Goal: Communication & Community: Answer question/provide support

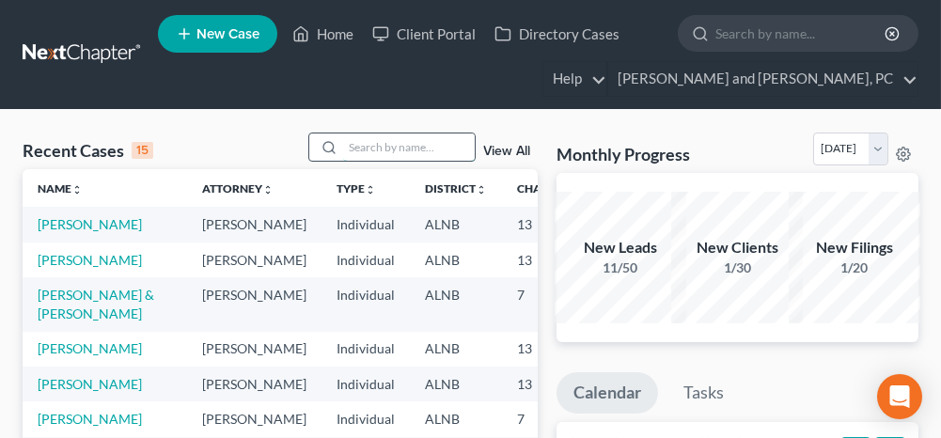
click at [397, 156] on input "search" at bounding box center [409, 146] width 132 height 27
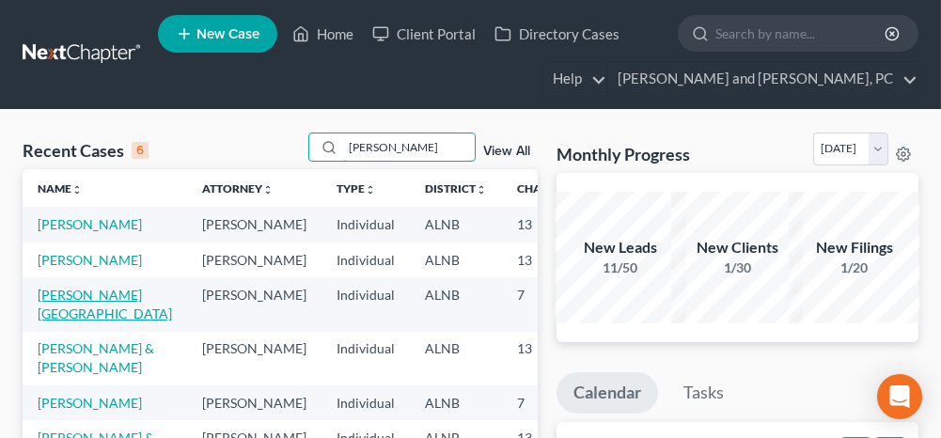
type input "jones"
click at [59, 321] on link "[PERSON_NAME][GEOGRAPHIC_DATA]" at bounding box center [105, 304] width 134 height 35
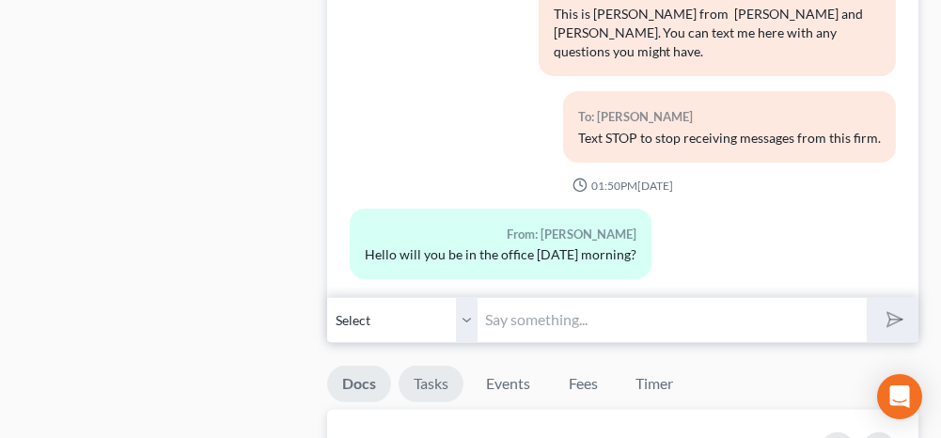
scroll to position [1504, 0]
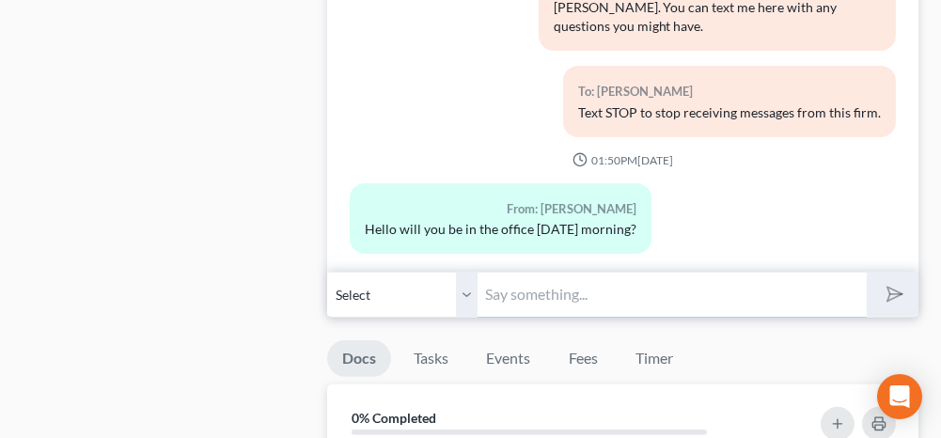
click at [514, 290] on input "text" at bounding box center [672, 295] width 388 height 46
type input "Yes"
click at [901, 289] on button "submit" at bounding box center [893, 295] width 52 height 44
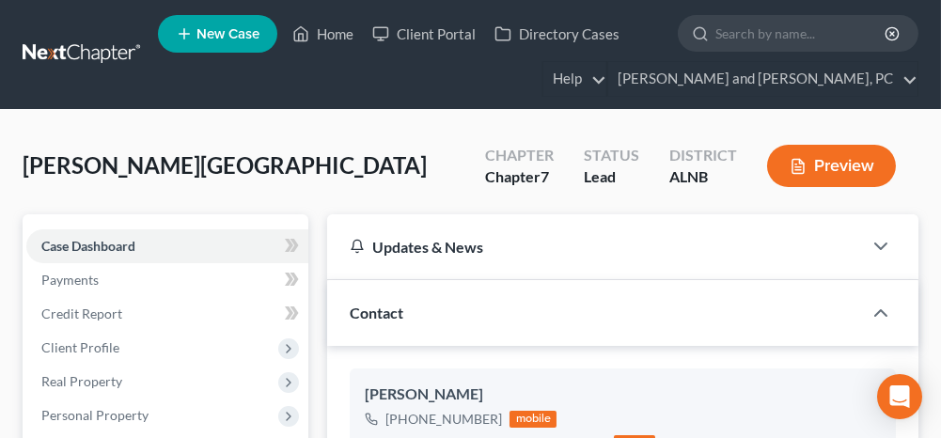
scroll to position [0, 0]
click at [331, 37] on link "Home" at bounding box center [323, 34] width 80 height 34
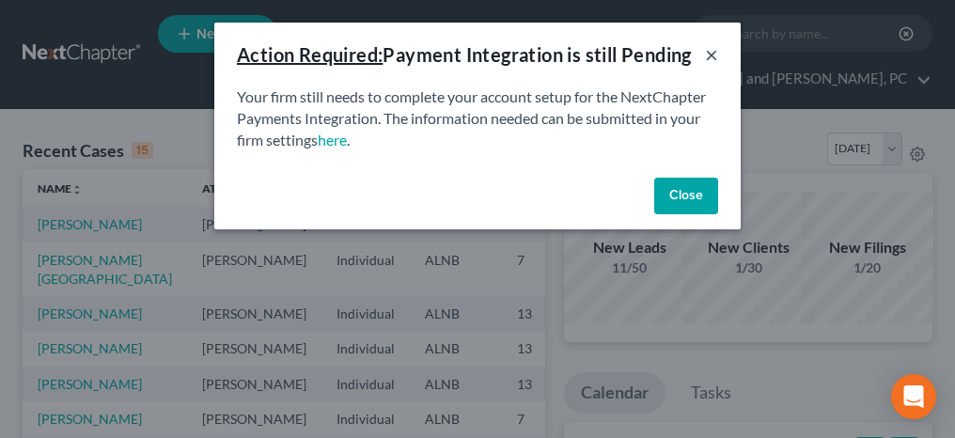
click at [713, 55] on button "×" at bounding box center [711, 54] width 13 height 23
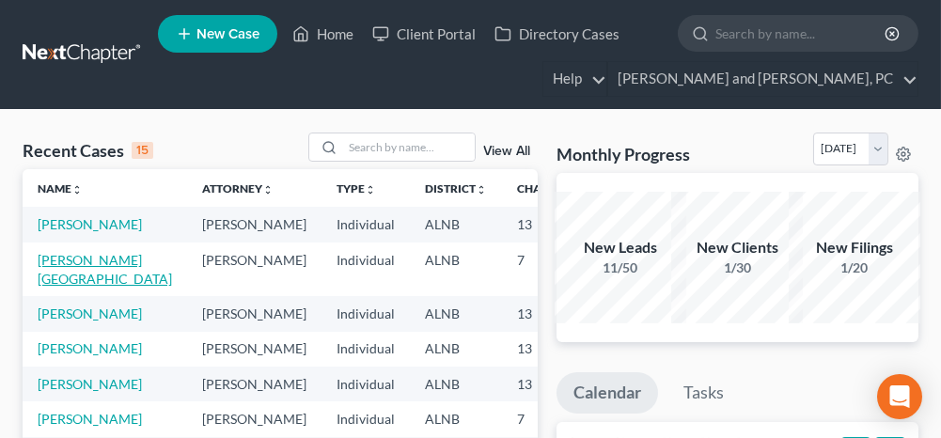
click at [56, 279] on link "[PERSON_NAME][GEOGRAPHIC_DATA]" at bounding box center [105, 269] width 134 height 35
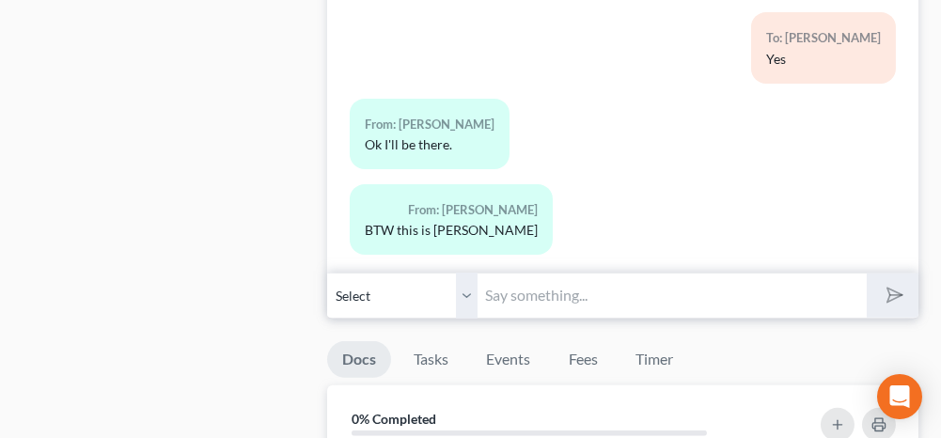
scroll to position [1504, 0]
click at [550, 282] on input "text" at bounding box center [672, 295] width 388 height 46
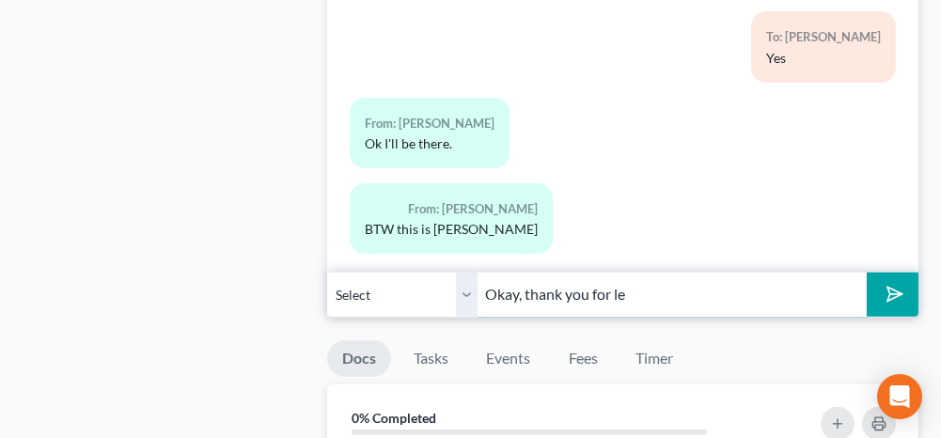
type input "Okay, thank you for letting me know"
click at [886, 284] on icon "submit" at bounding box center [891, 294] width 26 height 26
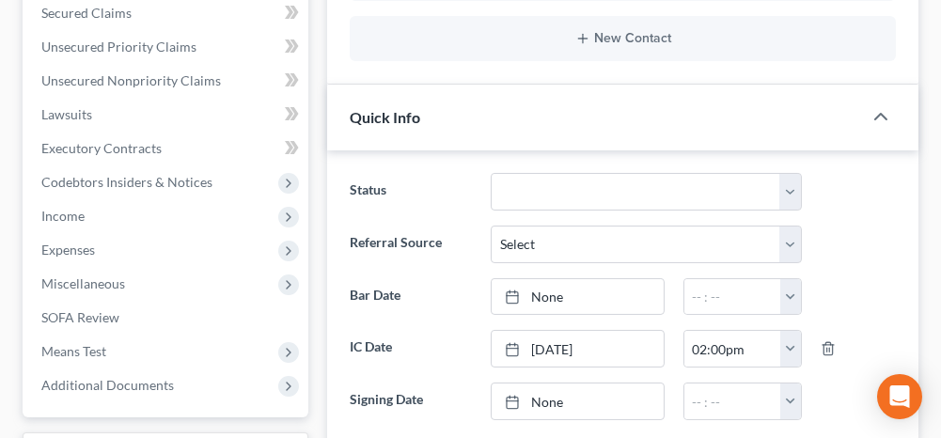
scroll to position [0, 0]
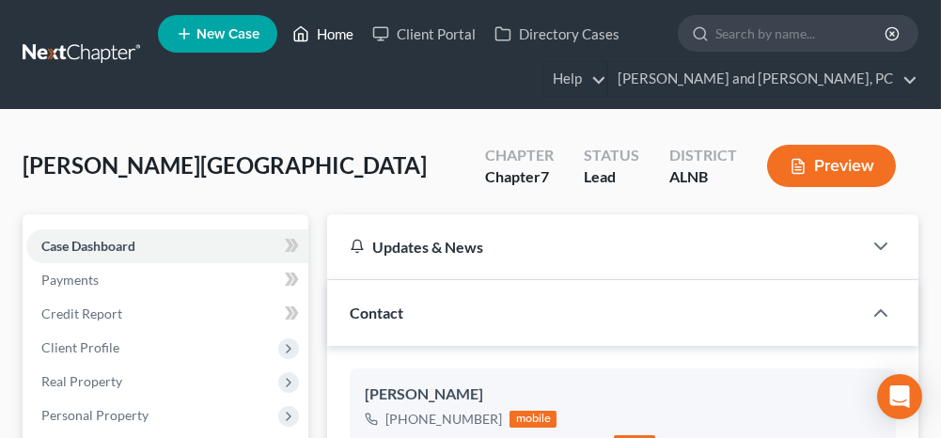
click at [342, 34] on link "Home" at bounding box center [323, 34] width 80 height 34
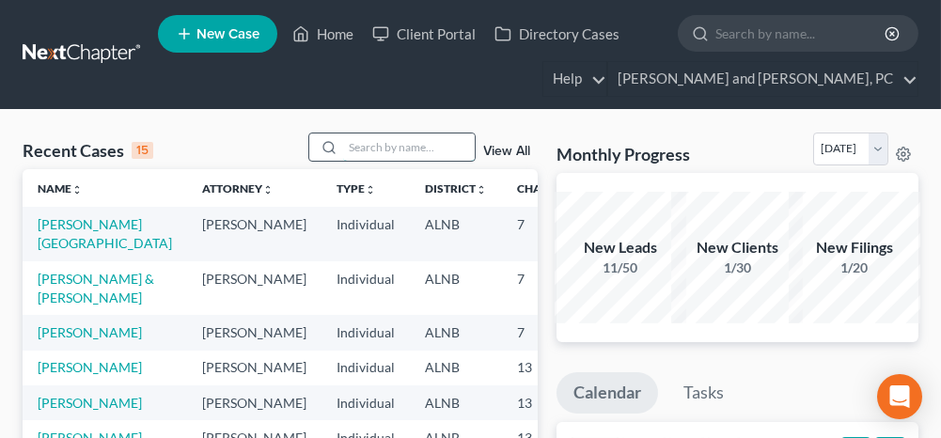
click at [402, 142] on input "search" at bounding box center [409, 146] width 132 height 27
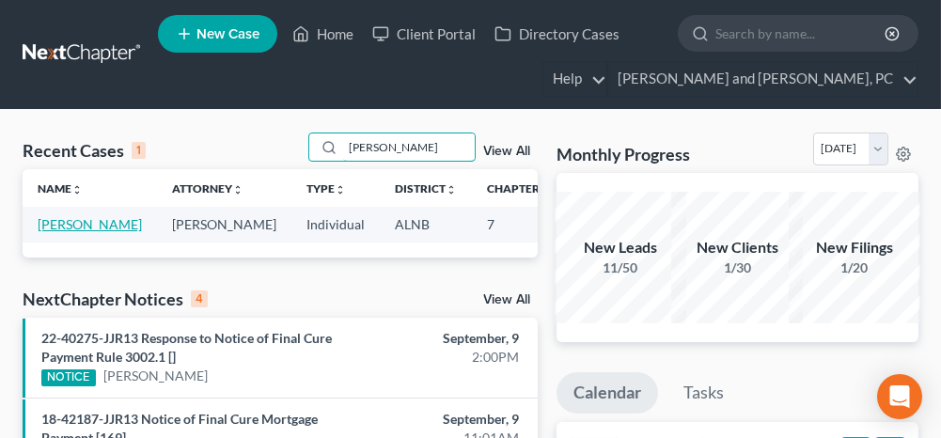
type input "kulp"
click at [39, 220] on link "[PERSON_NAME]" at bounding box center [90, 224] width 104 height 16
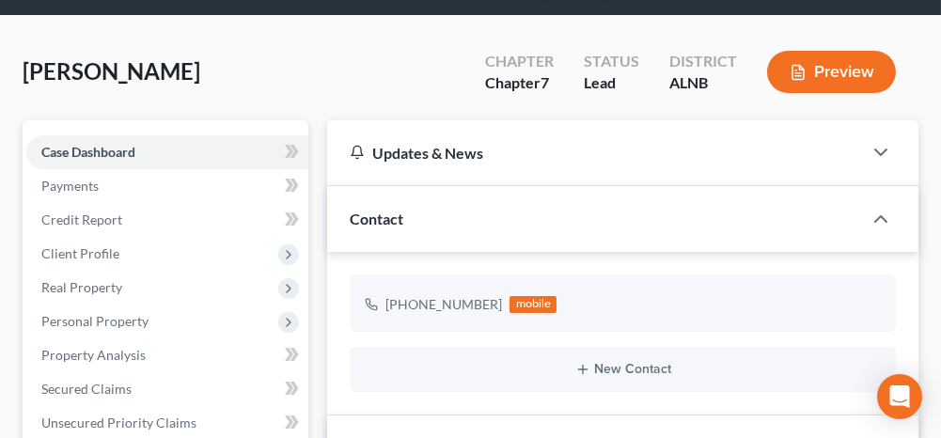
scroll to position [188, 0]
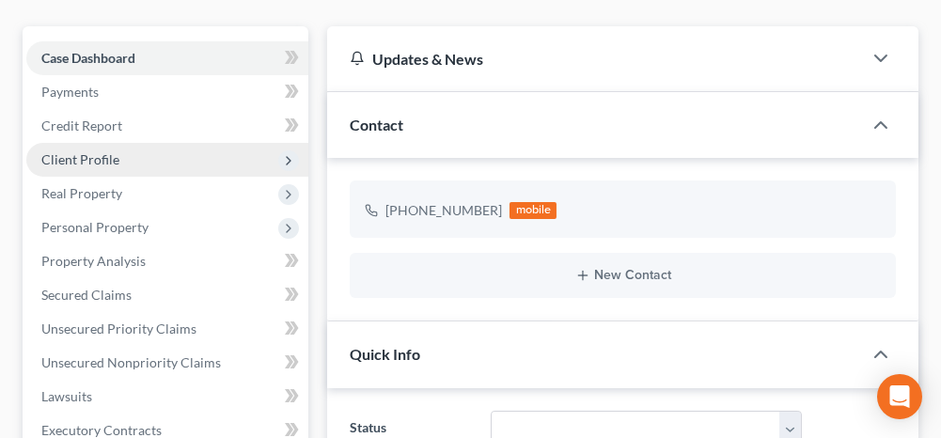
click at [128, 164] on span "Client Profile" at bounding box center [167, 160] width 282 height 34
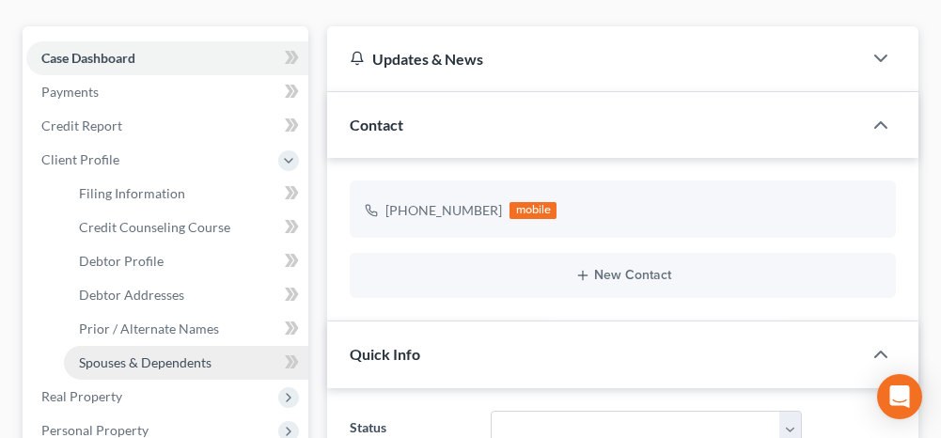
scroll to position [282, 0]
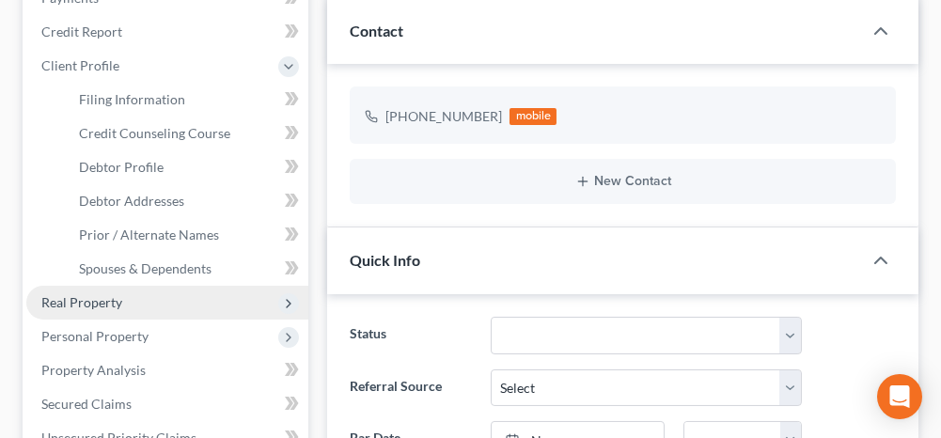
click at [127, 310] on span "Real Property" at bounding box center [167, 303] width 282 height 34
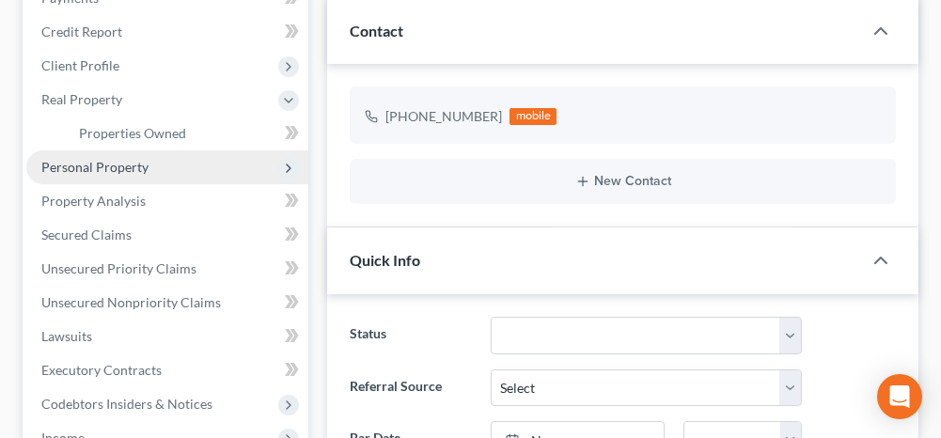
click at [121, 169] on span "Personal Property" at bounding box center [94, 167] width 107 height 16
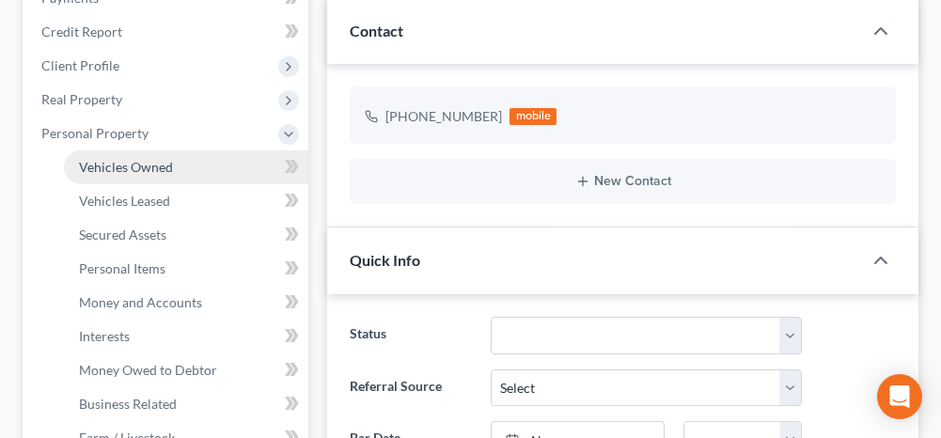
click at [199, 169] on link "Vehicles Owned" at bounding box center [186, 167] width 244 height 34
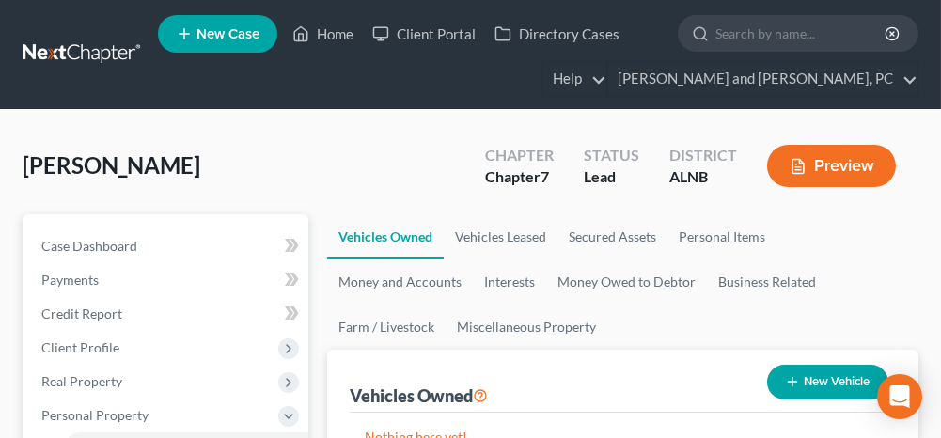
scroll to position [94, 0]
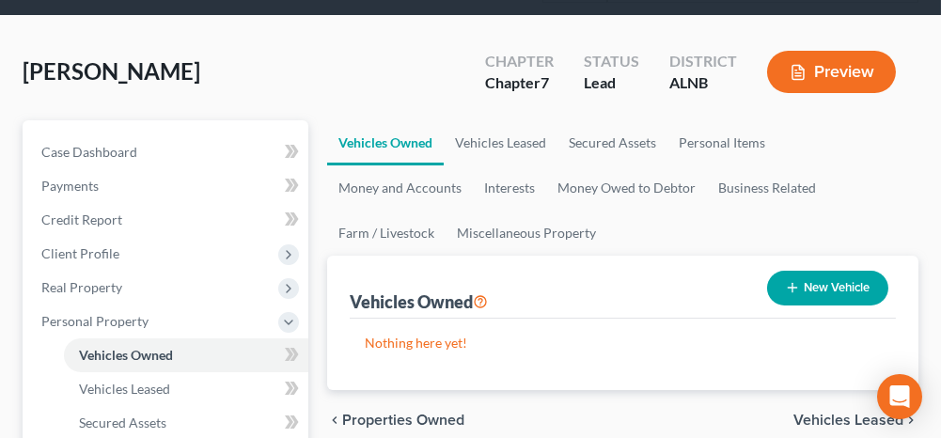
click at [811, 417] on span "Vehicles Leased" at bounding box center [848, 420] width 110 height 15
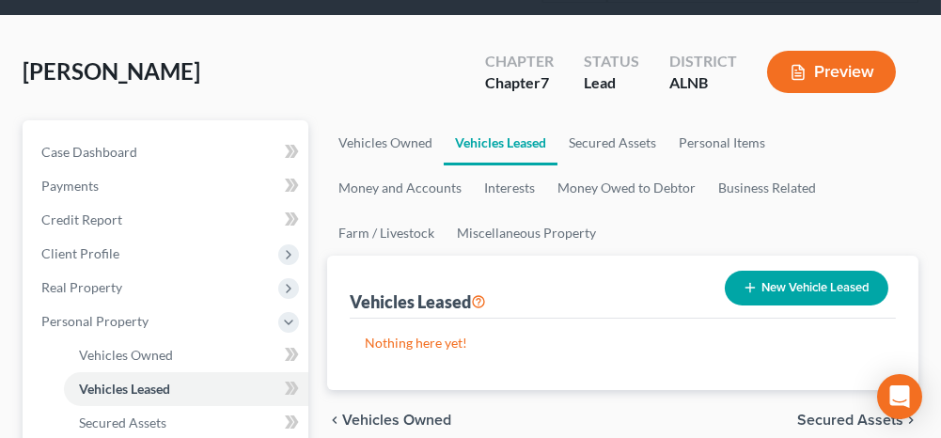
click at [808, 414] on span "Secured Assets" at bounding box center [850, 420] width 106 height 15
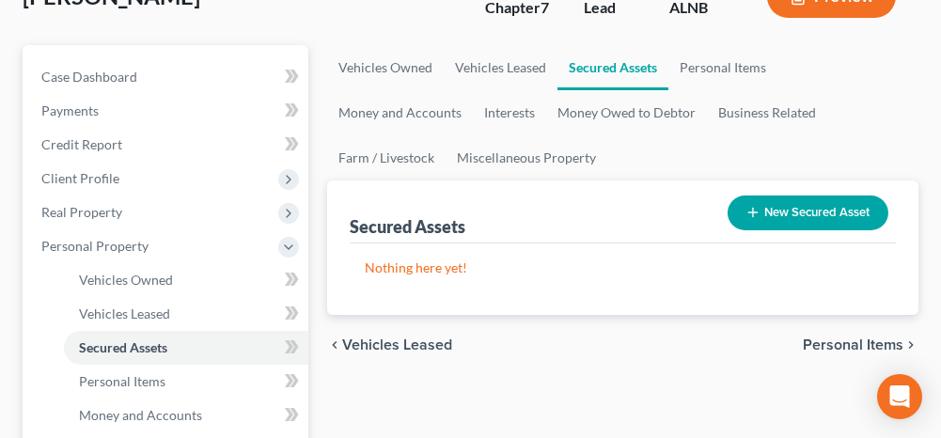
scroll to position [188, 0]
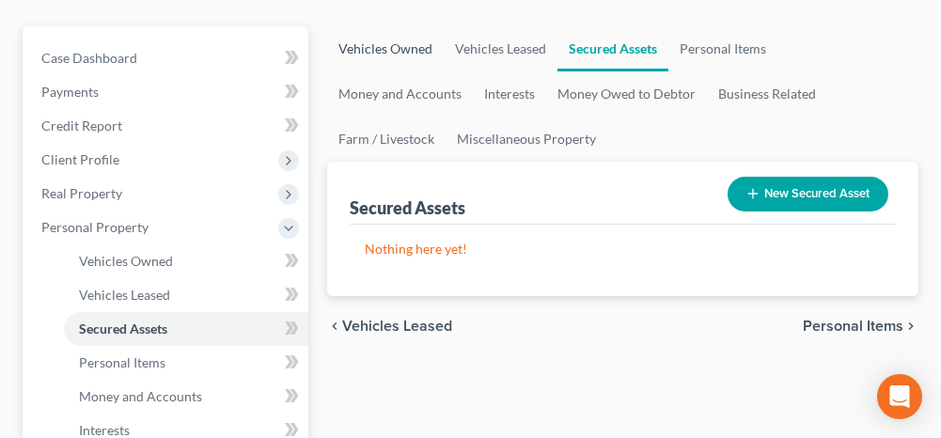
click at [411, 47] on link "Vehicles Owned" at bounding box center [385, 48] width 117 height 45
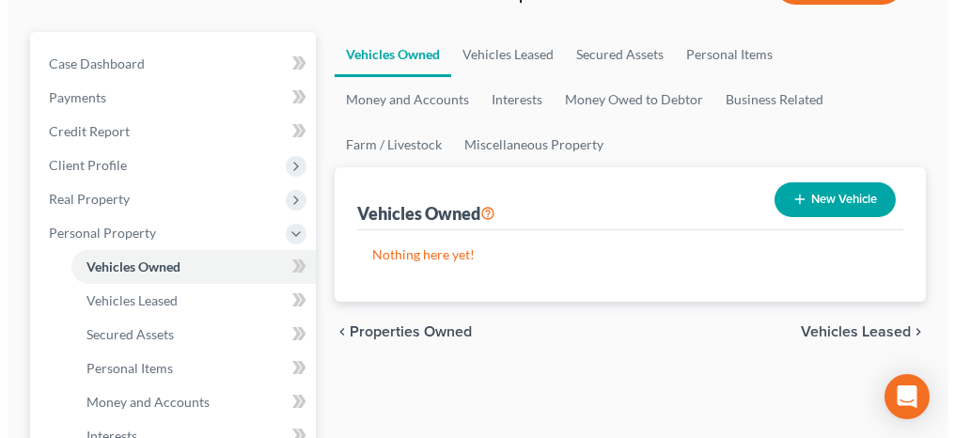
scroll to position [188, 0]
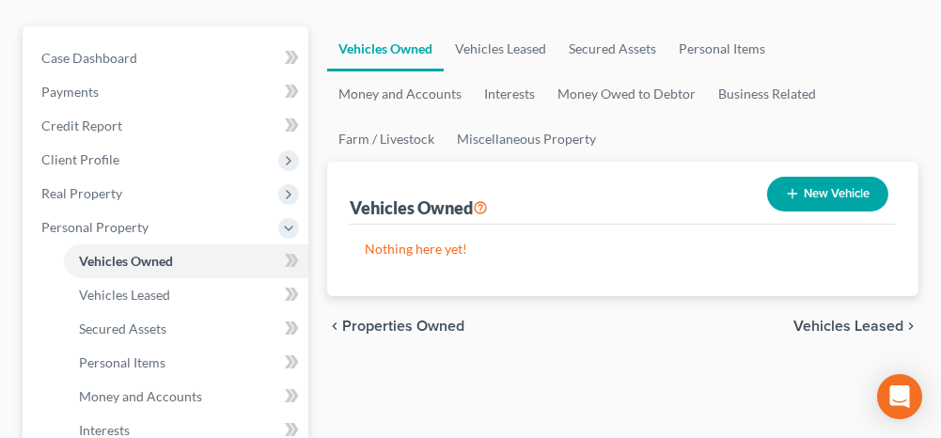
click at [795, 194] on line "button" at bounding box center [793, 194] width 8 height 0
select select "0"
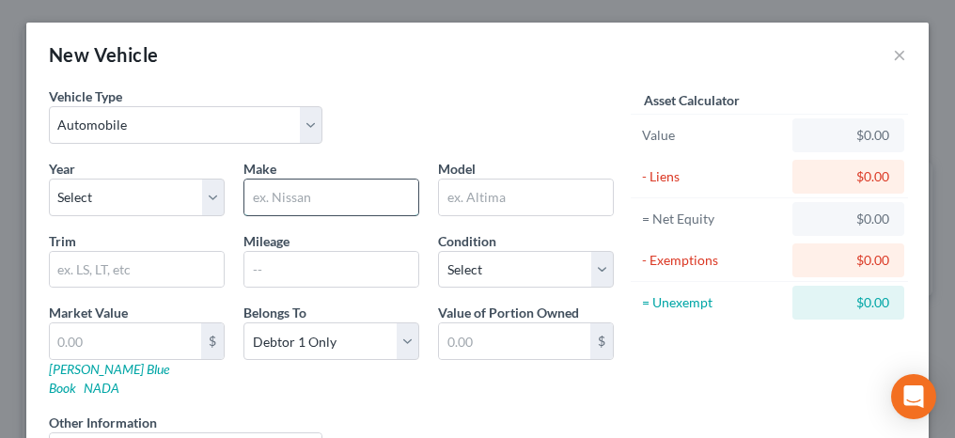
click at [285, 191] on input "text" at bounding box center [331, 198] width 174 height 36
type input "Chevrolet"
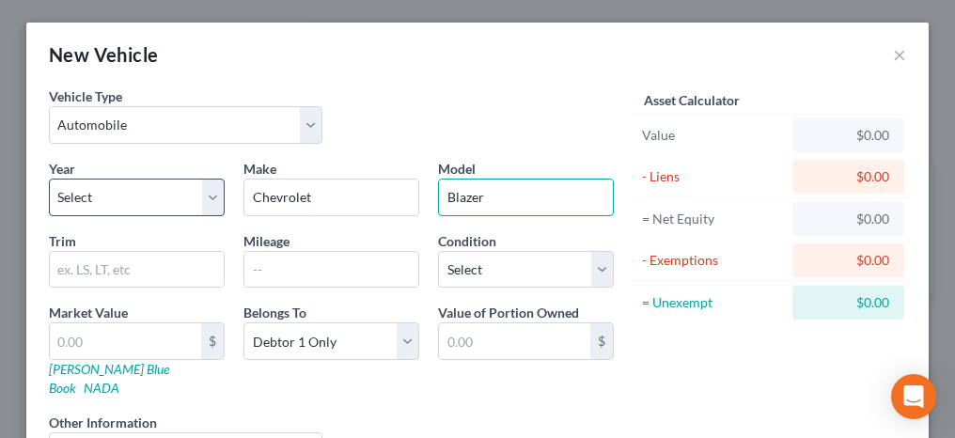
type input "Blazer"
click at [112, 211] on select "Select 2026 2025 2024 2023 2022 2021 2020 2019 2018 2017 2016 2015 2014 2013 20…" at bounding box center [137, 198] width 176 height 38
select select "21"
click at [49, 179] on select "Select 2026 2025 2024 2023 2022 2021 2020 2019 2018 2017 2016 2015 2014 2013 20…" at bounding box center [137, 198] width 176 height 38
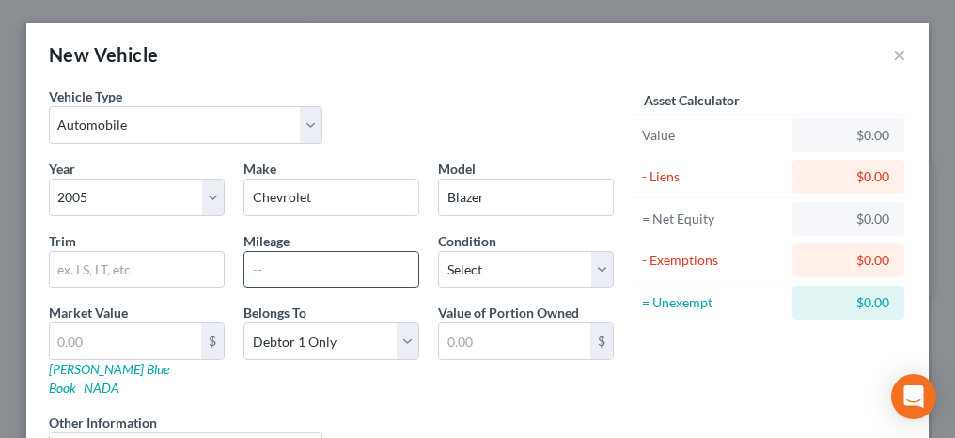
click at [277, 267] on input "text" at bounding box center [331, 270] width 174 height 36
type input "250,000"
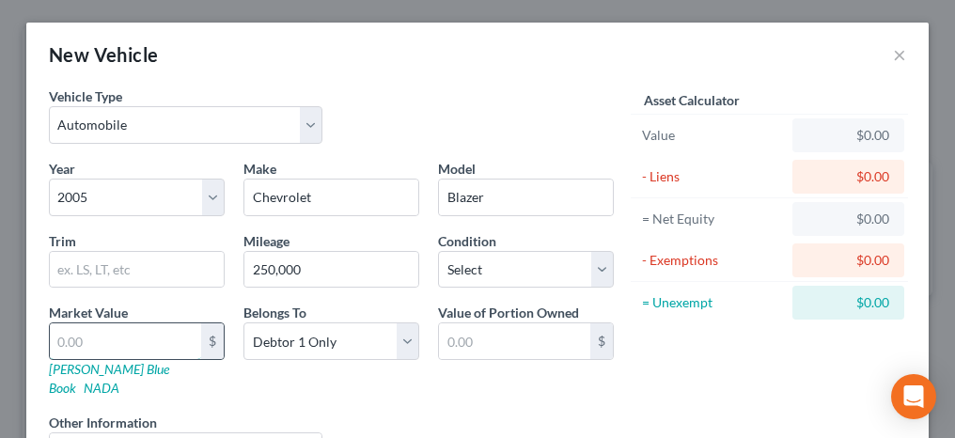
click at [94, 348] on input "text" at bounding box center [125, 341] width 151 height 36
type input "1"
type input "1.00"
type input "15"
type input "15.00"
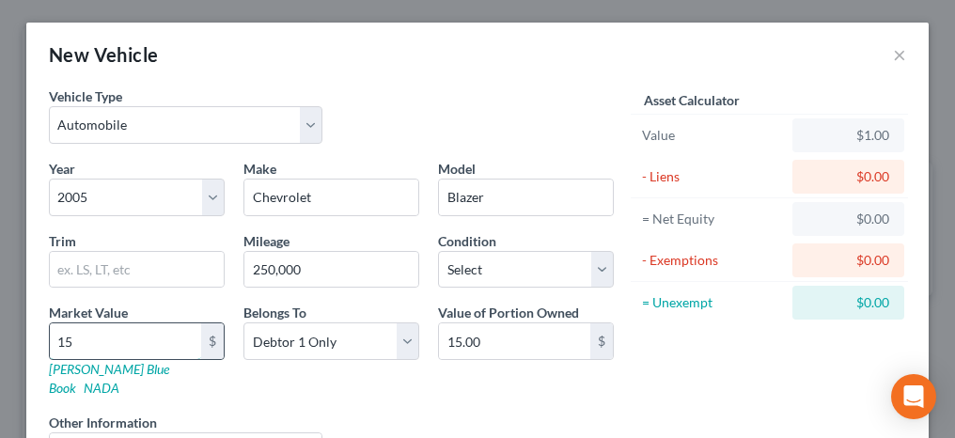
type input "150"
type input "150.00"
type input "1500"
type input "1,500.00"
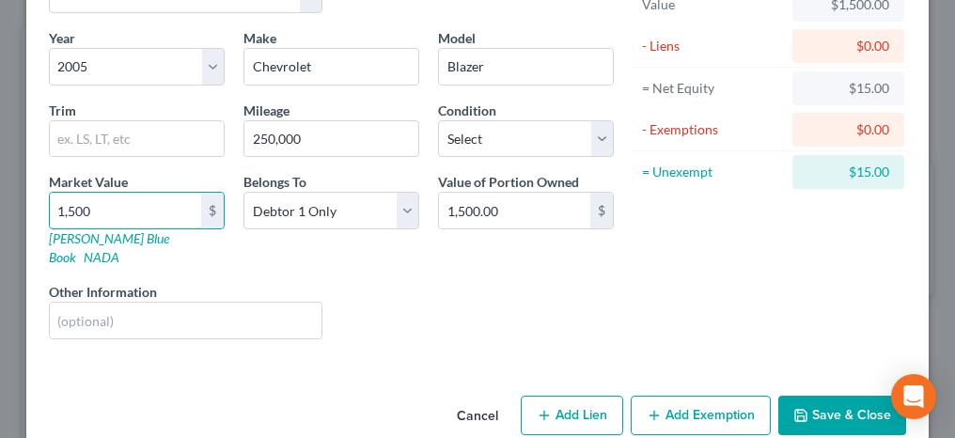
scroll to position [141, 0]
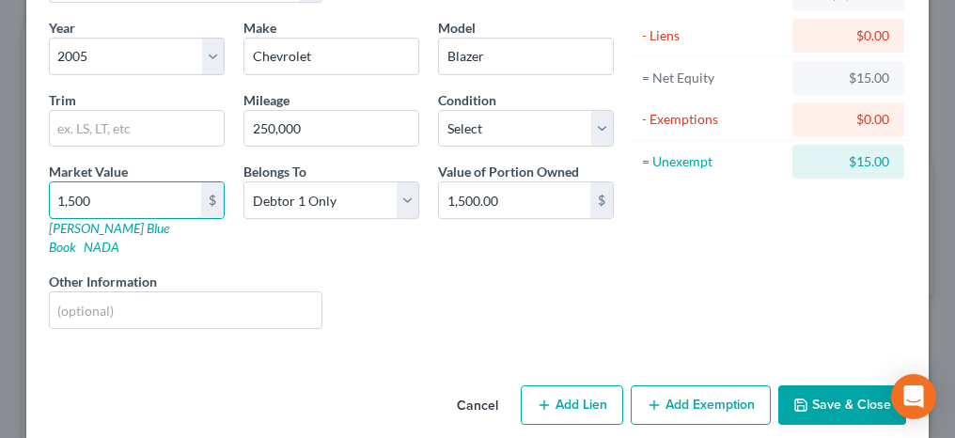
type input "1,500"
click at [655, 385] on button "Add Exemption" at bounding box center [701, 404] width 140 height 39
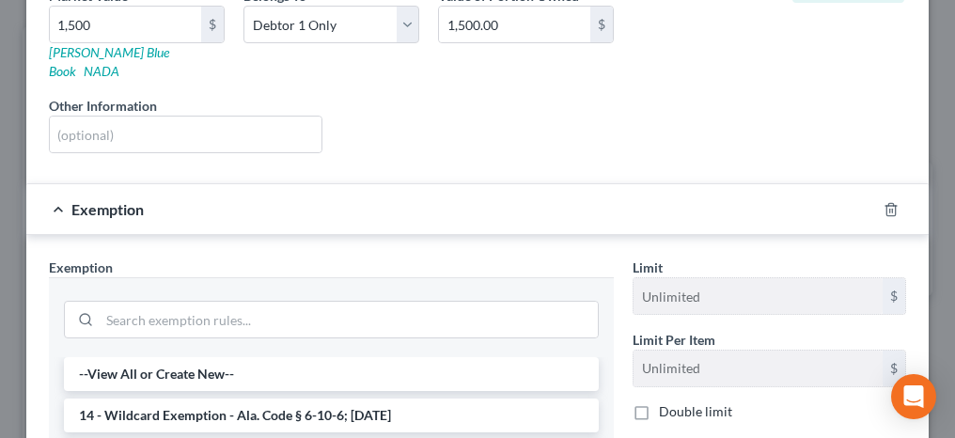
scroll to position [329, 0]
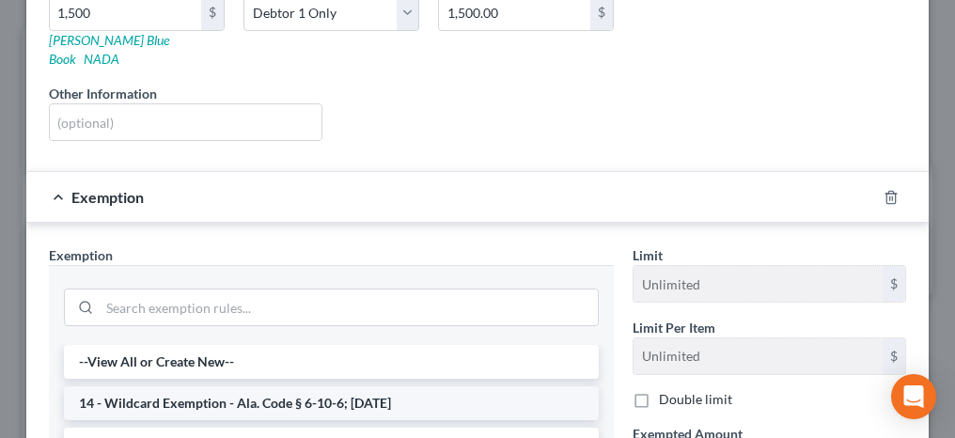
click at [182, 386] on li "14 - Wildcard Exemption - Ala. Code § 6-10-6; 6-10-12" at bounding box center [331, 403] width 535 height 34
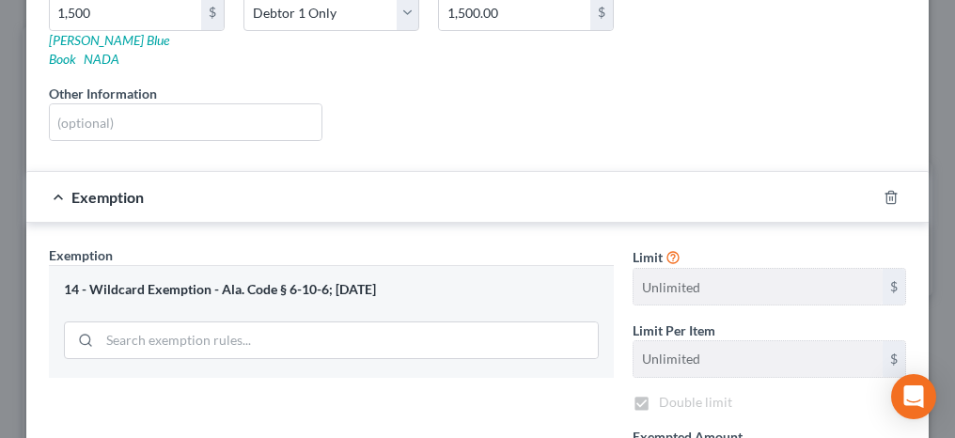
checkbox input "true"
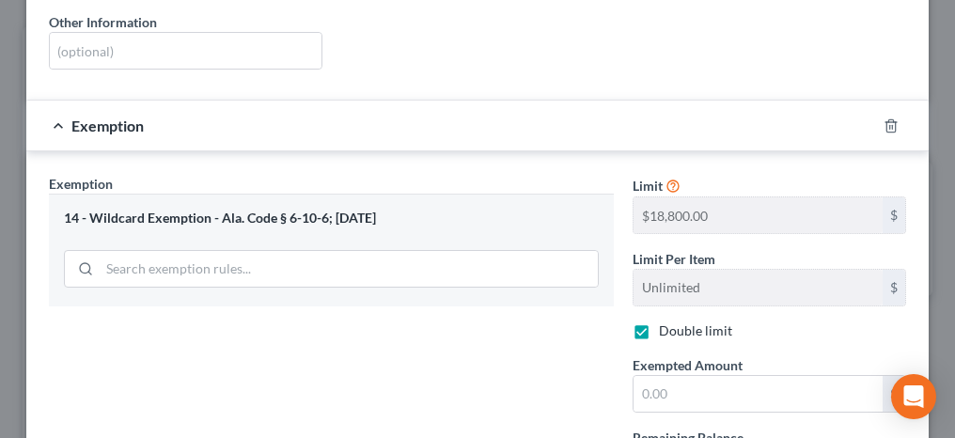
scroll to position [424, 0]
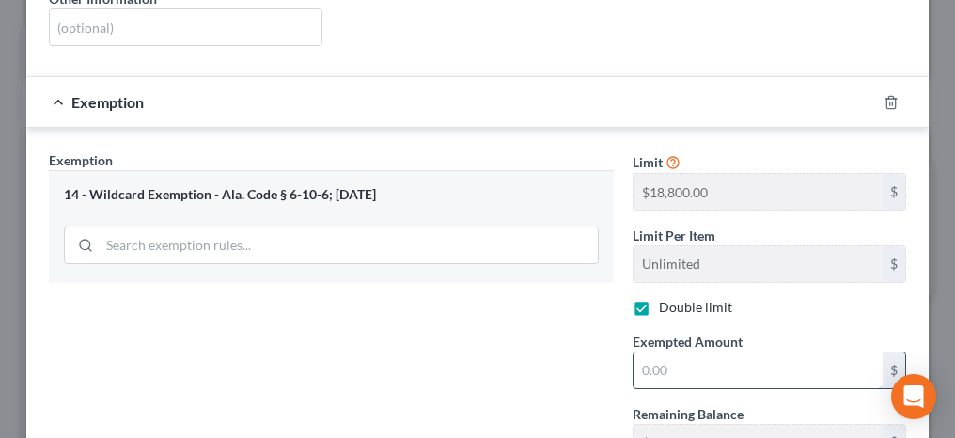
click at [646, 352] on input "text" at bounding box center [758, 370] width 249 height 36
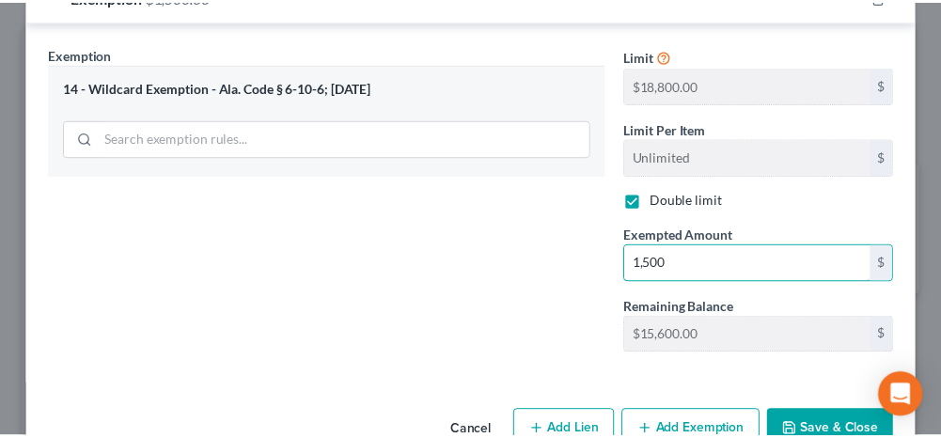
scroll to position [553, 0]
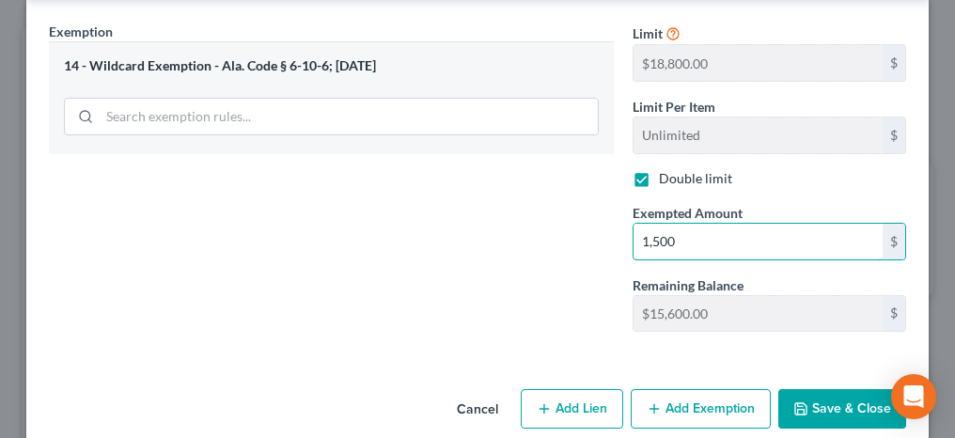
type input "1,500"
click at [850, 389] on button "Save & Close" at bounding box center [842, 408] width 128 height 39
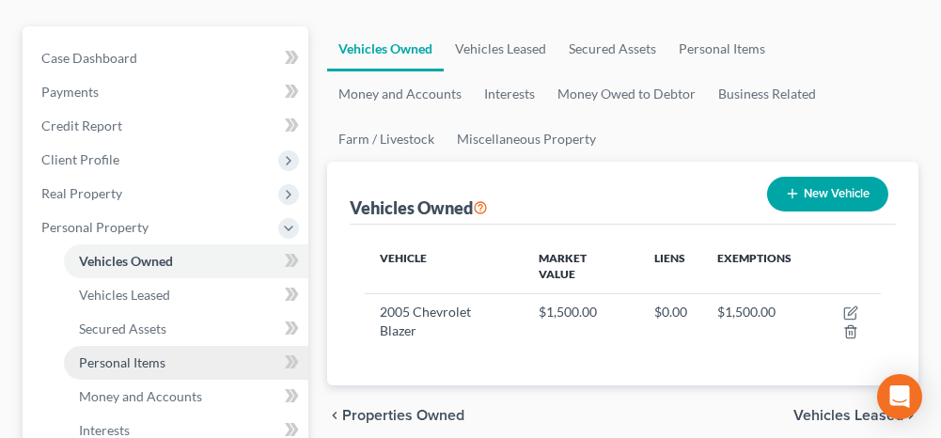
click at [152, 358] on span "Personal Items" at bounding box center [122, 362] width 86 height 16
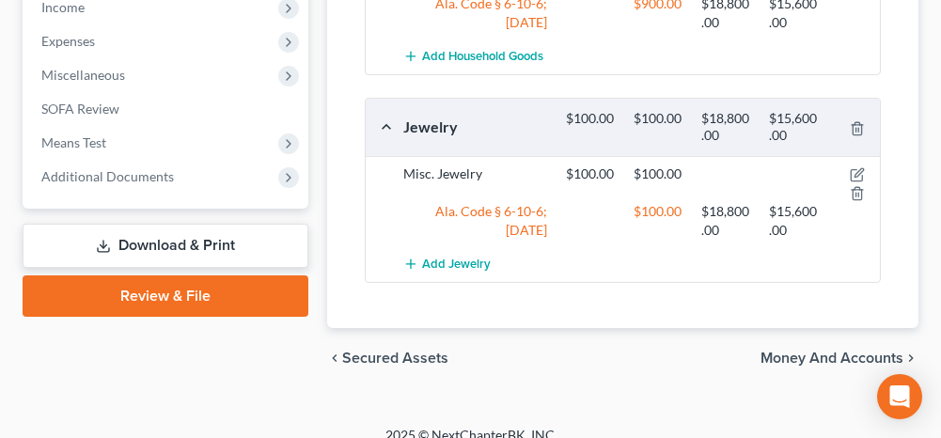
scroll to position [1030, 0]
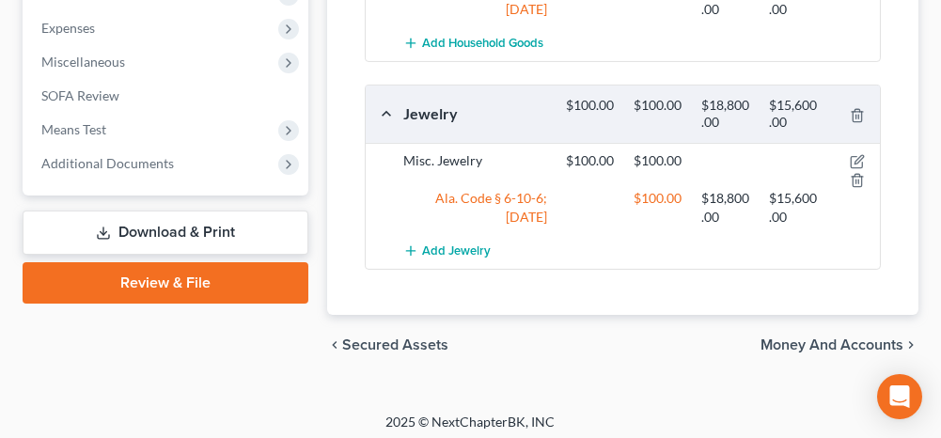
click at [796, 337] on span "Money and Accounts" at bounding box center [831, 344] width 143 height 15
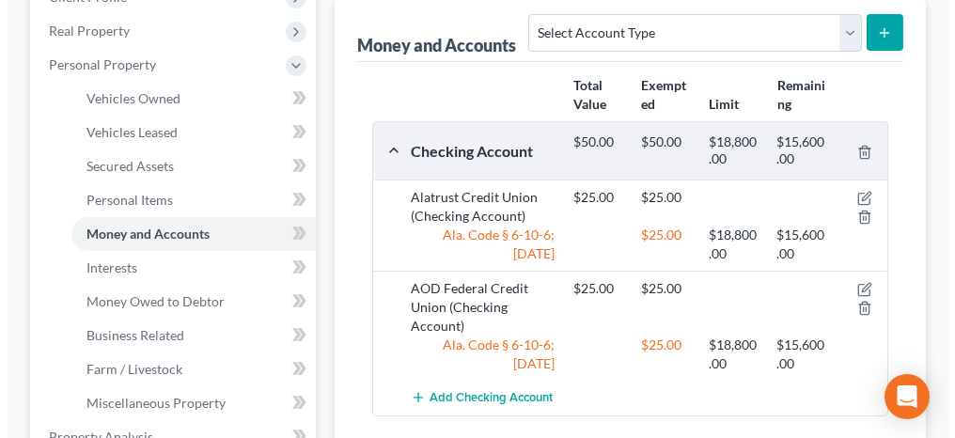
scroll to position [376, 0]
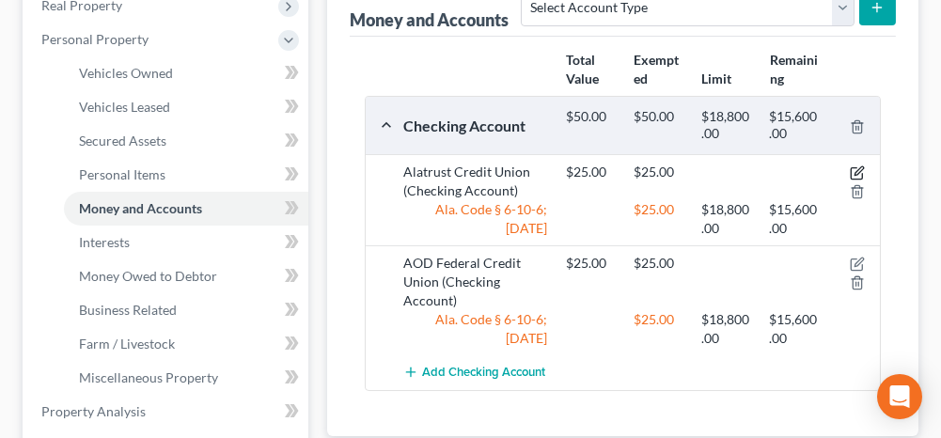
click at [857, 169] on icon "button" at bounding box center [857, 172] width 15 height 15
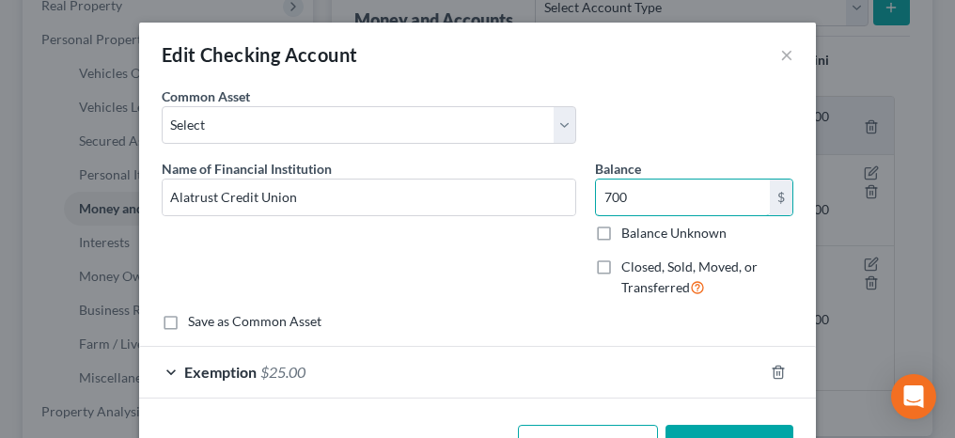
type input "700"
click at [159, 365] on div "Exemption $25.00" at bounding box center [451, 372] width 624 height 50
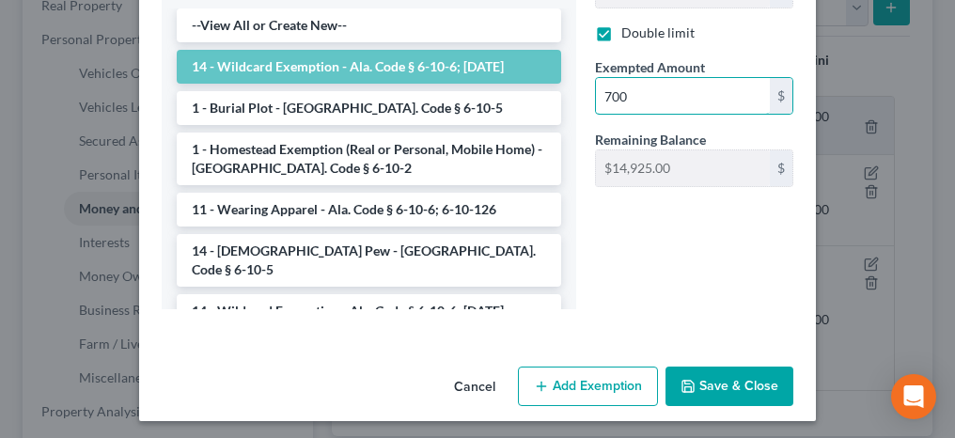
scroll to position [545, 0]
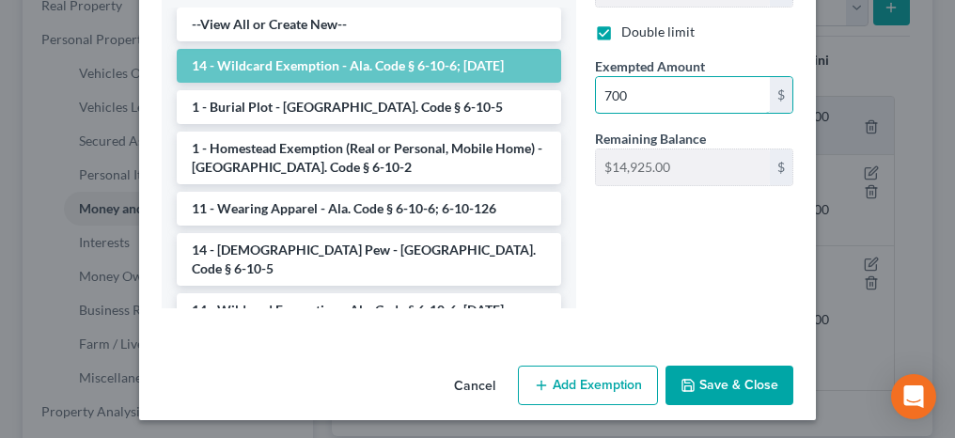
type input "700"
click at [718, 392] on button "Save & Close" at bounding box center [730, 385] width 128 height 39
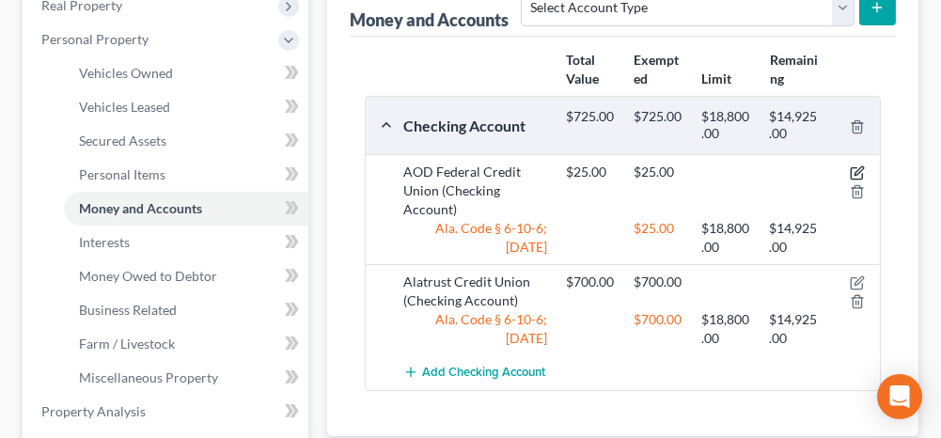
click at [857, 168] on icon "button" at bounding box center [856, 173] width 11 height 11
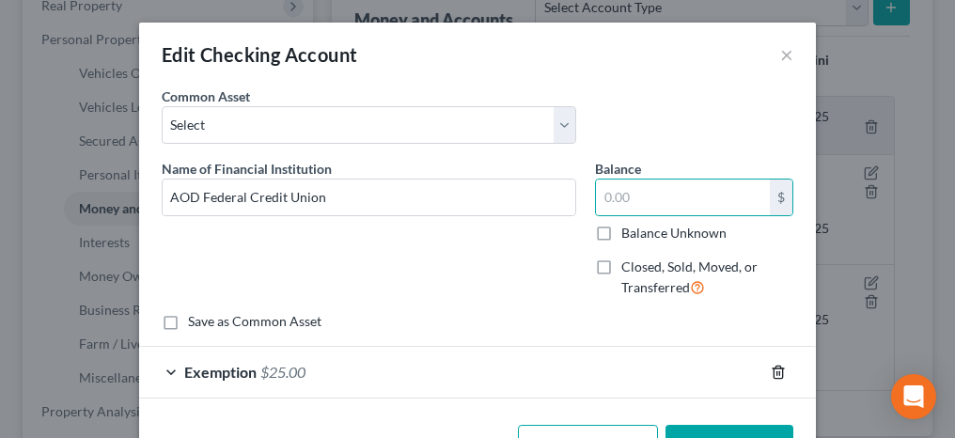
click at [772, 370] on icon "button" at bounding box center [778, 372] width 15 height 15
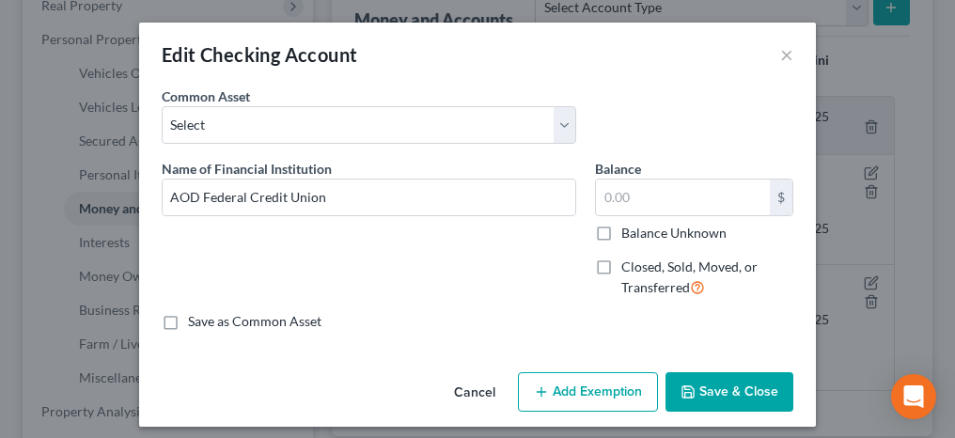
click at [621, 265] on label "Closed, Sold, Moved, or Transferred" at bounding box center [707, 278] width 172 height 40
click at [629, 265] on input "Closed, Sold, Moved, or Transferred" at bounding box center [635, 264] width 12 height 12
checkbox input "true"
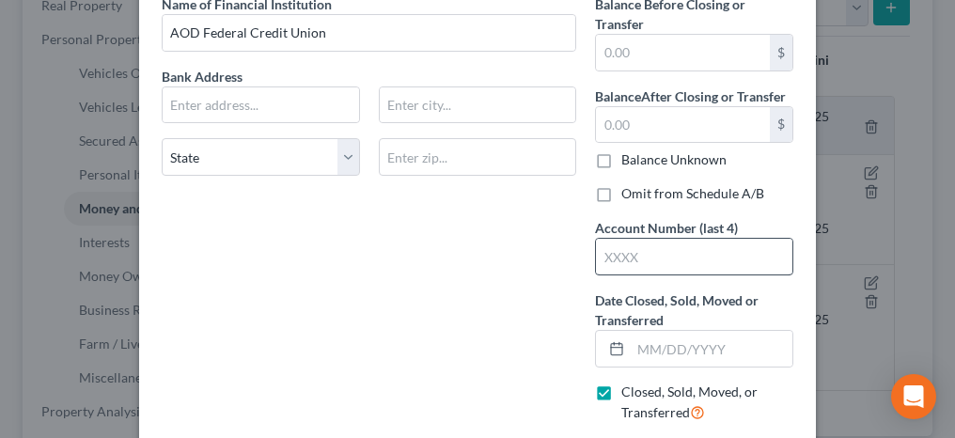
scroll to position [188, 0]
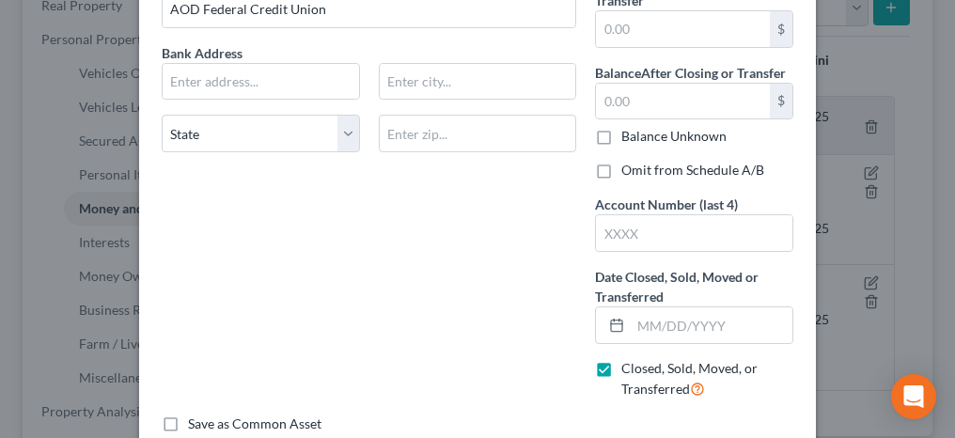
click at [621, 135] on label "Balance Unknown" at bounding box center [673, 136] width 105 height 19
click at [629, 135] on input "Balance Unknown" at bounding box center [635, 133] width 12 height 12
checkbox input "true"
type input "0.00"
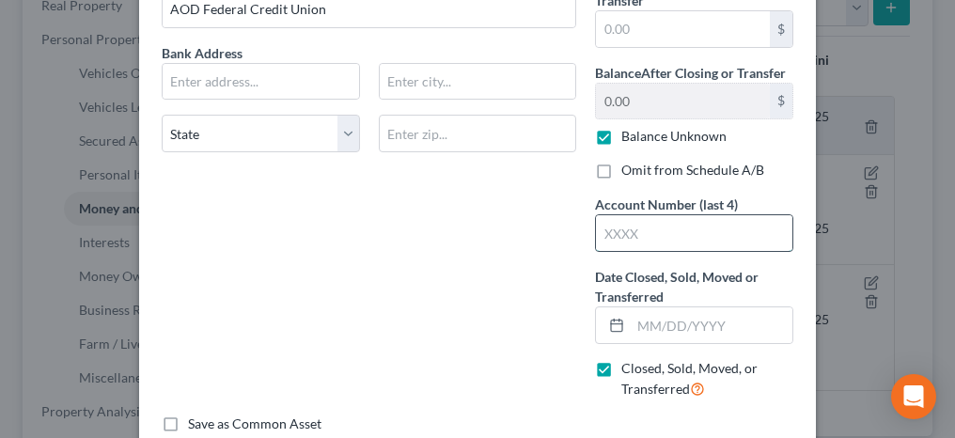
click at [624, 241] on input "text" at bounding box center [694, 233] width 196 height 36
type input "4592"
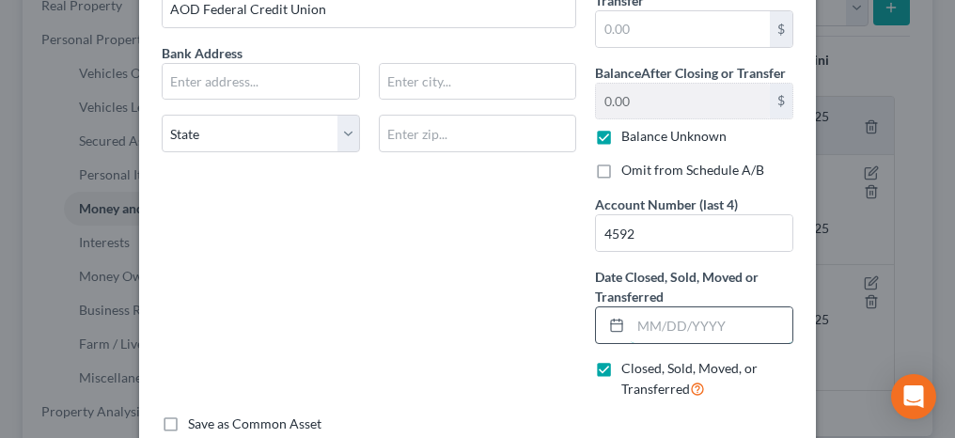
click at [638, 321] on input "text" at bounding box center [712, 325] width 162 height 36
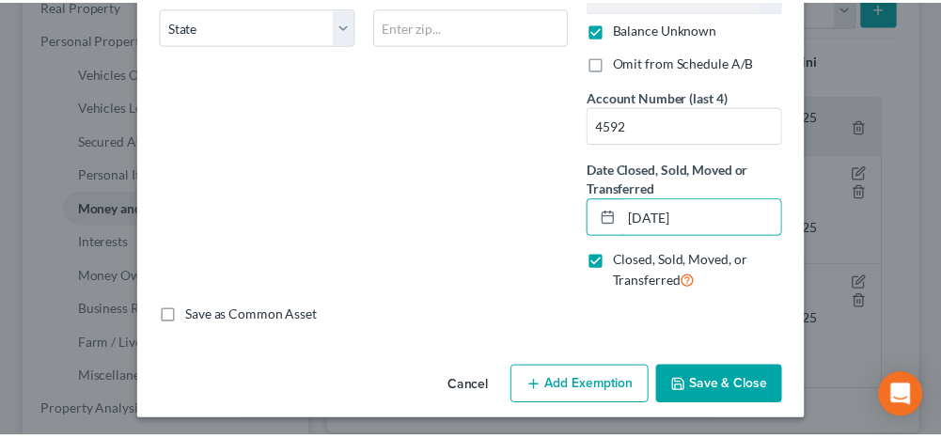
scroll to position [296, 0]
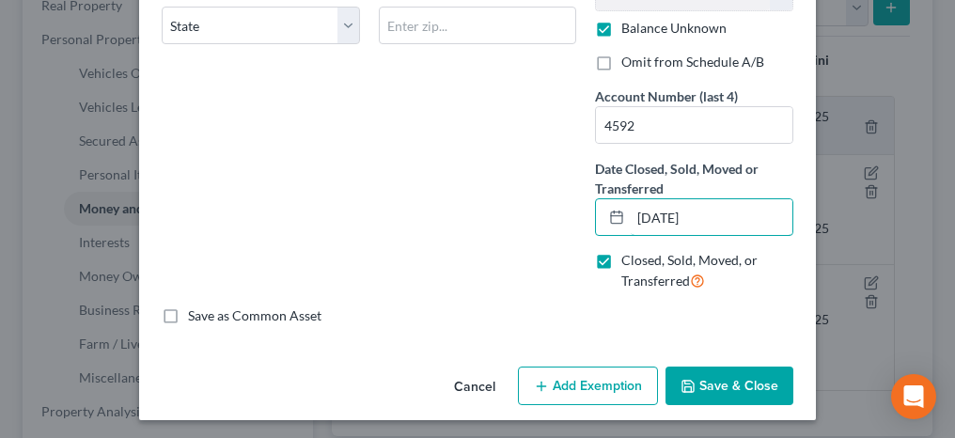
type input "07/01/2025"
click at [711, 385] on button "Save & Close" at bounding box center [730, 386] width 128 height 39
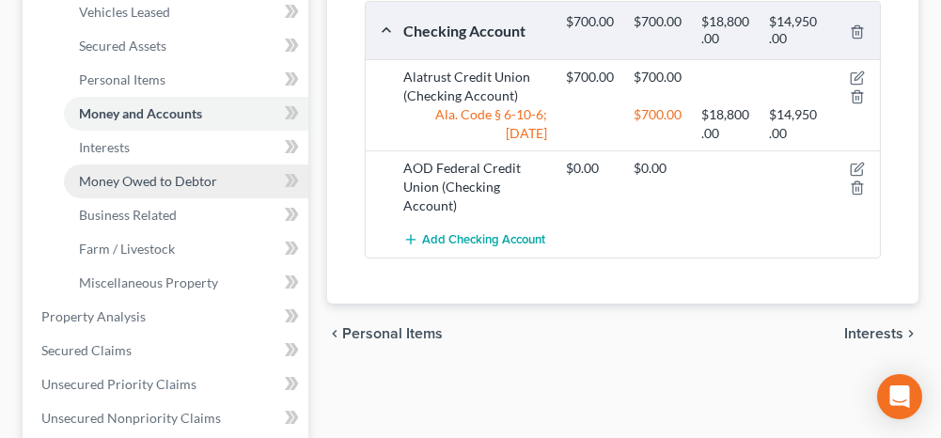
scroll to position [564, 0]
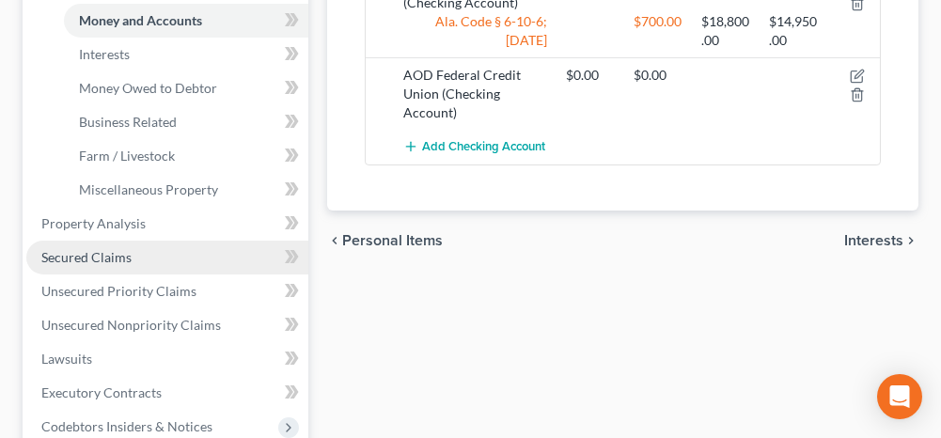
click at [145, 251] on link "Secured Claims" at bounding box center [167, 258] width 282 height 34
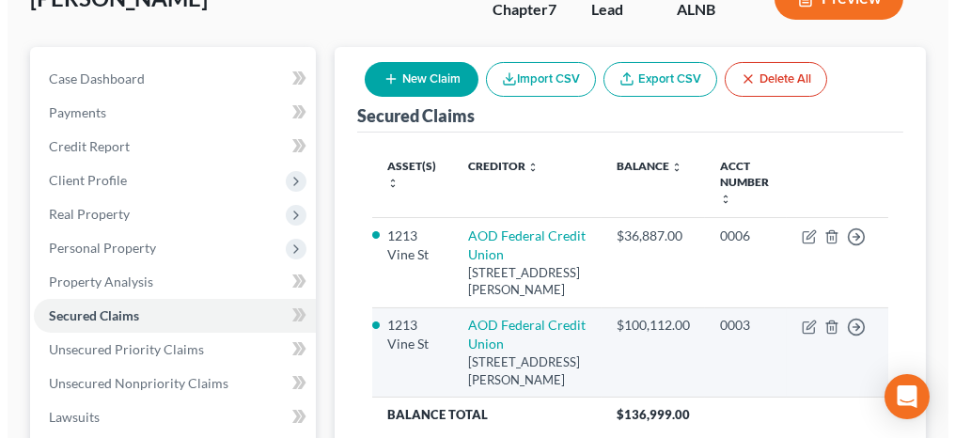
scroll to position [188, 0]
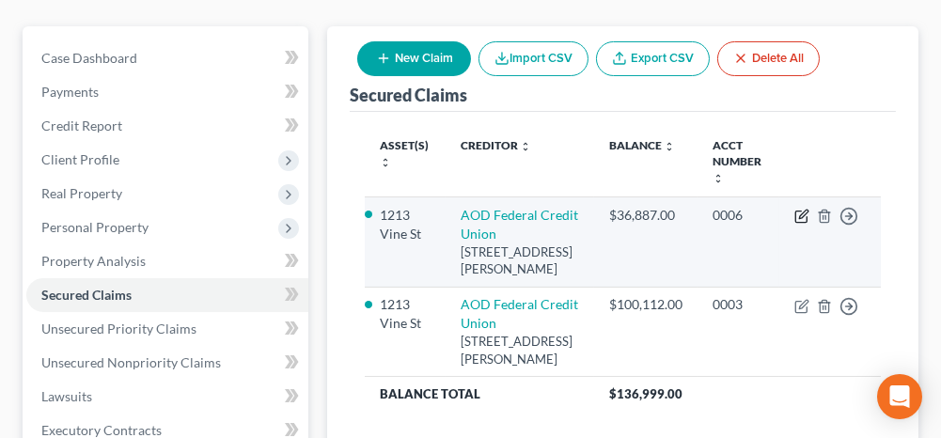
click at [799, 209] on icon "button" at bounding box center [801, 216] width 15 height 15
select select "0"
select select "2"
select select "0"
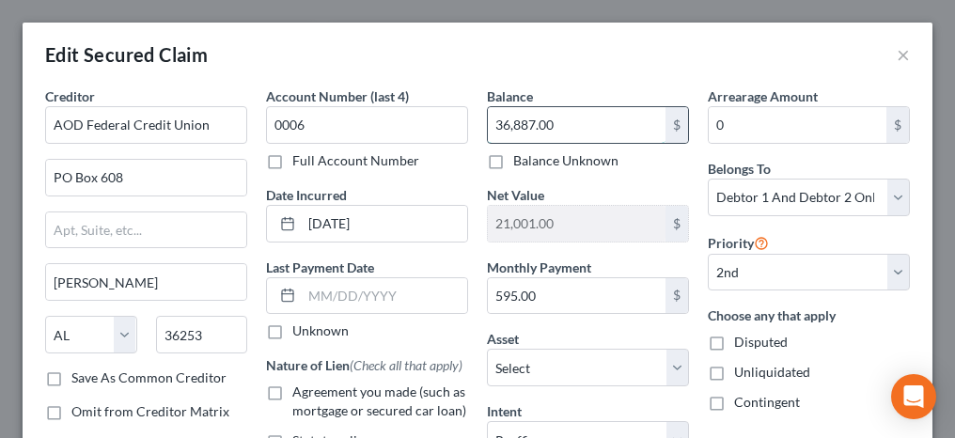
click at [579, 117] on input "36,887.00" at bounding box center [577, 125] width 178 height 36
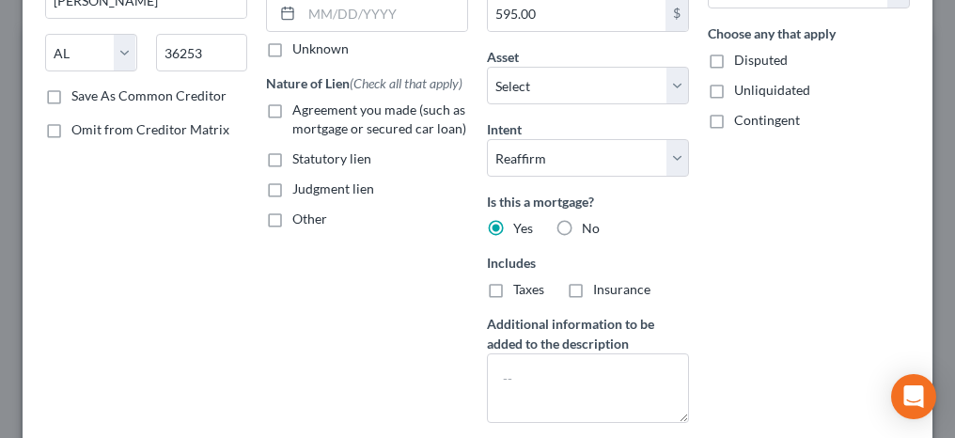
scroll to position [376, 0]
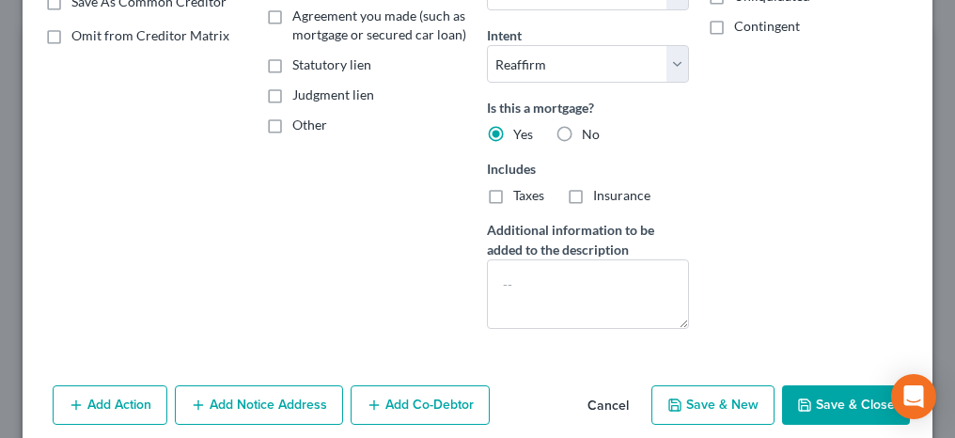
type input "36,873.57"
click at [838, 399] on button "Save & Close" at bounding box center [846, 404] width 128 height 39
select select "1"
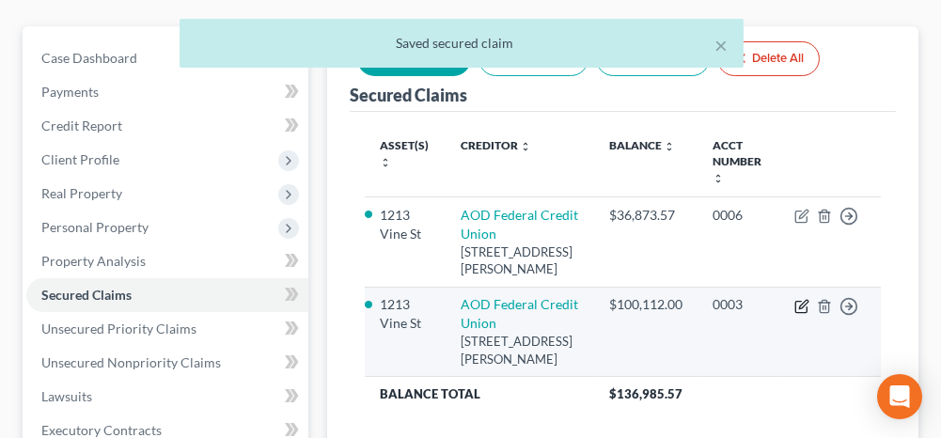
click at [802, 299] on icon "button" at bounding box center [801, 306] width 15 height 15
select select "0"
select select "2"
select select "0"
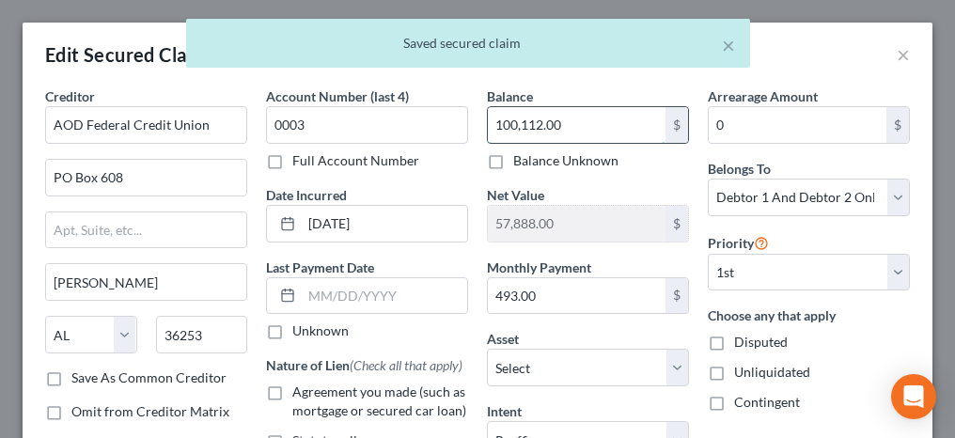
click at [554, 123] on input "100,112.00" at bounding box center [577, 125] width 178 height 36
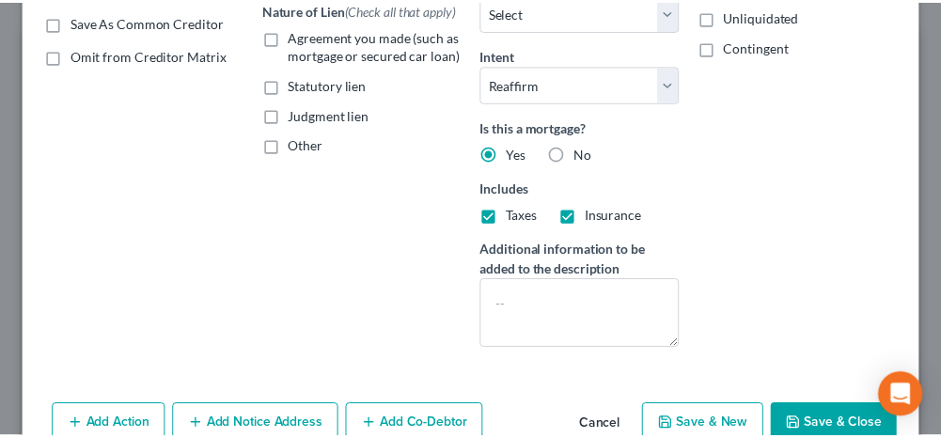
scroll to position [448, 0]
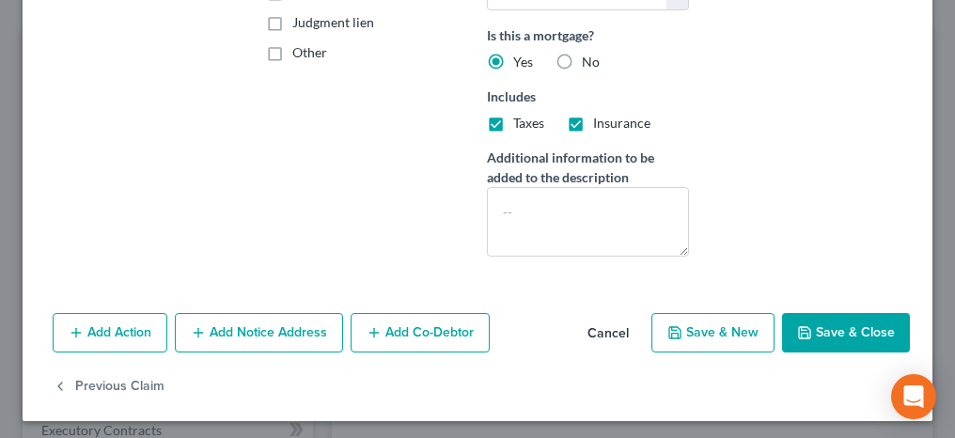
type input "99,273.23"
click at [820, 326] on button "Save & Close" at bounding box center [846, 332] width 128 height 39
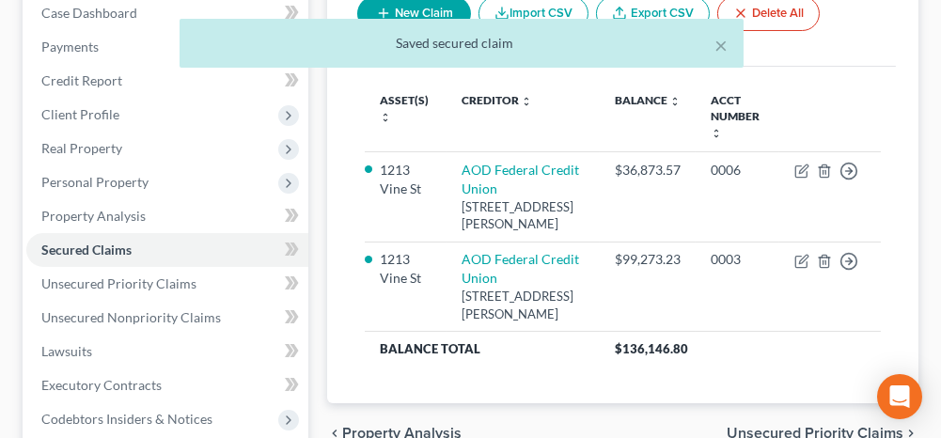
scroll to position [282, 0]
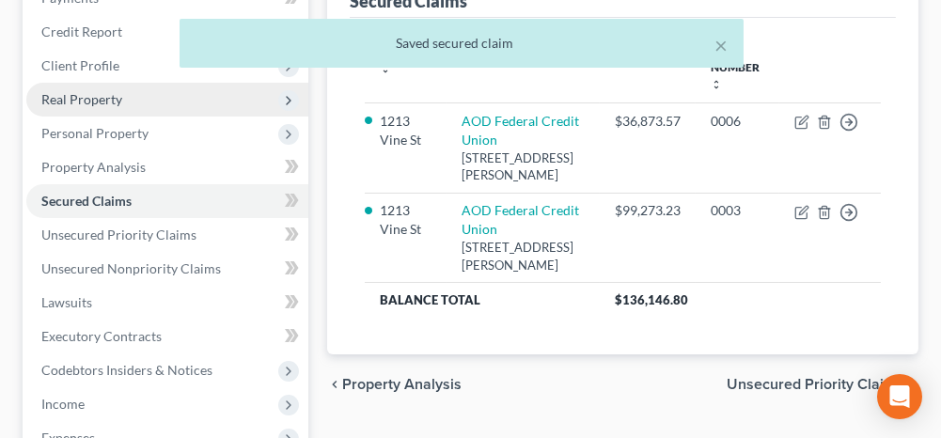
click at [99, 95] on span "Real Property" at bounding box center [81, 99] width 81 height 16
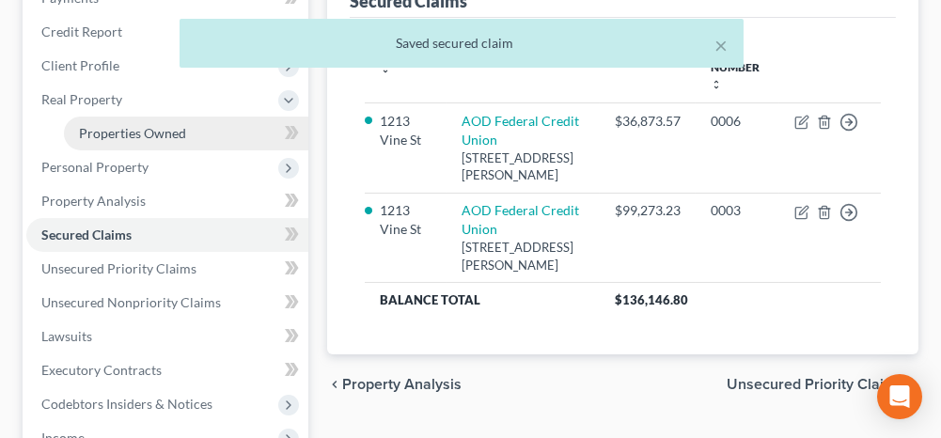
click at [101, 125] on span "Properties Owned" at bounding box center [132, 133] width 107 height 16
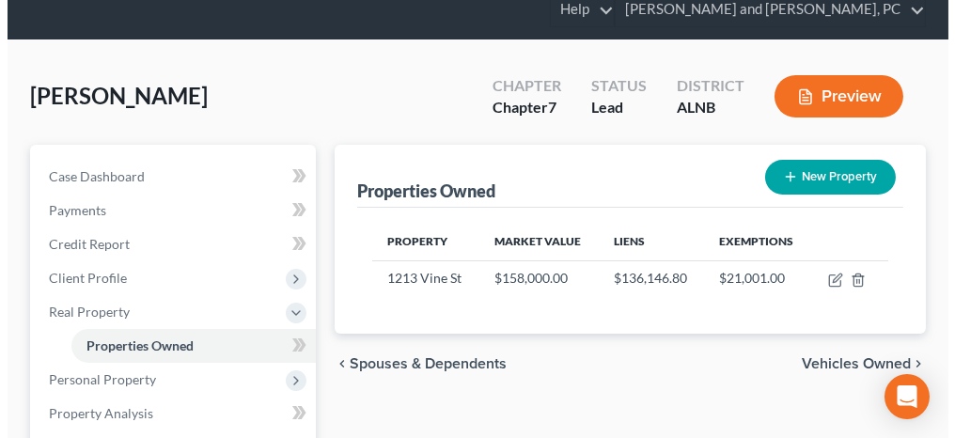
scroll to position [94, 0]
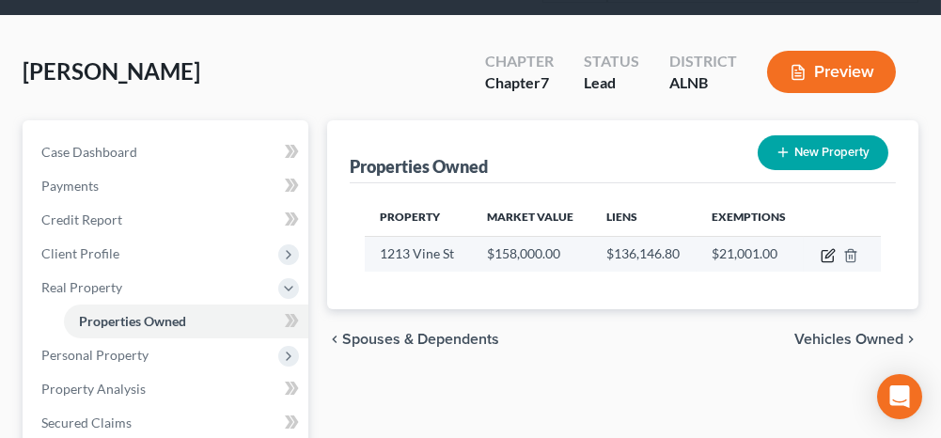
click at [830, 253] on icon "button" at bounding box center [828, 255] width 15 height 15
select select "0"
select select "2"
select select "0"
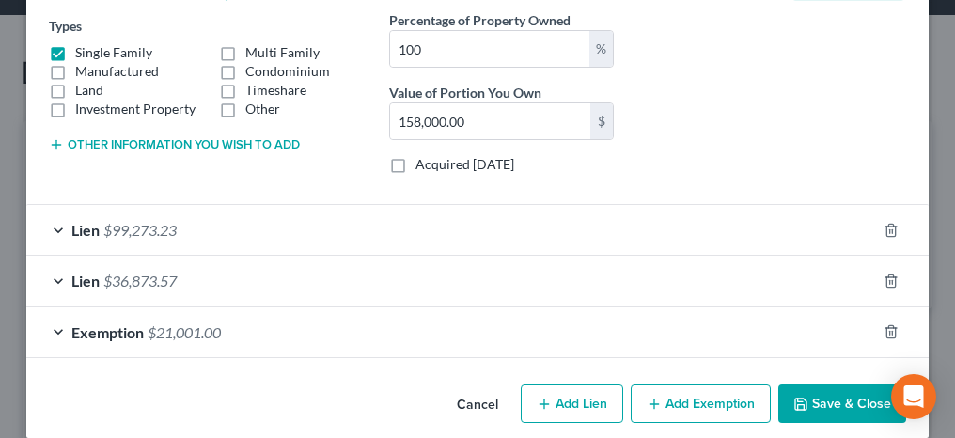
scroll to position [335, 0]
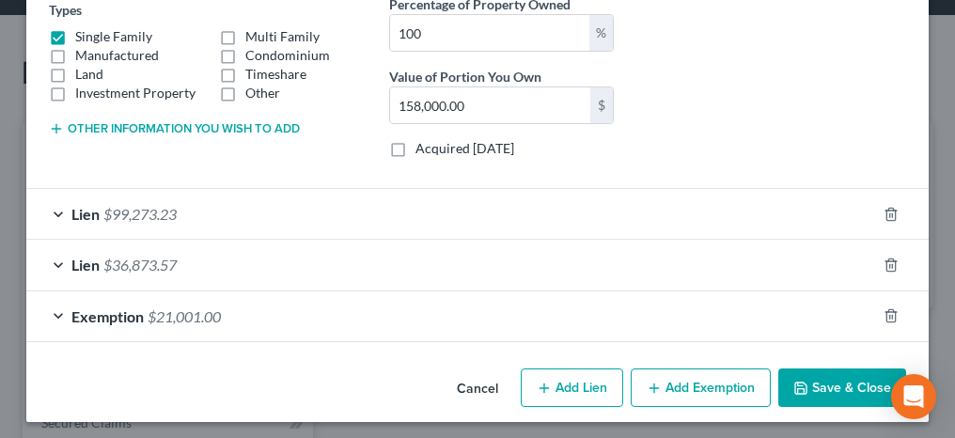
click at [50, 310] on div "Exemption $21,001.00" at bounding box center [451, 316] width 850 height 50
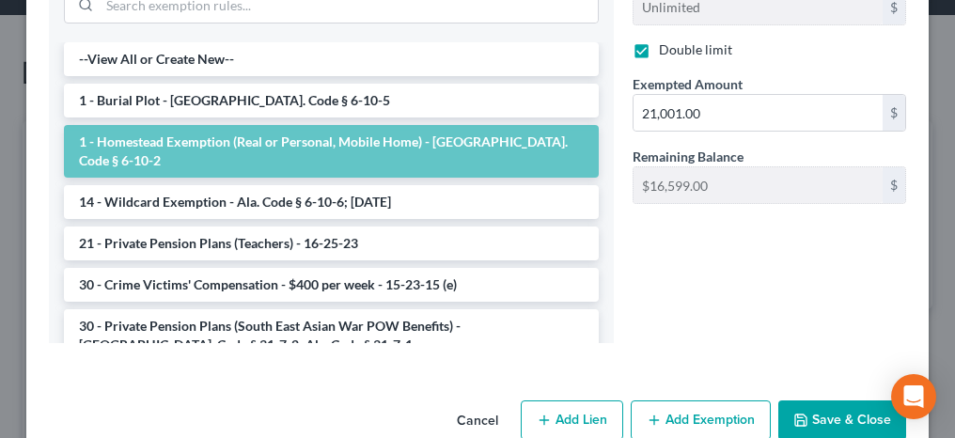
scroll to position [711, 0]
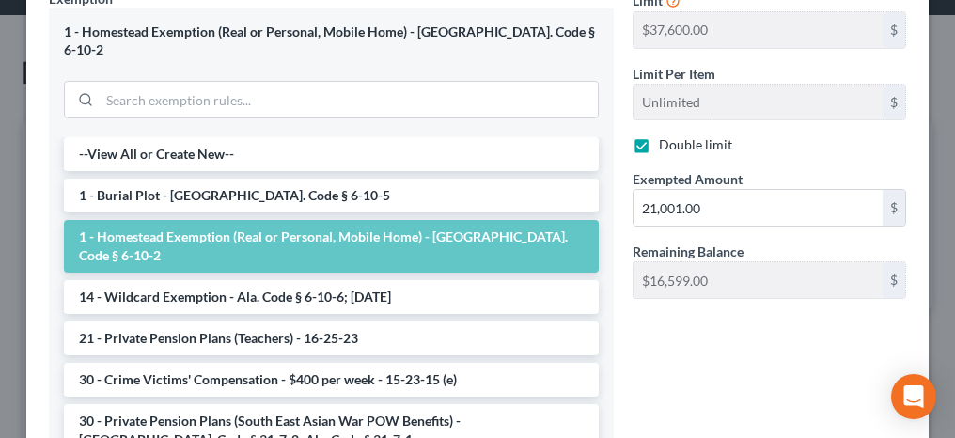
click at [659, 141] on label "Double limit" at bounding box center [695, 144] width 73 height 19
click at [666, 141] on input "Double limit" at bounding box center [672, 141] width 12 height 12
checkbox input "false"
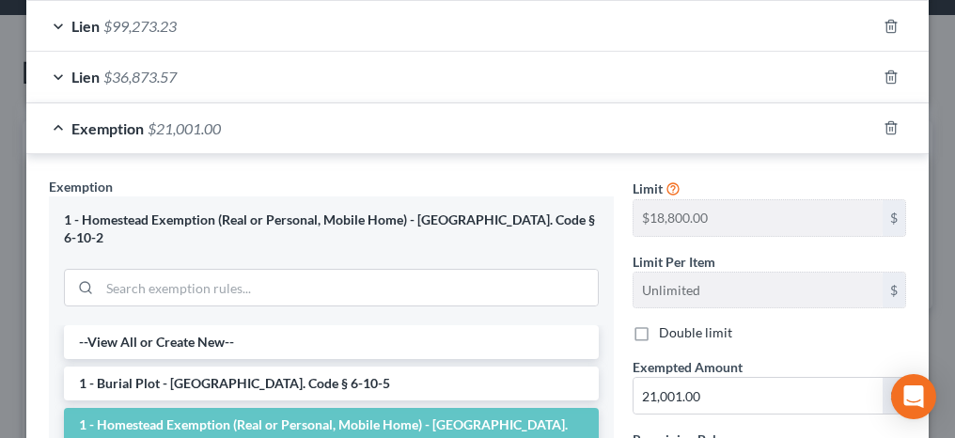
scroll to position [618, 0]
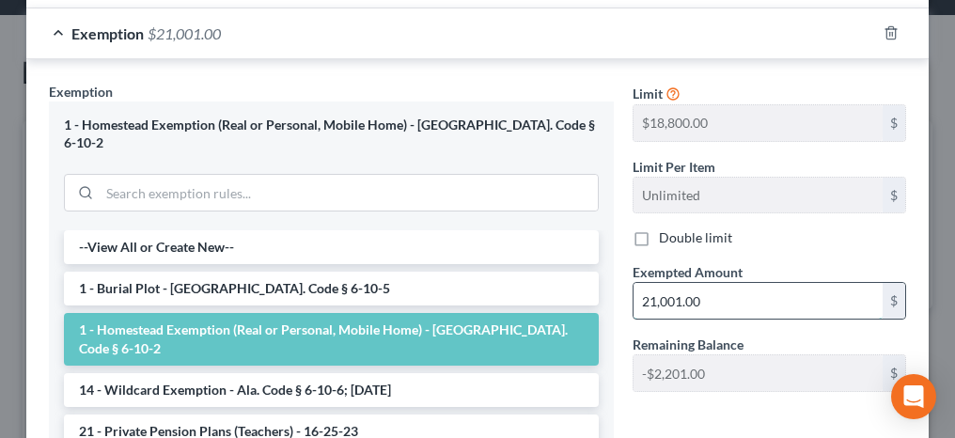
click at [708, 290] on input "21,001.00" at bounding box center [758, 301] width 249 height 36
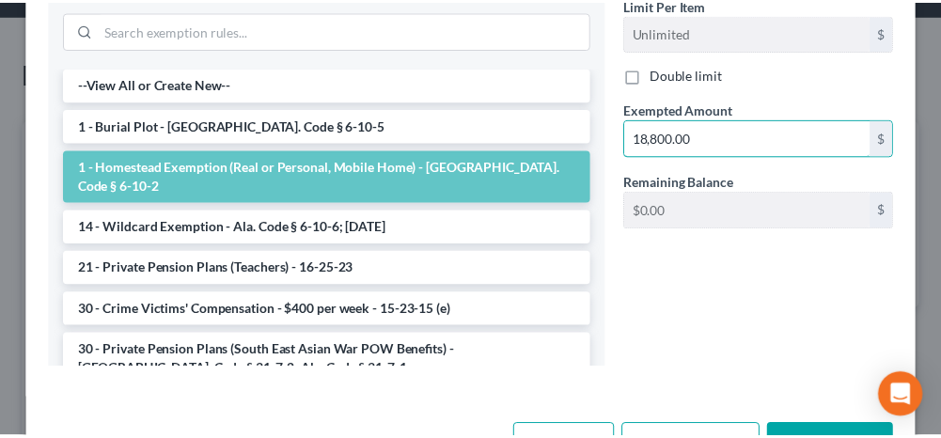
scroll to position [806, 0]
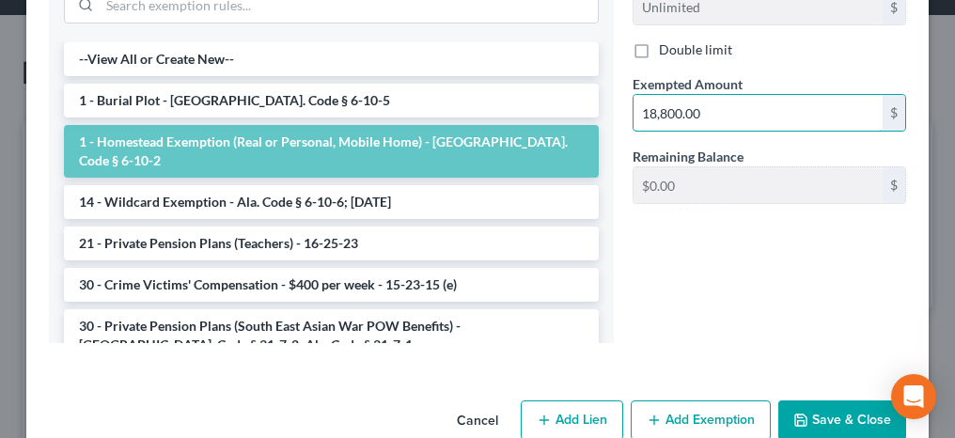
type input "18,800.00"
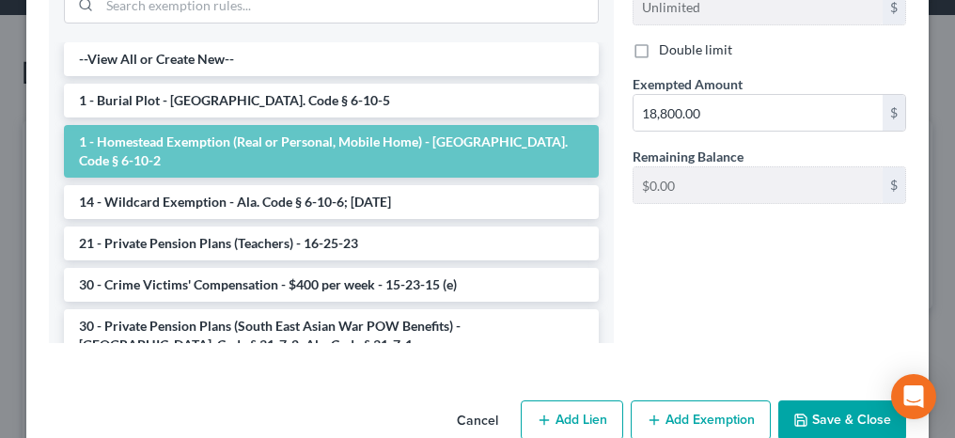
click at [832, 400] on button "Save & Close" at bounding box center [842, 419] width 128 height 39
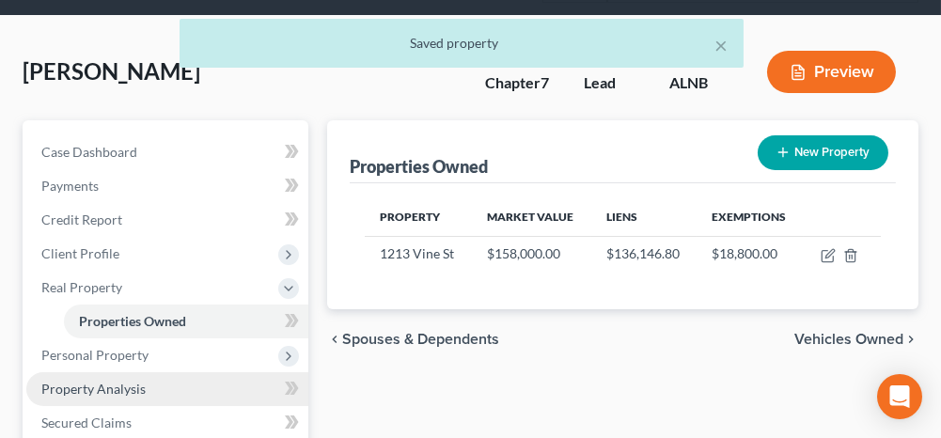
click at [141, 386] on span "Property Analysis" at bounding box center [93, 389] width 104 height 16
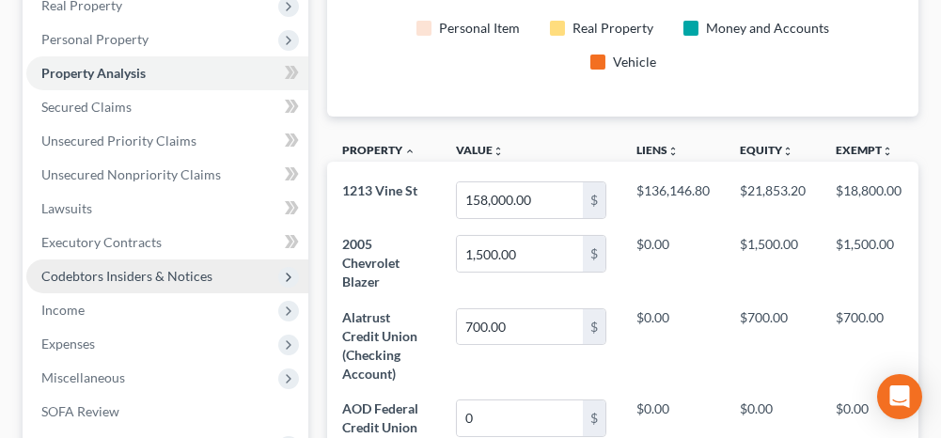
scroll to position [470, 0]
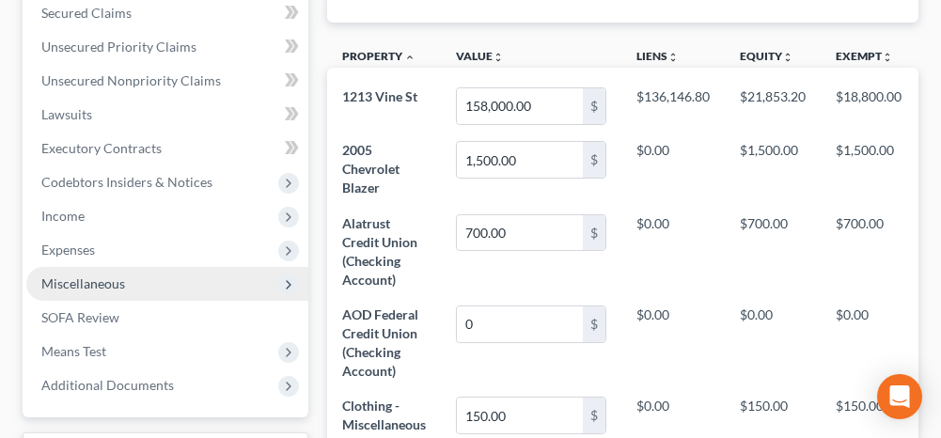
click at [125, 285] on span "Miscellaneous" at bounding box center [167, 284] width 282 height 34
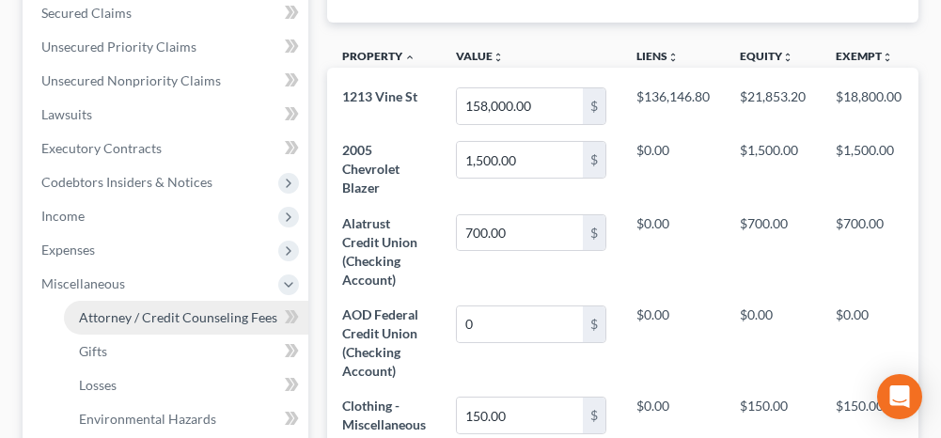
click at [110, 315] on span "Attorney / Credit Counseling Fees" at bounding box center [178, 317] width 198 height 16
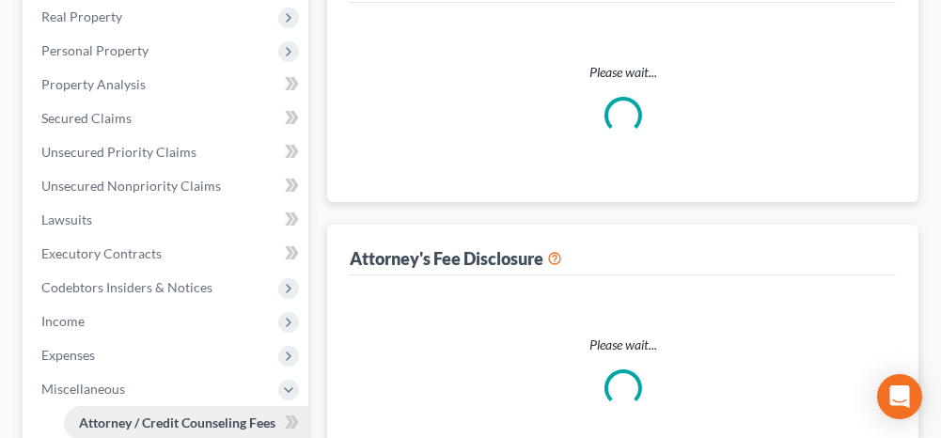
select select "0"
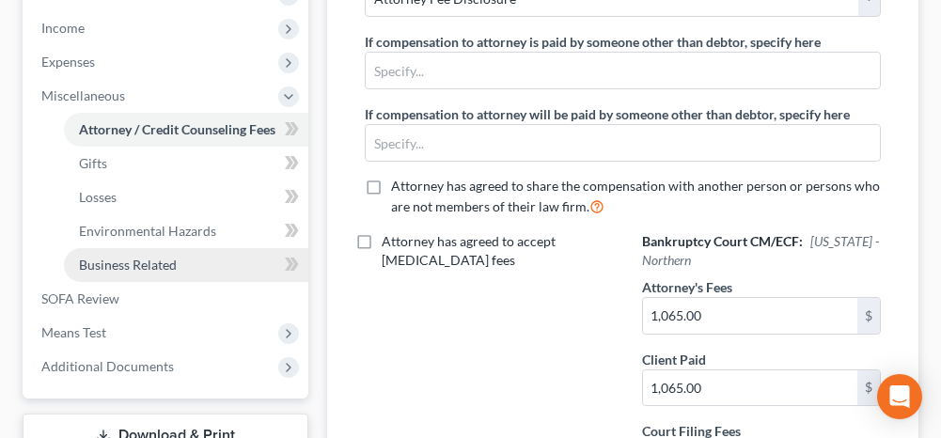
scroll to position [470, 0]
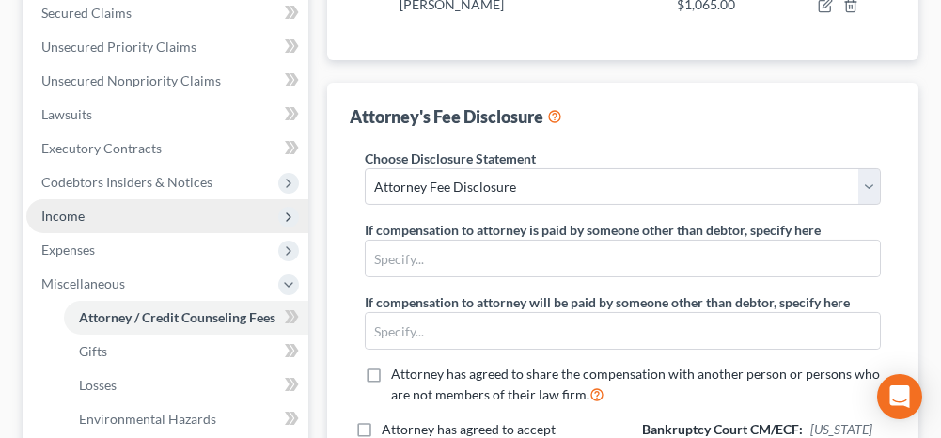
click at [98, 202] on span "Income" at bounding box center [167, 216] width 282 height 34
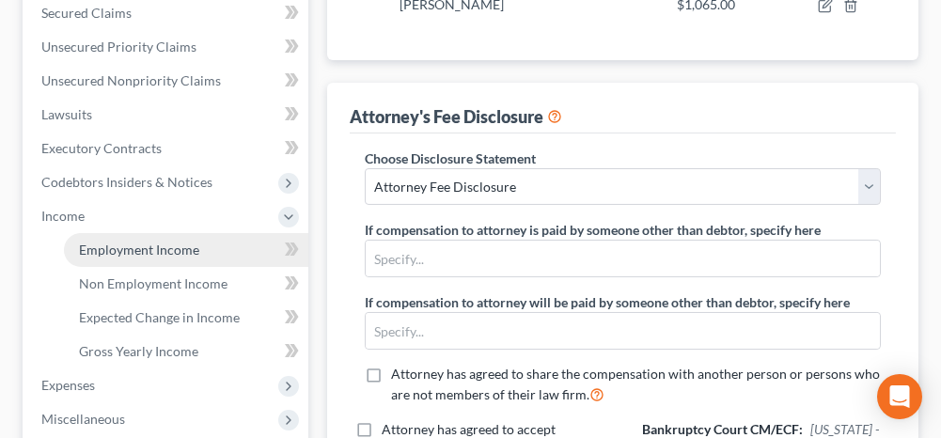
click at [180, 250] on span "Employment Income" at bounding box center [139, 250] width 120 height 16
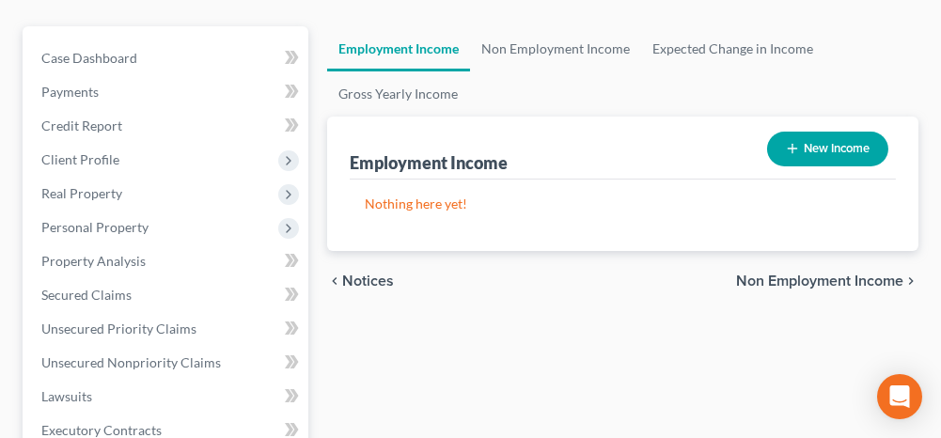
click at [764, 277] on span "Non Employment Income" at bounding box center [819, 281] width 167 height 15
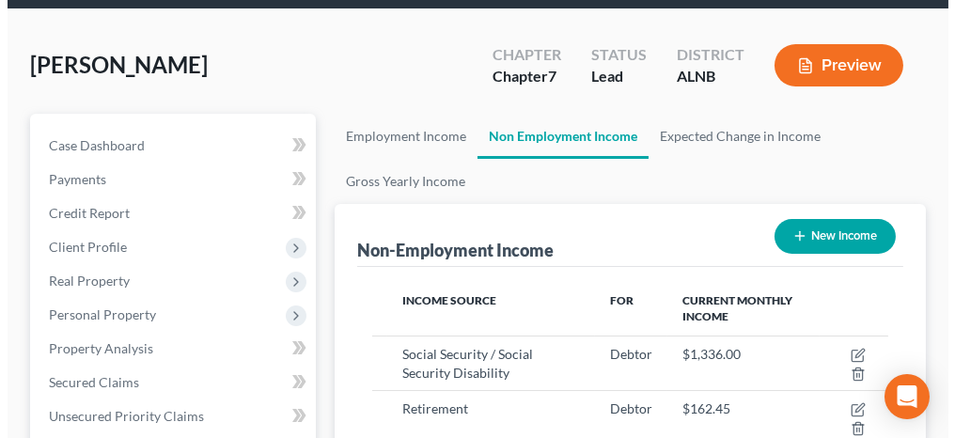
scroll to position [188, 0]
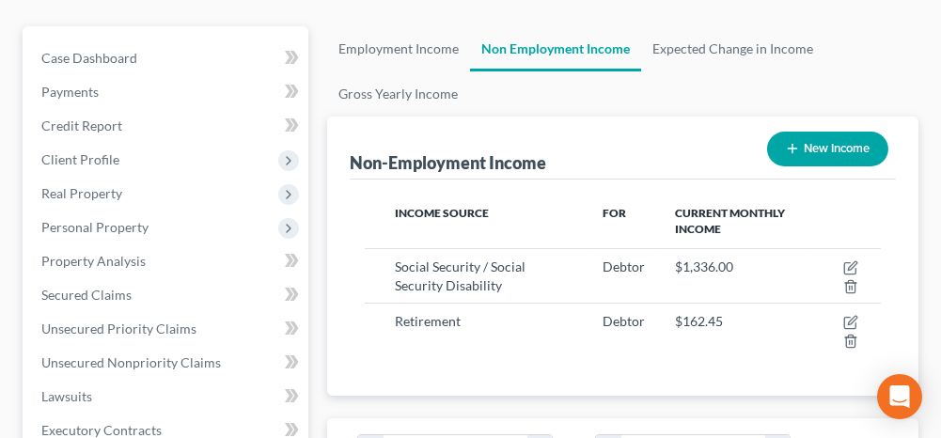
click at [800, 135] on button "New Income" at bounding box center [827, 149] width 121 height 35
select select "0"
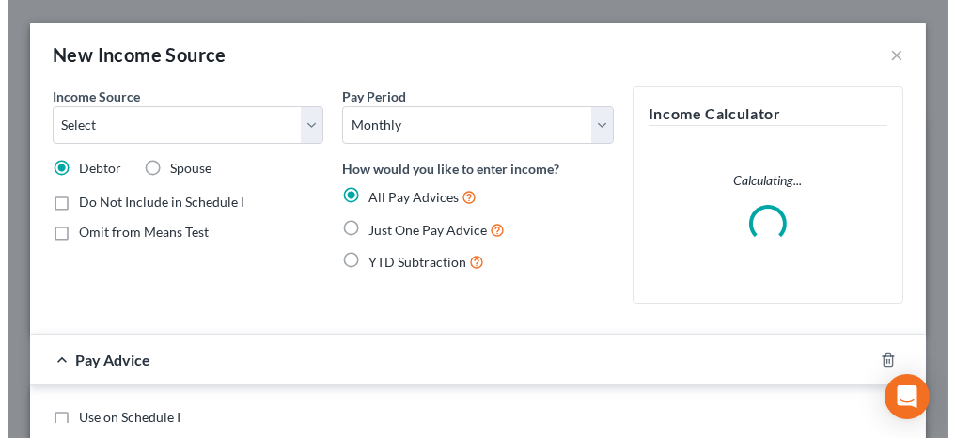
scroll to position [939718, 939418]
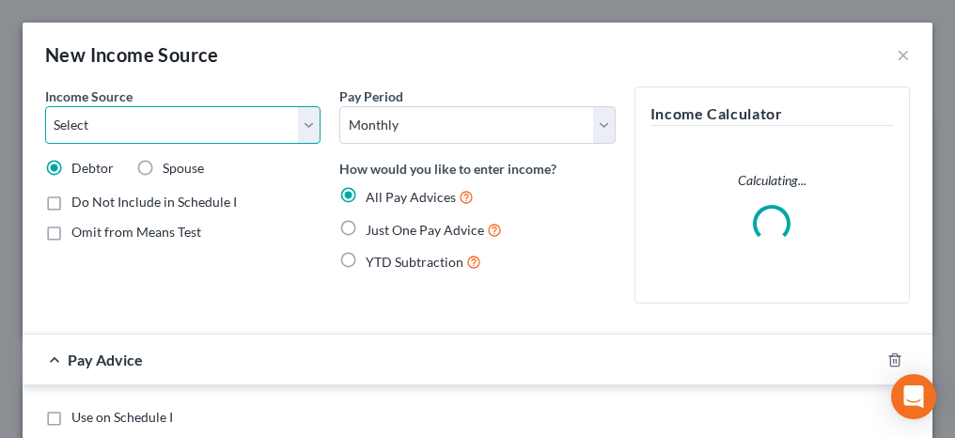
click at [217, 134] on select "Select Unemployment Disability (from employer) Pension Retirement Social Securi…" at bounding box center [182, 125] width 275 height 38
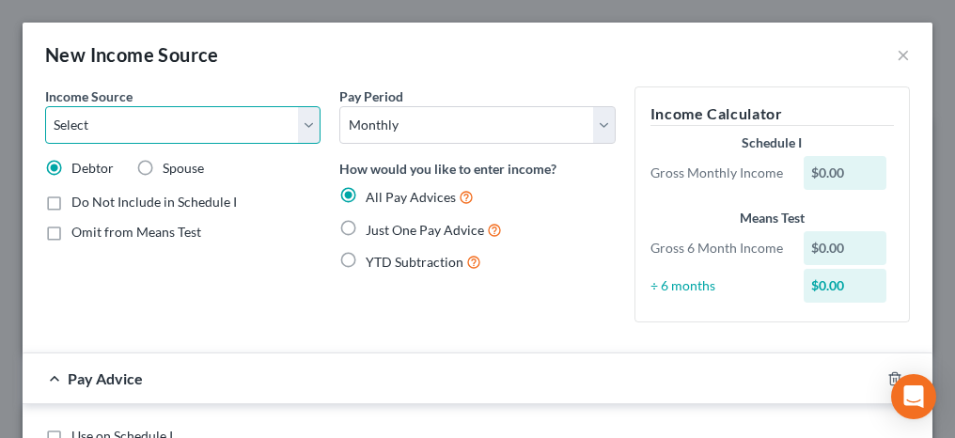
select select "13"
click at [45, 106] on select "Select Unemployment Disability (from employer) Pension Retirement Social Securi…" at bounding box center [182, 125] width 275 height 38
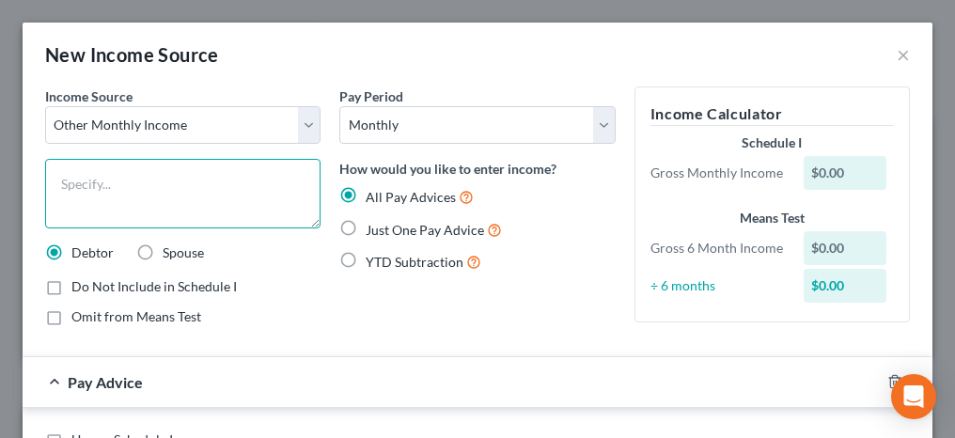
click at [130, 182] on textarea at bounding box center [182, 194] width 275 height 70
type textarea "Widower's Benefits"
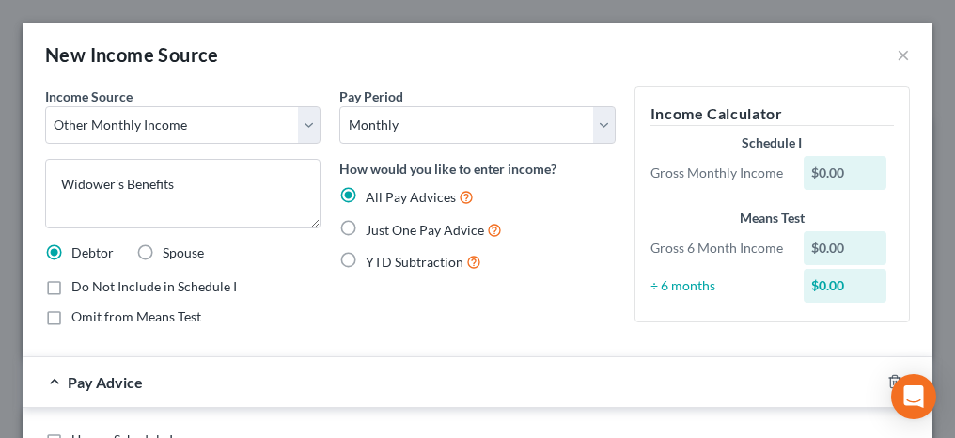
click at [366, 227] on label "Just One Pay Advice" at bounding box center [434, 230] width 136 height 22
click at [373, 227] on input "Just One Pay Advice" at bounding box center [379, 225] width 12 height 12
radio input "true"
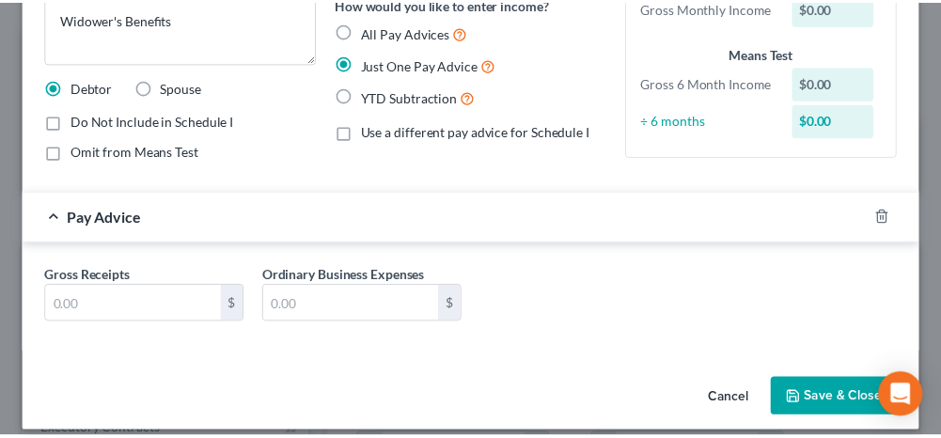
scroll to position [179, 0]
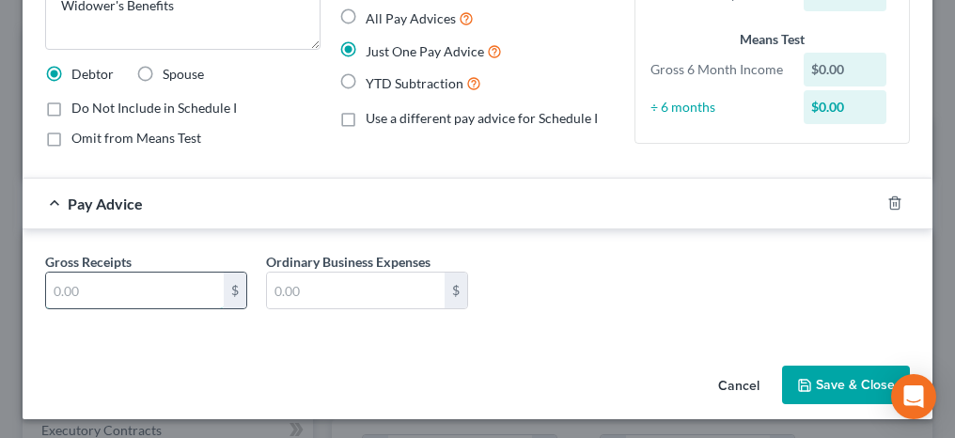
click at [173, 288] on input "text" at bounding box center [135, 291] width 178 height 36
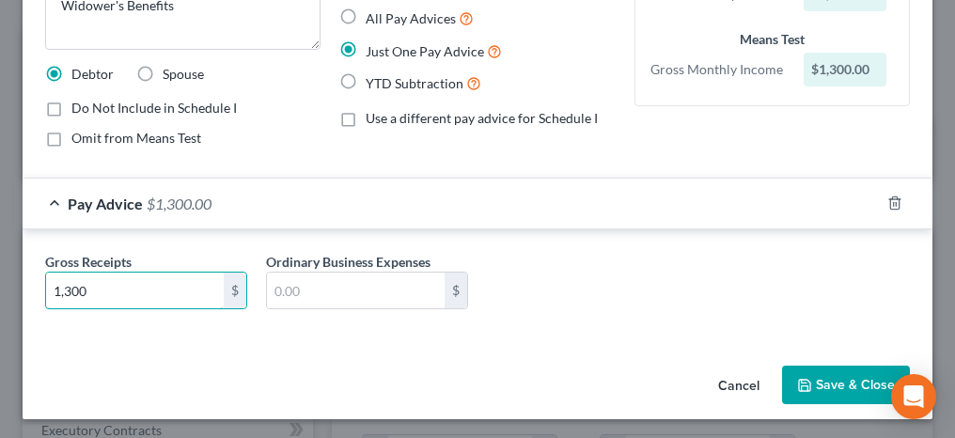
type input "1,300"
click at [737, 378] on button "Cancel" at bounding box center [738, 387] width 71 height 38
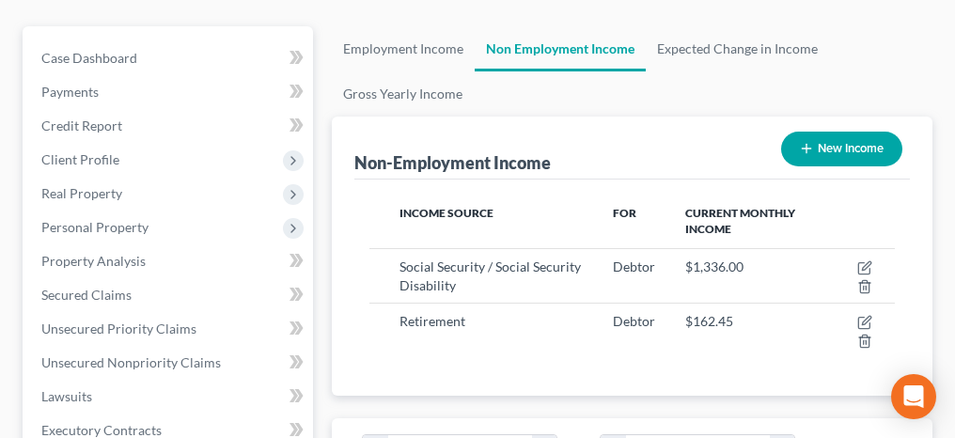
scroll to position [939722, 939427]
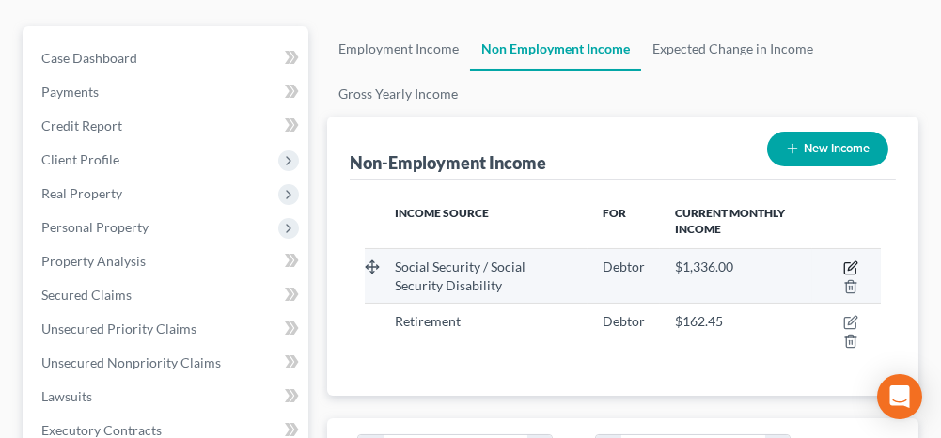
click at [854, 262] on icon "button" at bounding box center [852, 265] width 8 height 8
select select "4"
select select "0"
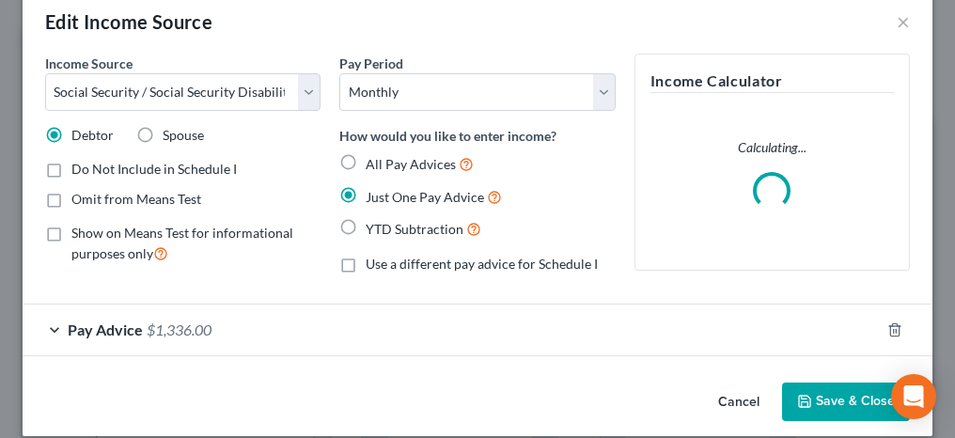
scroll to position [52, 0]
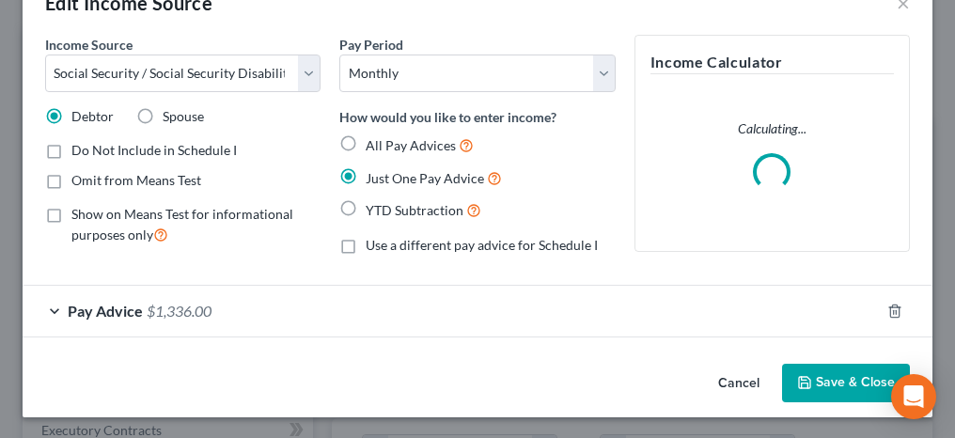
click at [57, 302] on div "Pay Advice $1,336.00" at bounding box center [451, 311] width 857 height 50
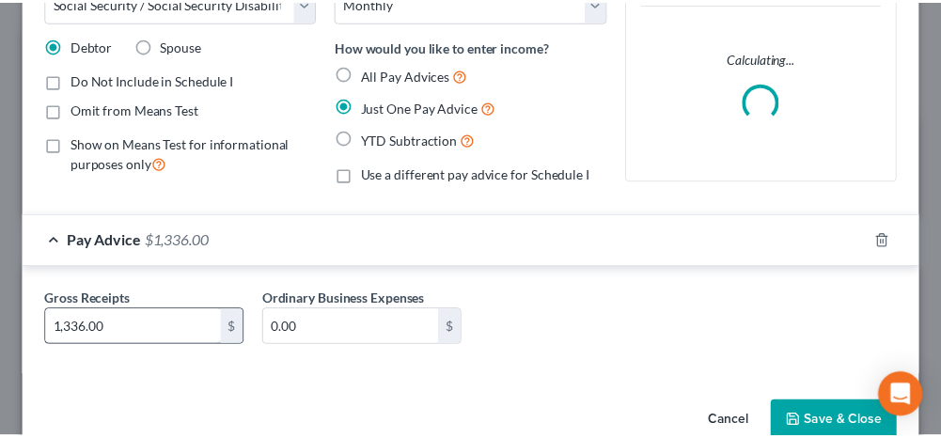
scroll to position [161, 0]
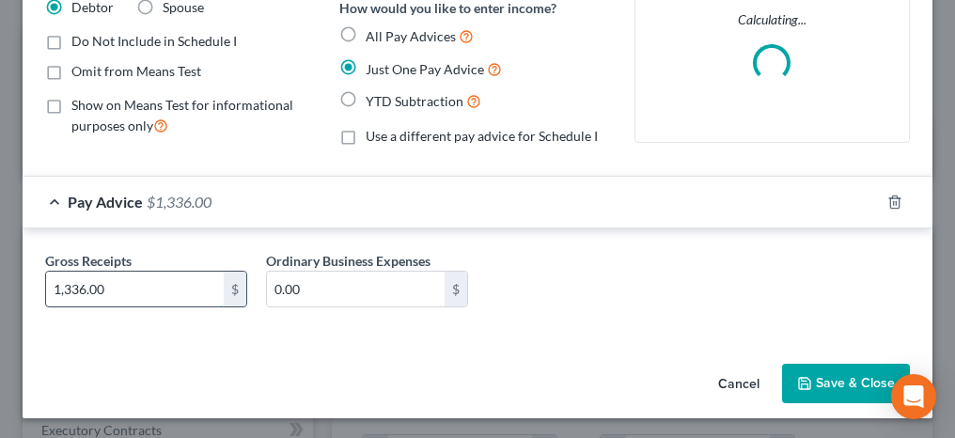
click at [145, 291] on input "1,336.00" at bounding box center [135, 290] width 178 height 36
type input "2,672.00"
click at [782, 378] on button "Save & Close" at bounding box center [846, 383] width 128 height 39
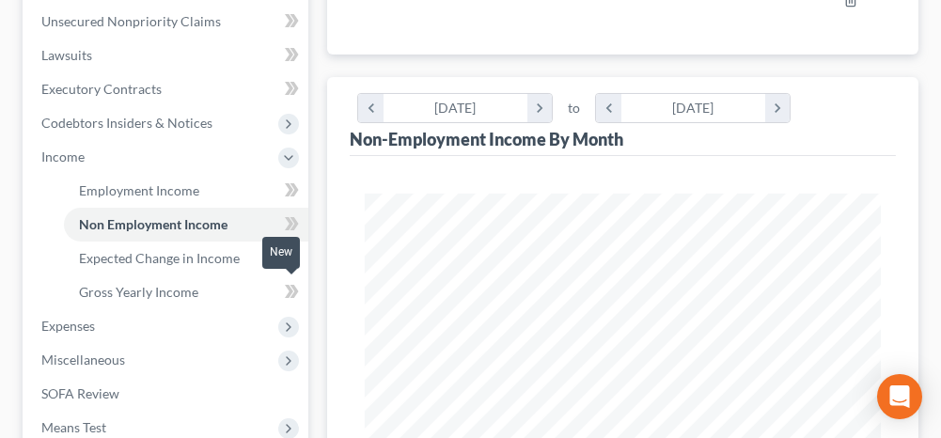
scroll to position [564, 0]
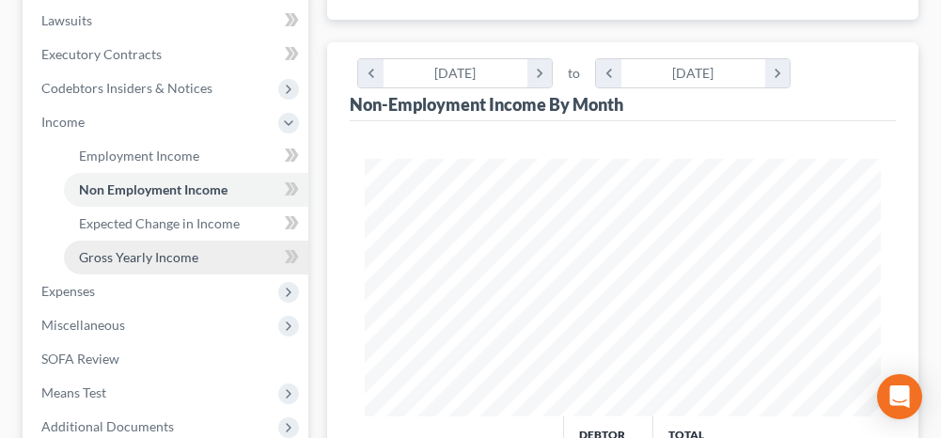
click at [182, 253] on span "Gross Yearly Income" at bounding box center [138, 257] width 119 height 16
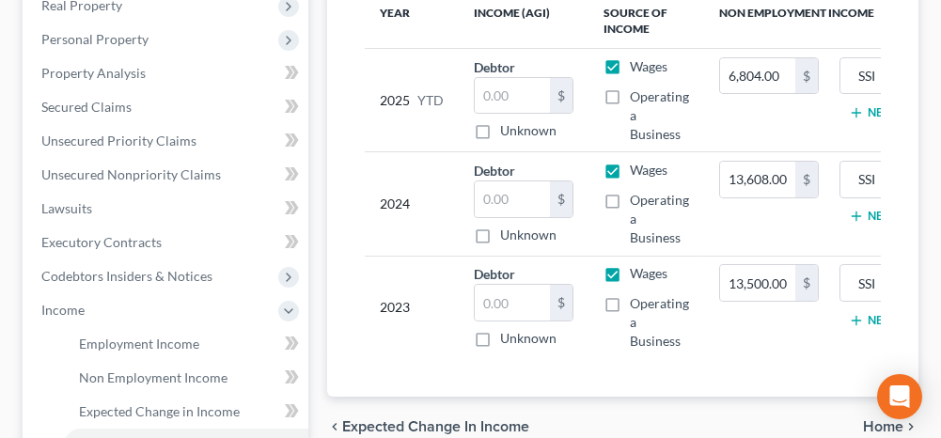
scroll to position [282, 0]
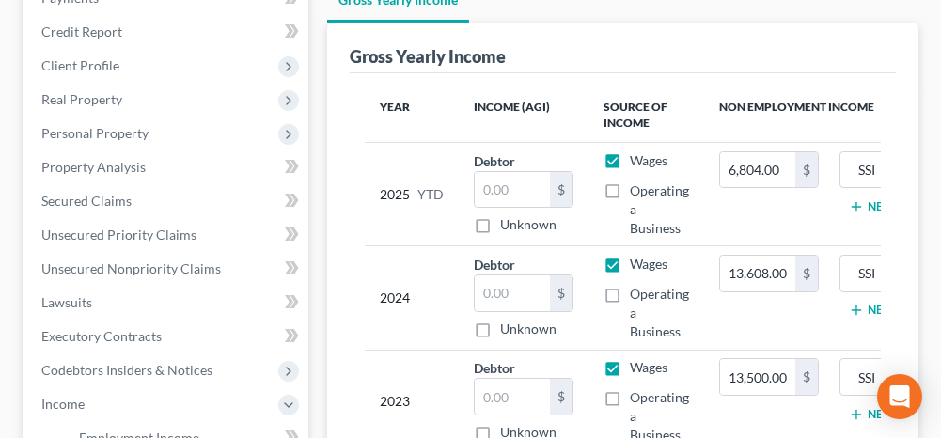
click at [857, 207] on line "button" at bounding box center [857, 207] width 8 height 0
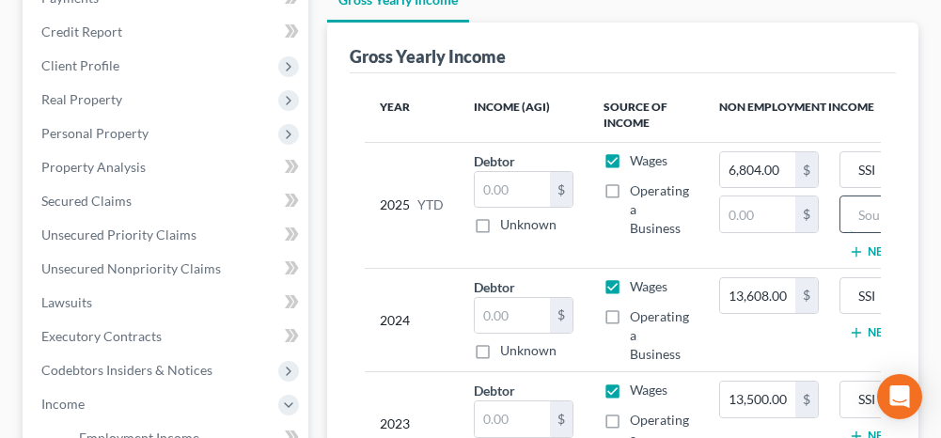
click at [862, 211] on input "text" at bounding box center [935, 214] width 170 height 36
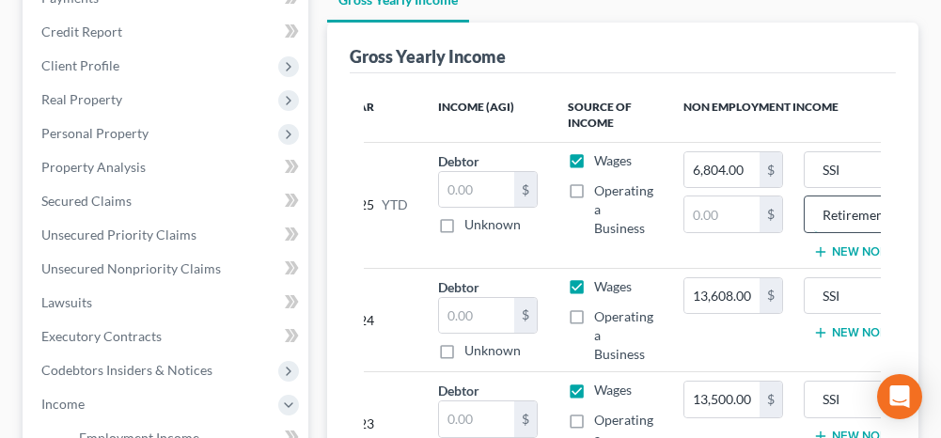
scroll to position [0, 40]
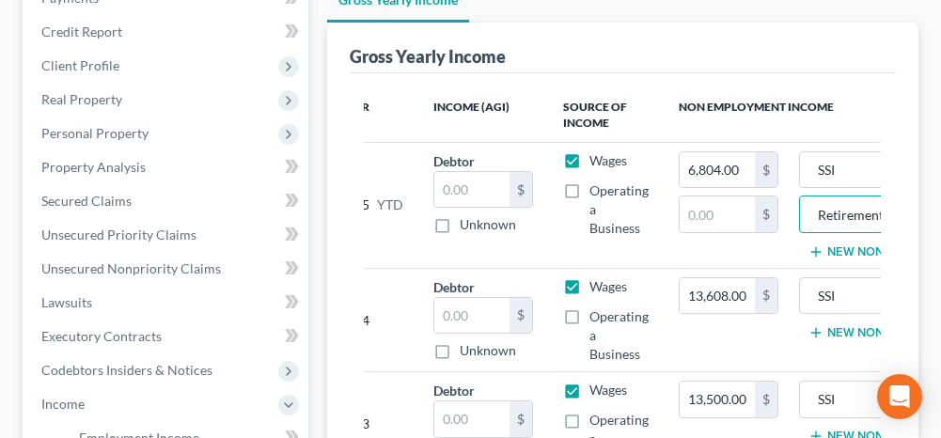
type input "Retirement"
click at [844, 328] on button "New Non Employment Income" at bounding box center [913, 332] width 210 height 15
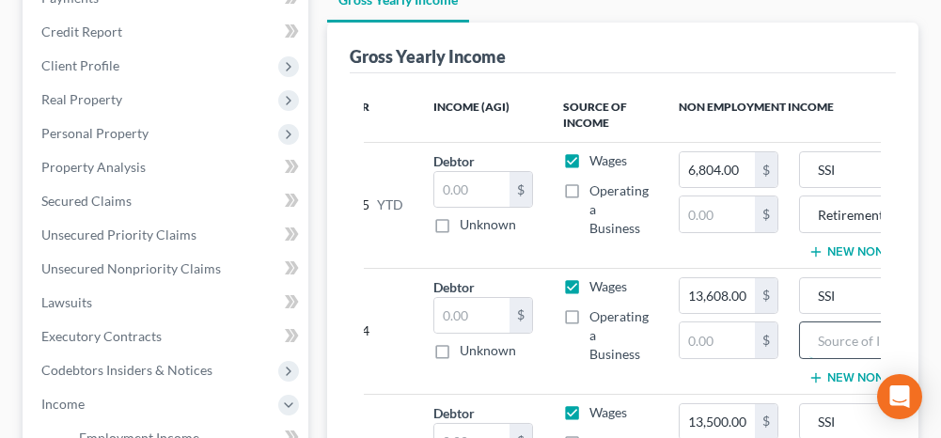
click at [829, 341] on input "text" at bounding box center [894, 340] width 170 height 36
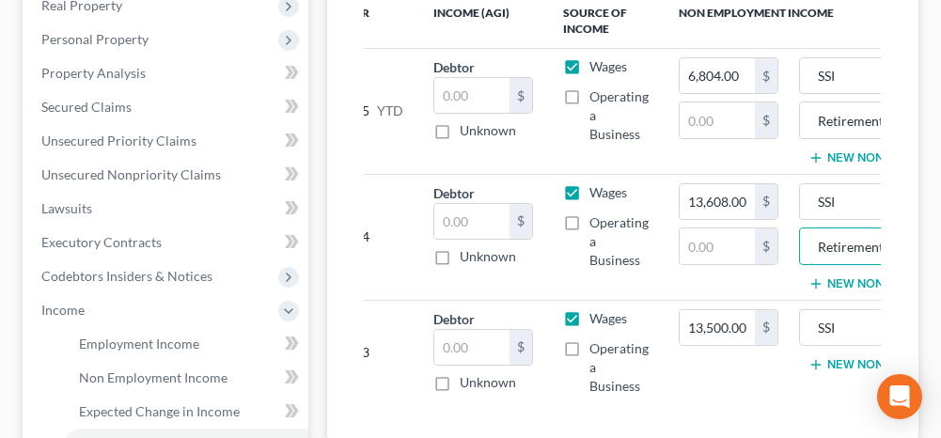
type input "Retirement"
click at [840, 357] on button "New Non Employment Income" at bounding box center [913, 364] width 210 height 15
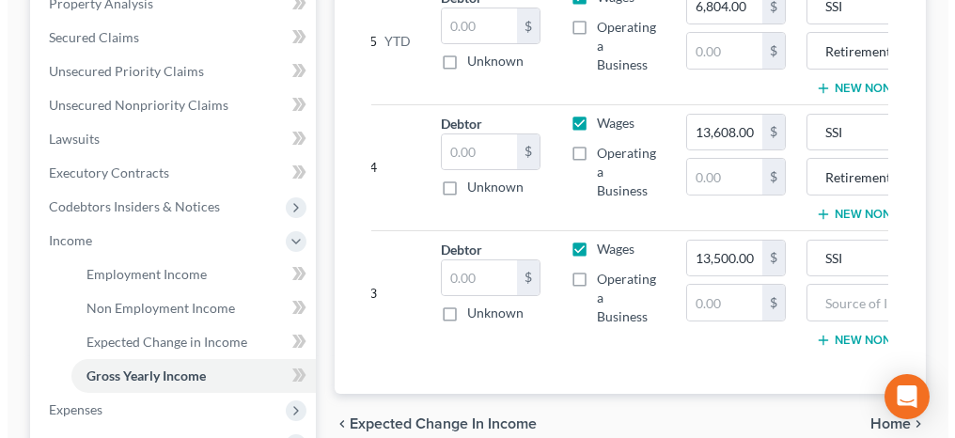
scroll to position [470, 0]
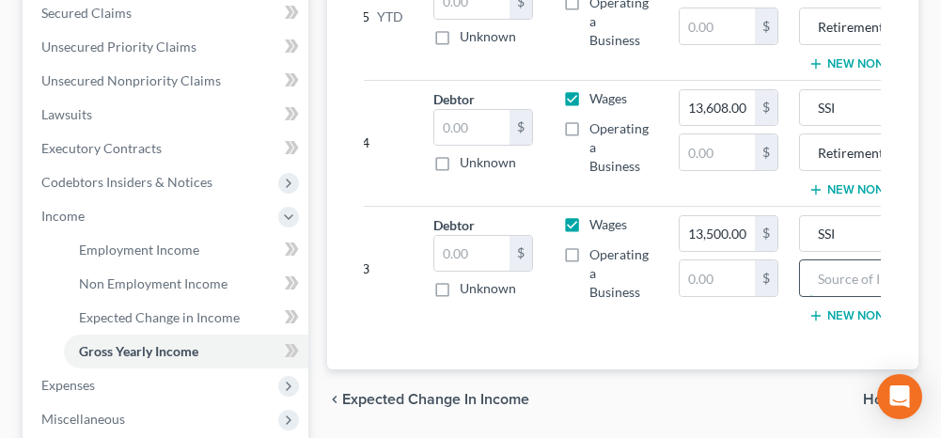
click at [822, 274] on input "text" at bounding box center [894, 278] width 170 height 36
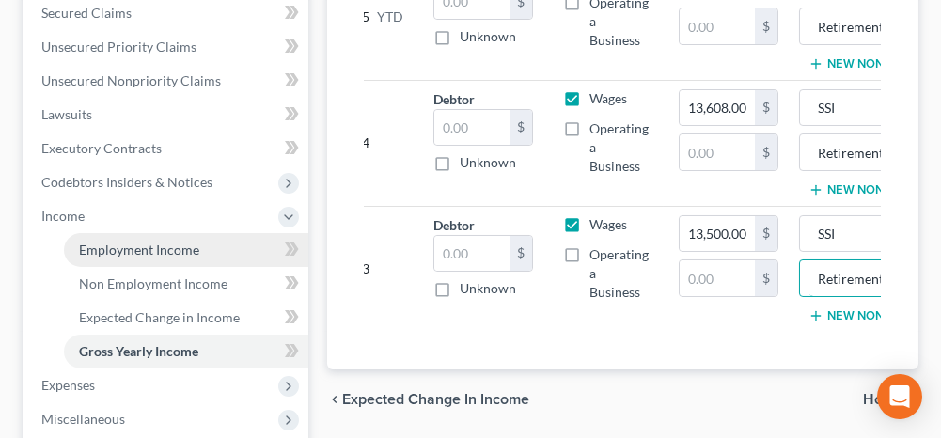
type input "Retirement"
click at [210, 256] on link "Employment Income" at bounding box center [186, 250] width 244 height 34
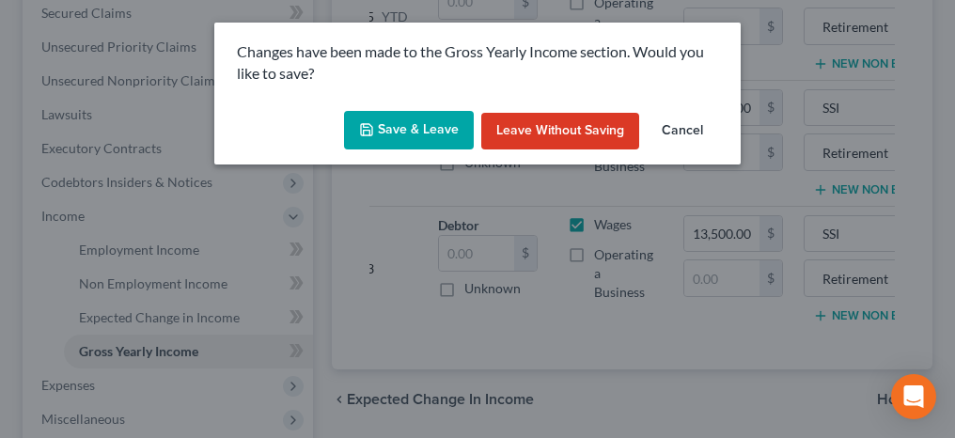
click at [372, 126] on icon "button" at bounding box center [366, 129] width 11 height 11
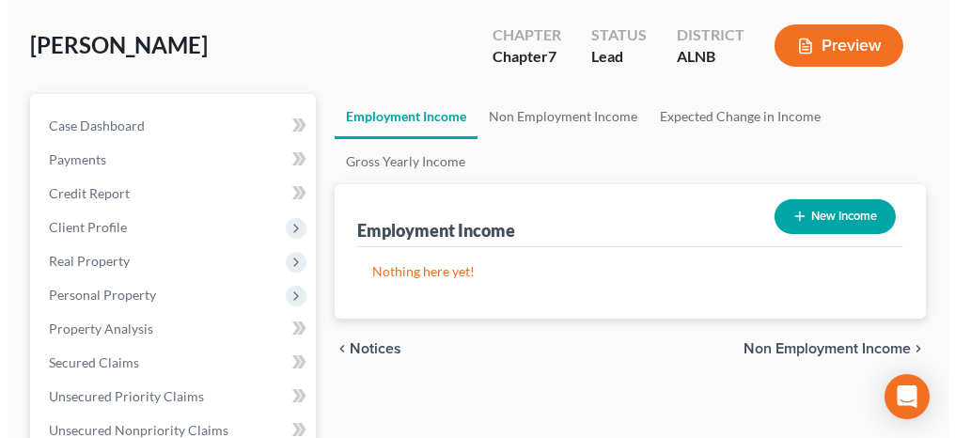
scroll to position [188, 0]
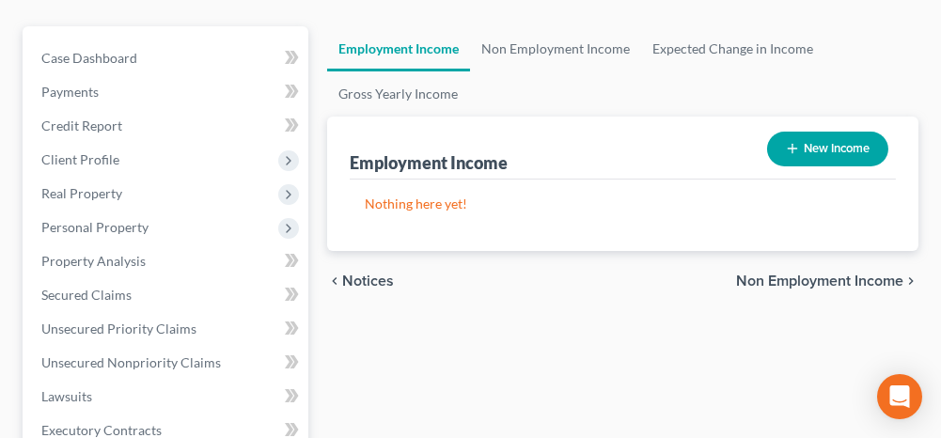
click at [793, 277] on span "Non Employment Income" at bounding box center [819, 281] width 167 height 15
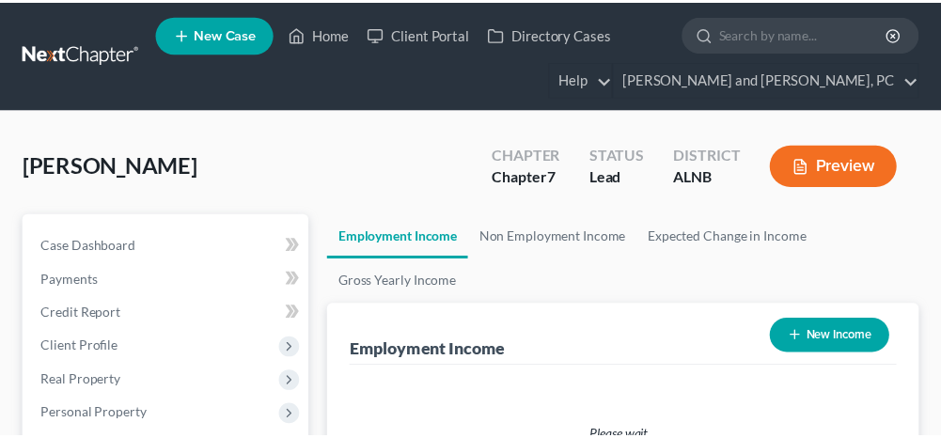
scroll to position [188, 0]
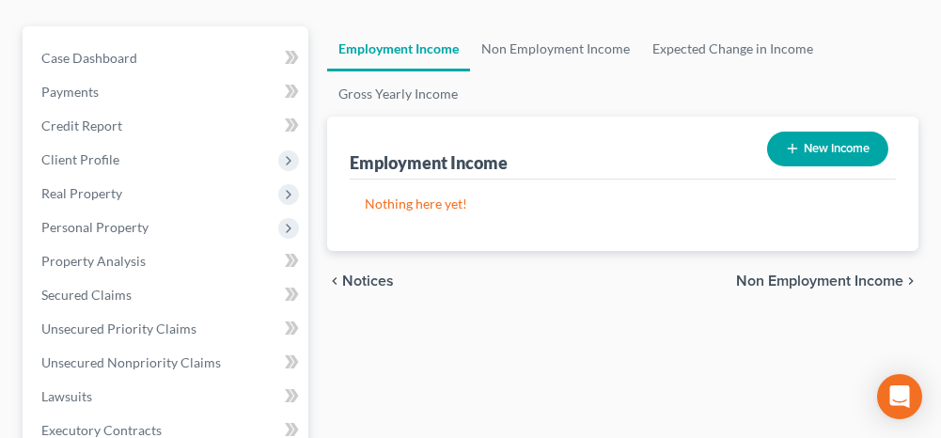
click at [770, 279] on span "Non Employment Income" at bounding box center [819, 281] width 167 height 15
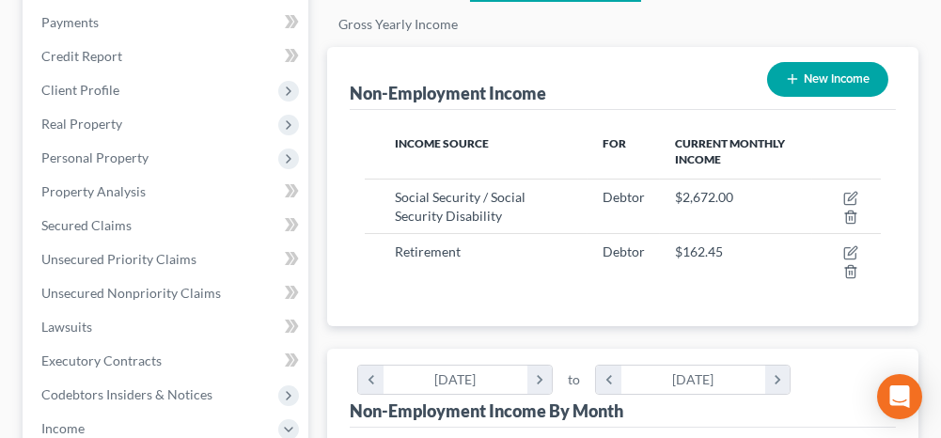
scroll to position [282, 0]
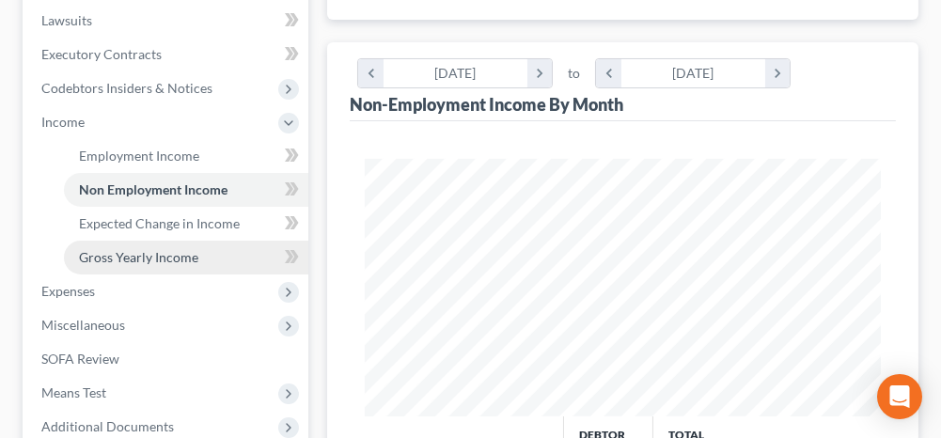
click at [214, 253] on link "Gross Yearly Income" at bounding box center [186, 258] width 244 height 34
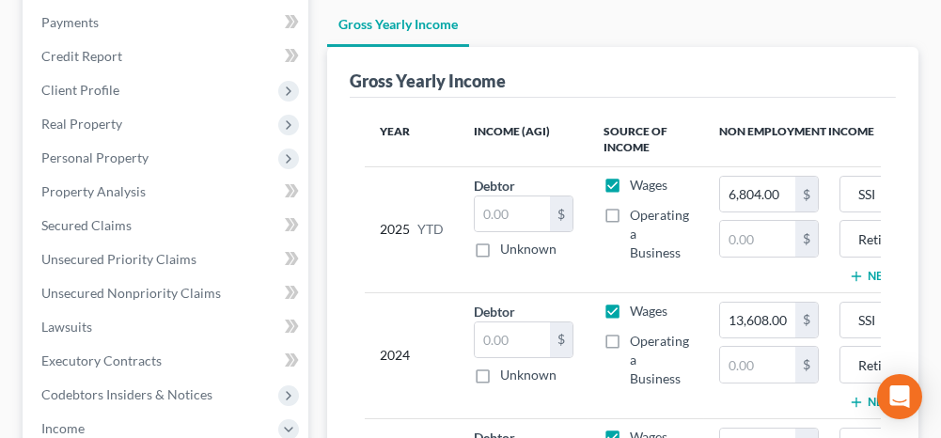
scroll to position [282, 0]
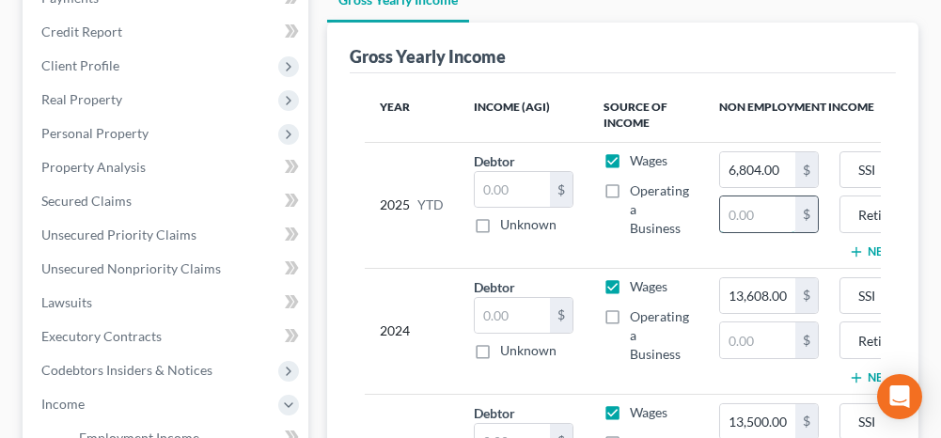
click at [742, 204] on input "text" at bounding box center [757, 214] width 75 height 36
type input "1,949"
click at [733, 346] on input "text" at bounding box center [757, 340] width 75 height 36
type input "1,949.00"
click at [769, 209] on input "1,949" at bounding box center [757, 214] width 75 height 36
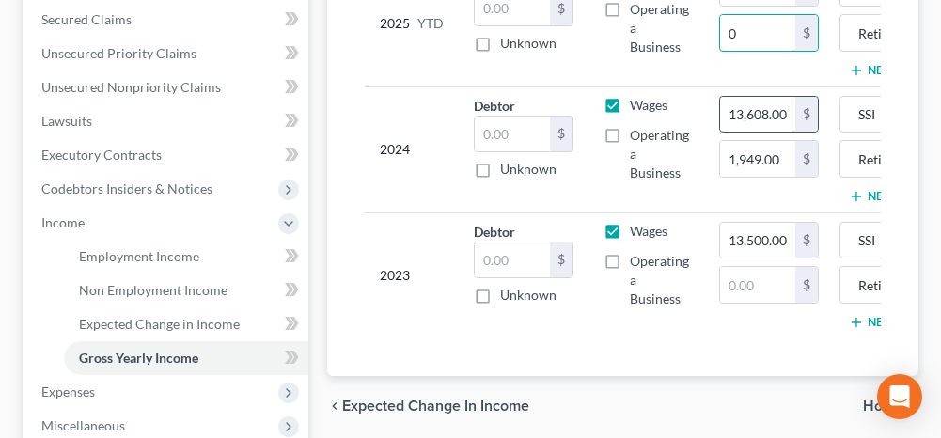
scroll to position [470, 0]
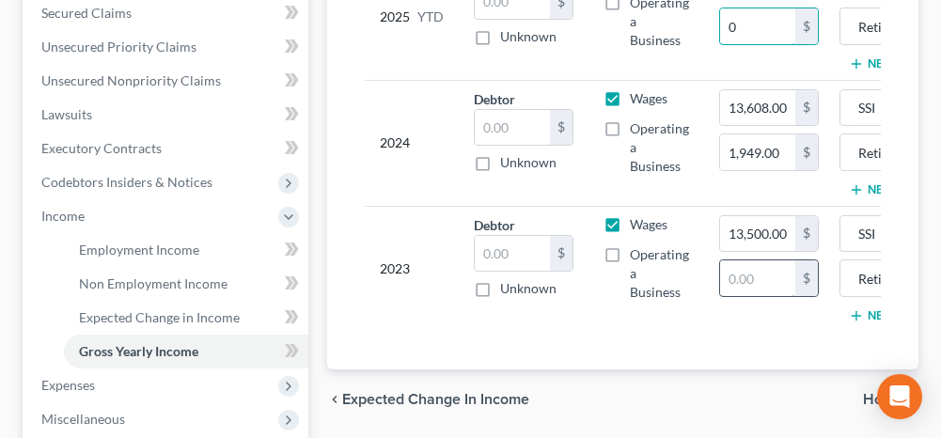
type input "0"
click at [759, 271] on input "text" at bounding box center [757, 278] width 75 height 36
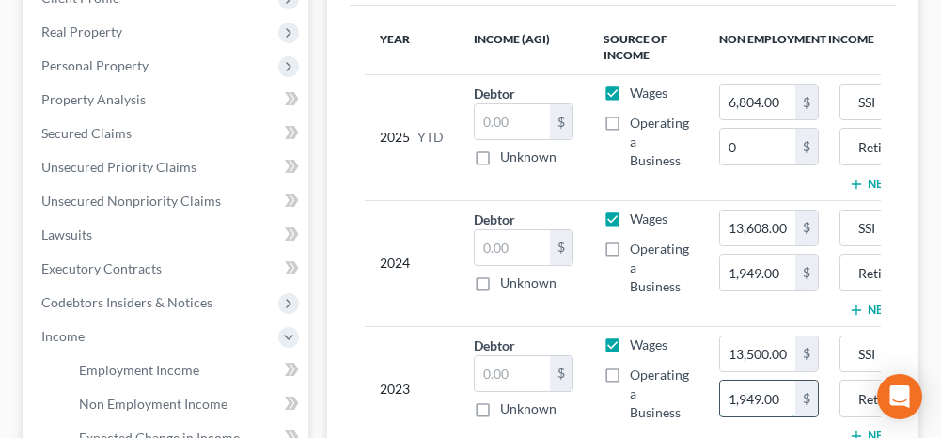
scroll to position [282, 0]
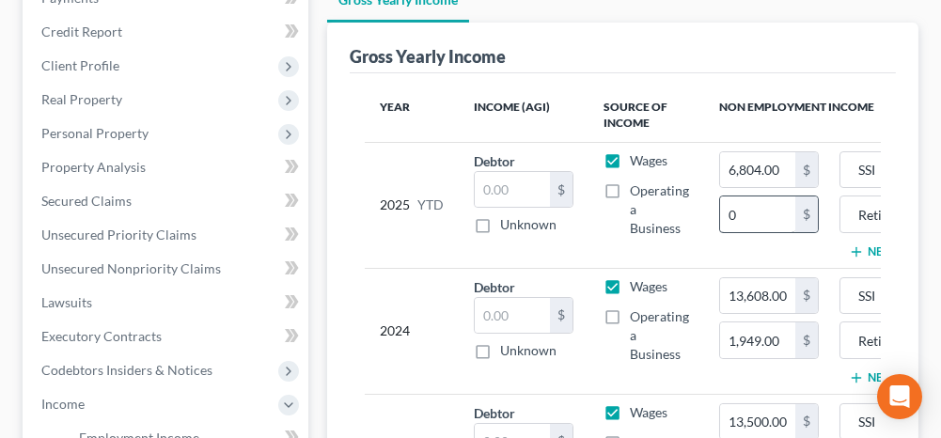
type input "1,949.00"
click at [756, 215] on input "0" at bounding box center [757, 214] width 75 height 36
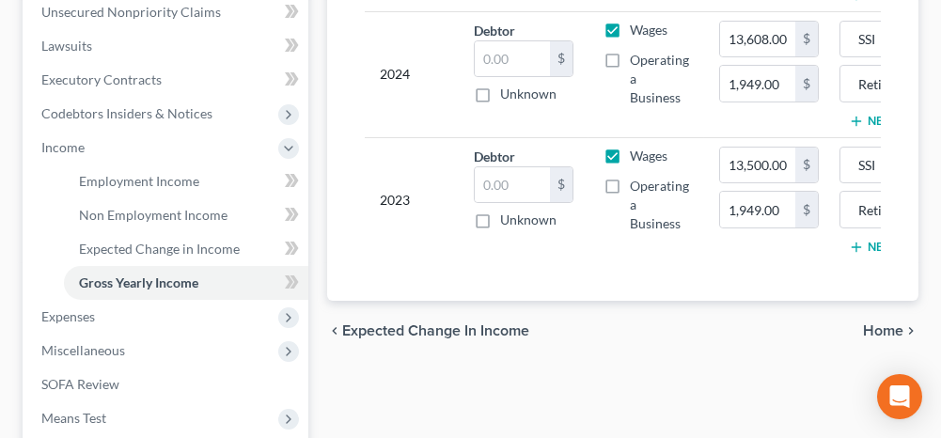
scroll to position [564, 0]
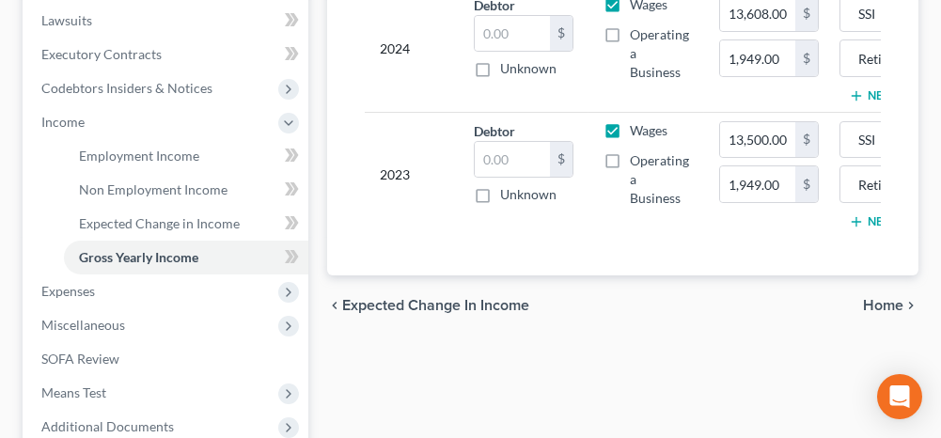
type input "1,462.00"
click at [877, 312] on span "Home" at bounding box center [883, 305] width 40 height 15
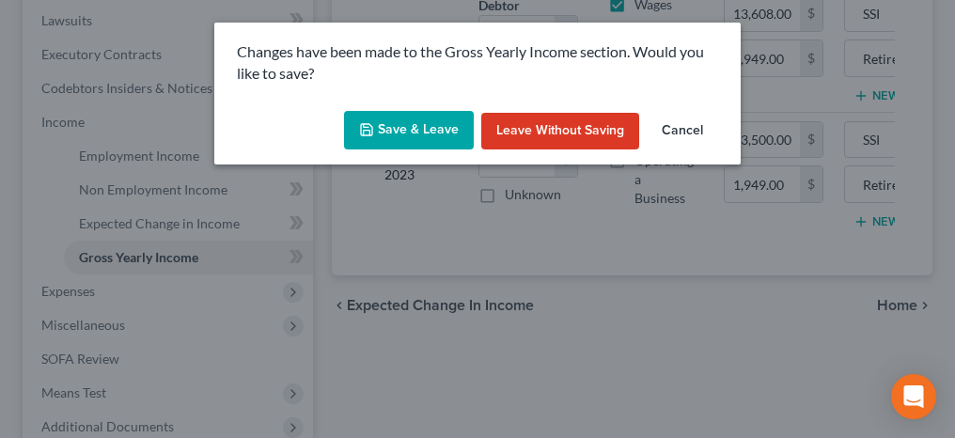
click at [438, 142] on button "Save & Leave" at bounding box center [409, 130] width 130 height 39
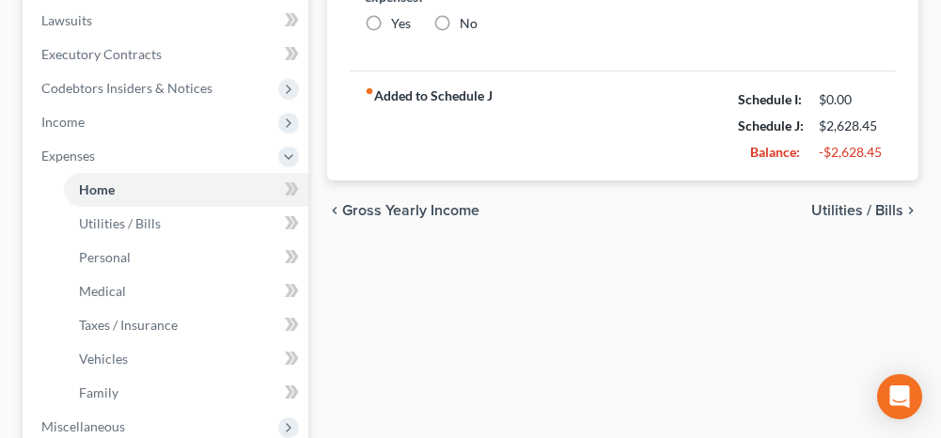
type input "493.00"
type input "595.00"
radio input "true"
type input "0.00"
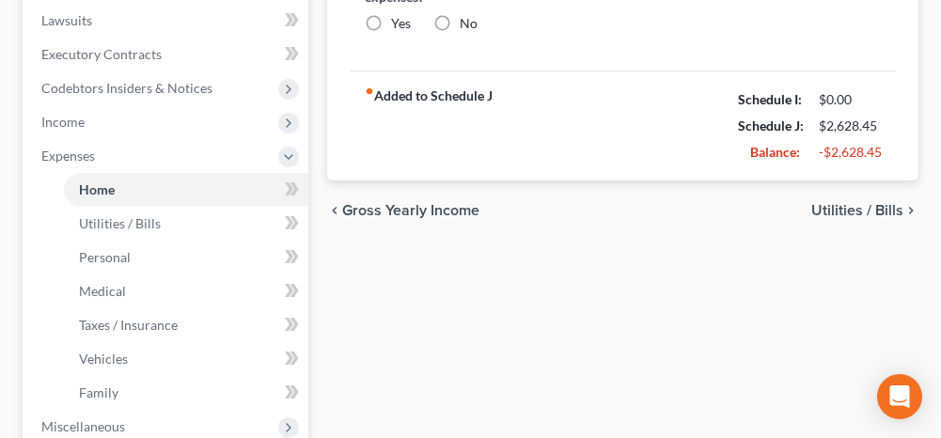
type input "0.00"
type input "75.00"
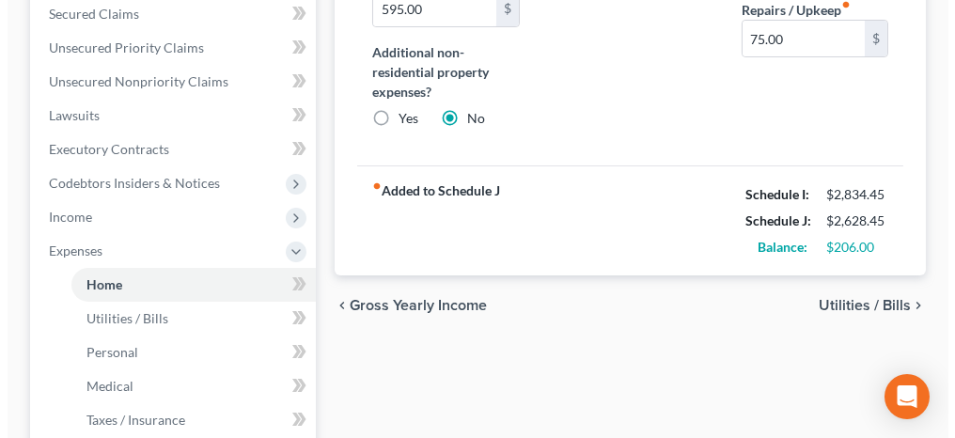
scroll to position [470, 0]
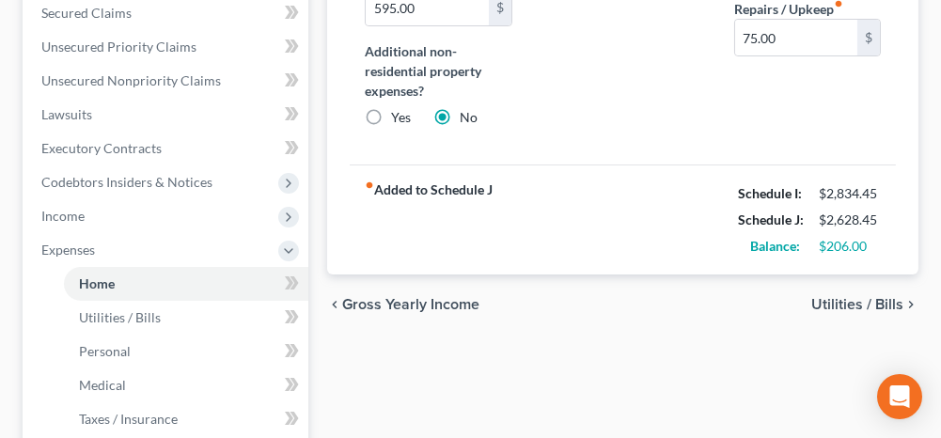
click at [843, 303] on span "Utilities / Bills" at bounding box center [857, 304] width 92 height 15
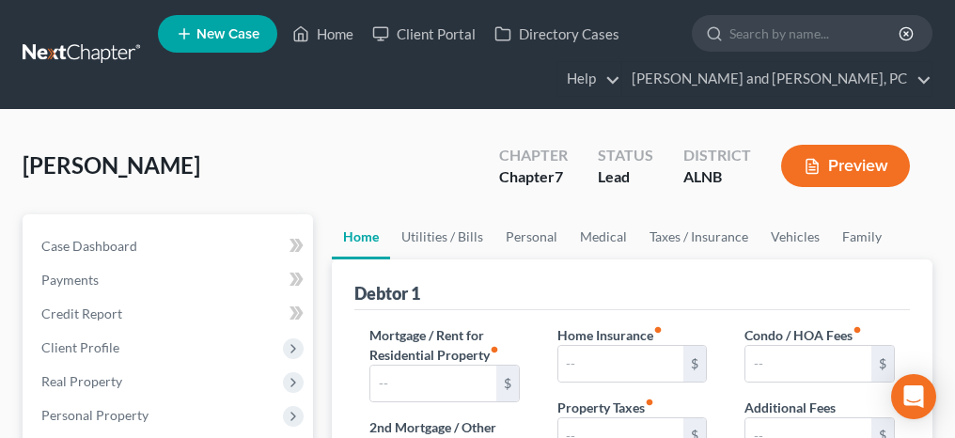
type input "493.00"
type input "595.00"
radio input "true"
type input "0.00"
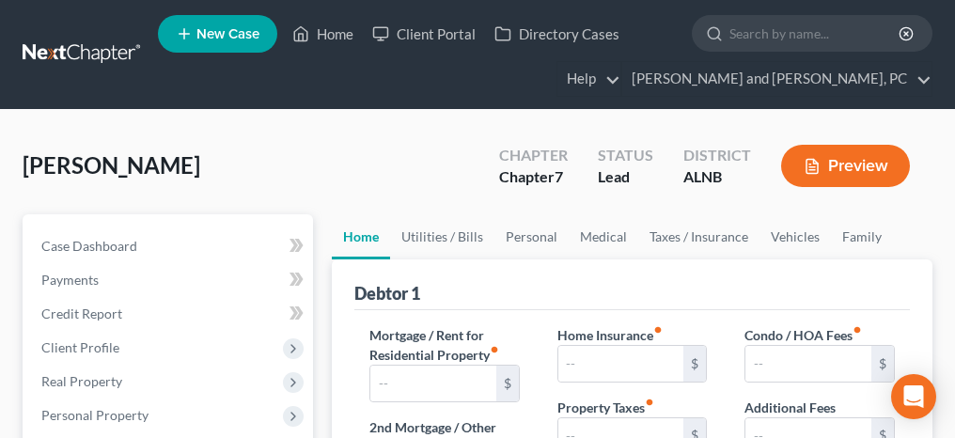
type input "0.00"
type input "75.00"
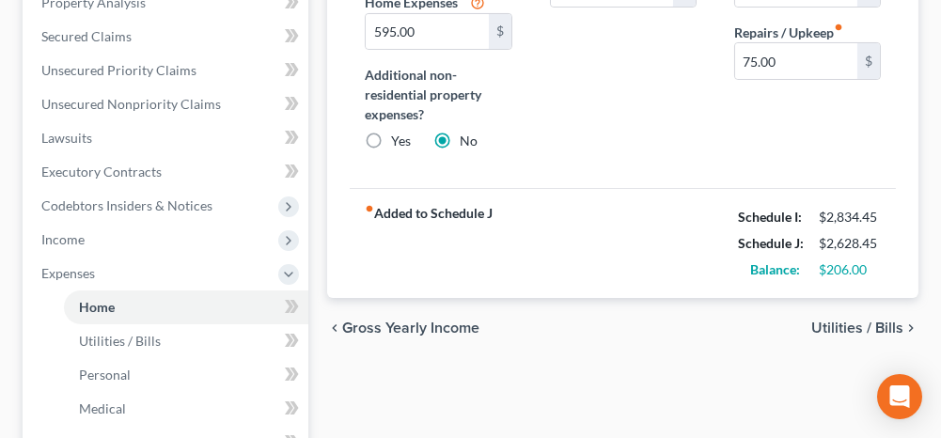
scroll to position [470, 0]
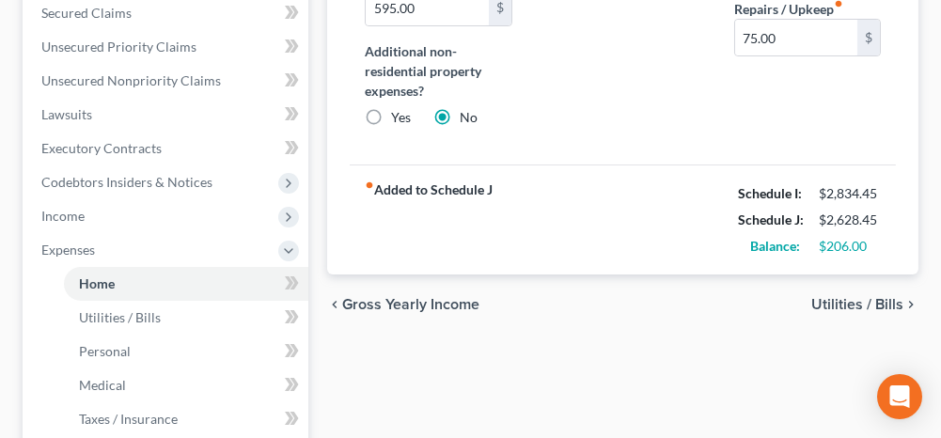
click at [839, 298] on span "Utilities / Bills" at bounding box center [857, 304] width 92 height 15
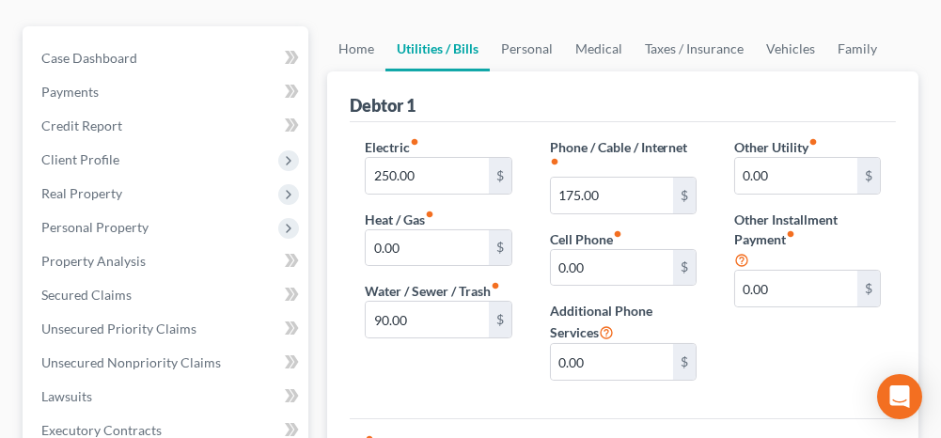
scroll to position [282, 0]
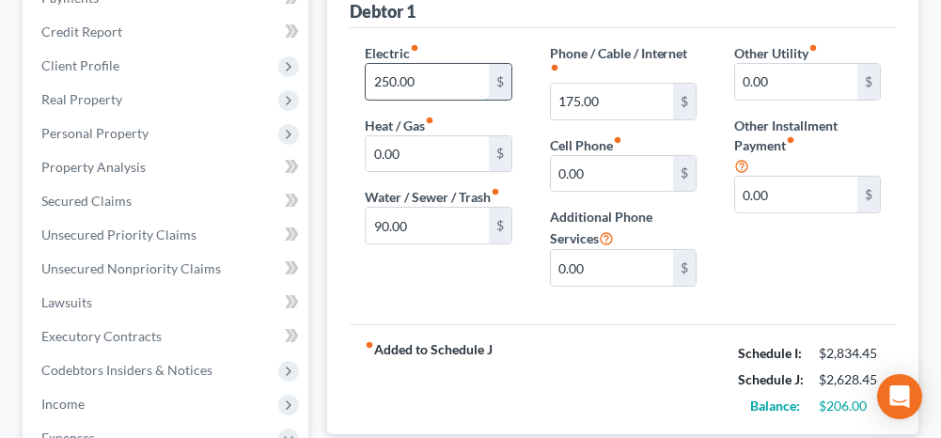
click at [429, 75] on input "250.00" at bounding box center [427, 82] width 122 height 36
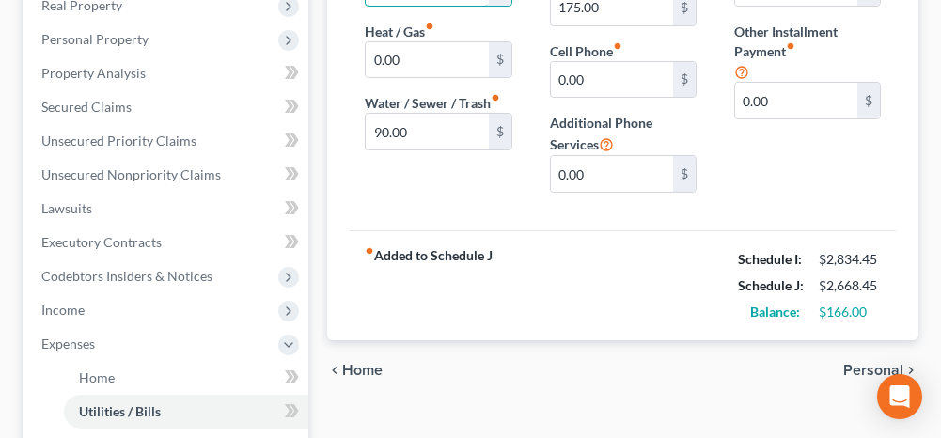
type input "290.00"
click at [863, 366] on span "Personal" at bounding box center [873, 370] width 60 height 15
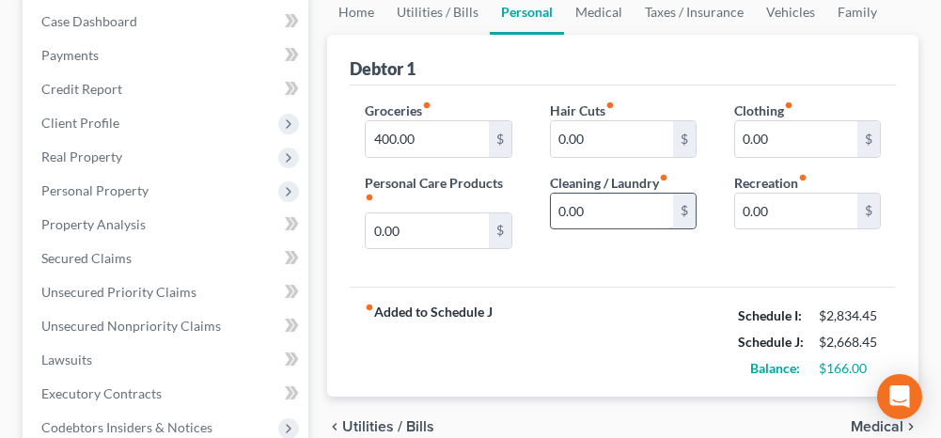
scroll to position [188, 0]
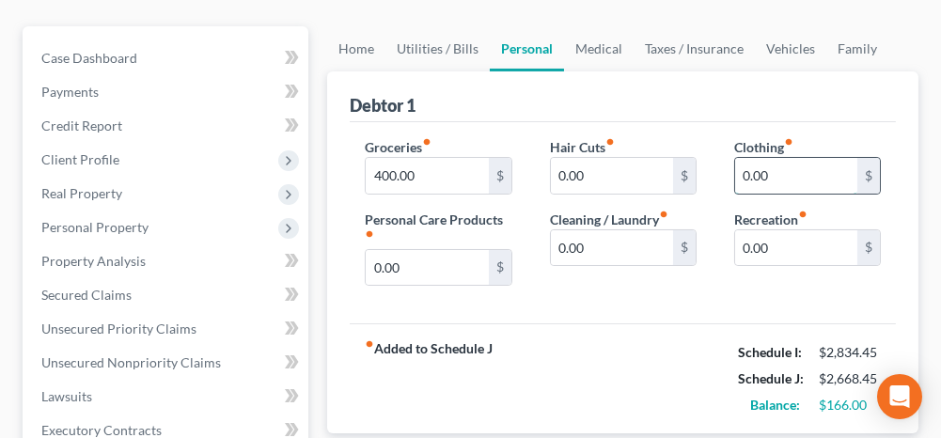
click at [786, 172] on input "0.00" at bounding box center [796, 176] width 122 height 36
type input "40.00"
click at [421, 265] on input "0.00" at bounding box center [427, 268] width 122 height 36
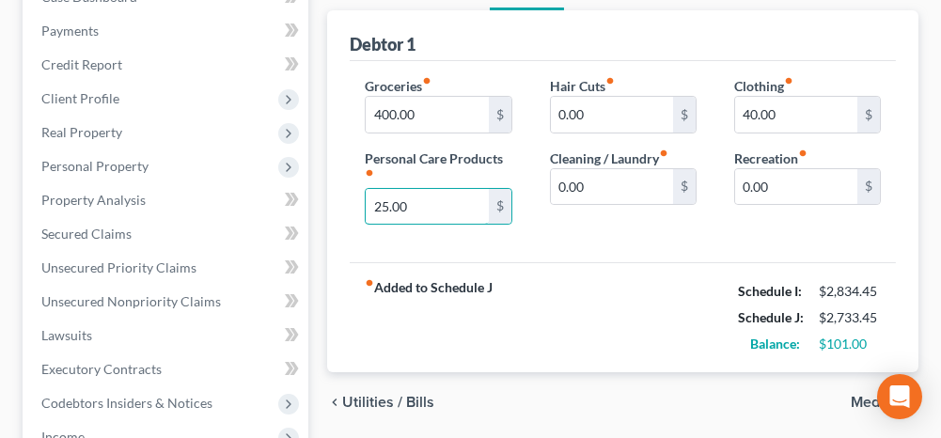
scroll to position [282, 0]
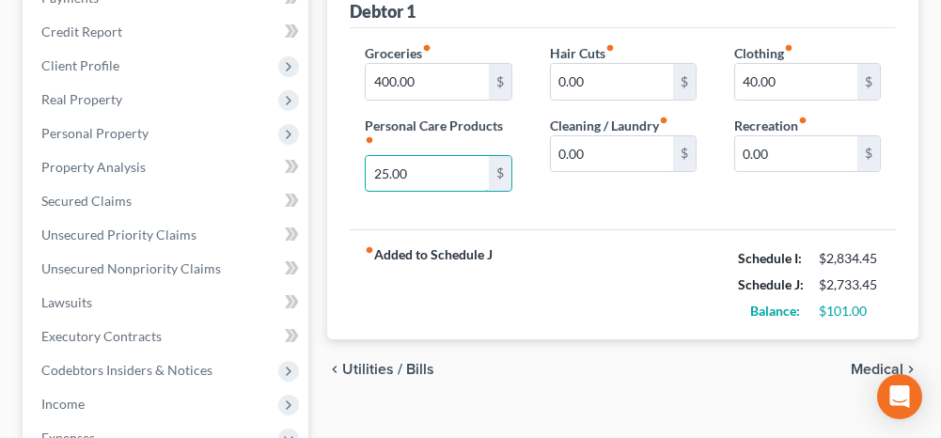
type input "25.00"
click at [862, 364] on span "Medical" at bounding box center [877, 369] width 53 height 15
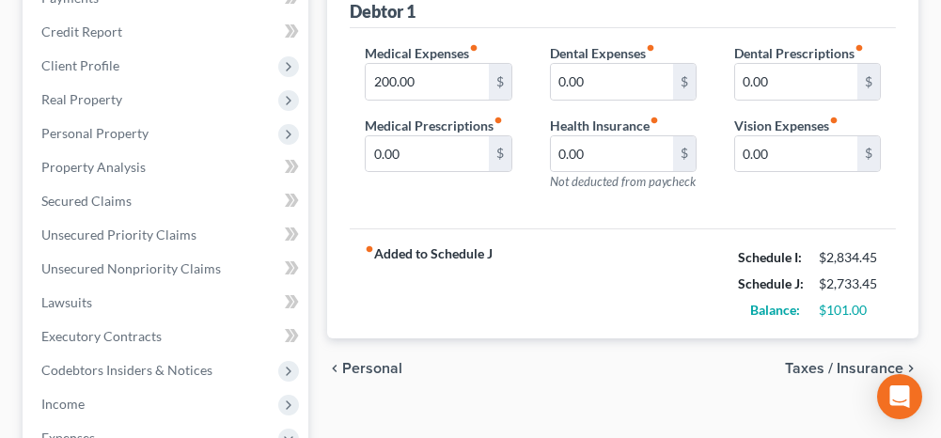
click at [814, 366] on span "Taxes / Insurance" at bounding box center [844, 368] width 118 height 15
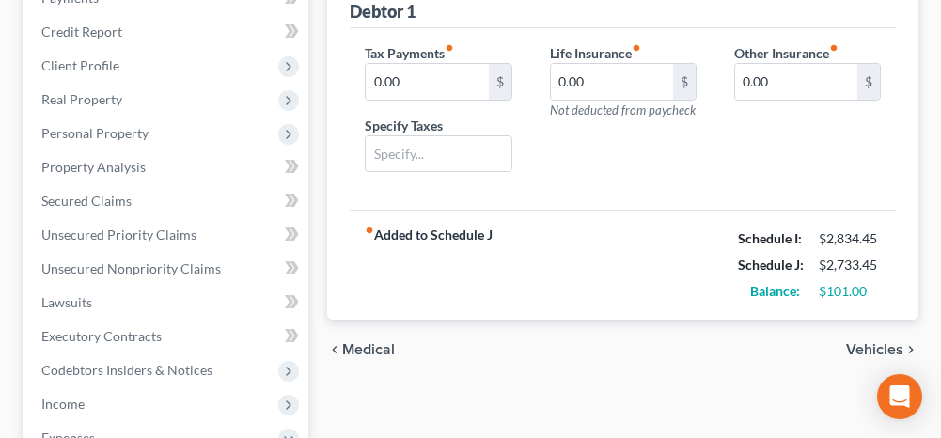
click at [858, 344] on span "Vehicles" at bounding box center [874, 349] width 57 height 15
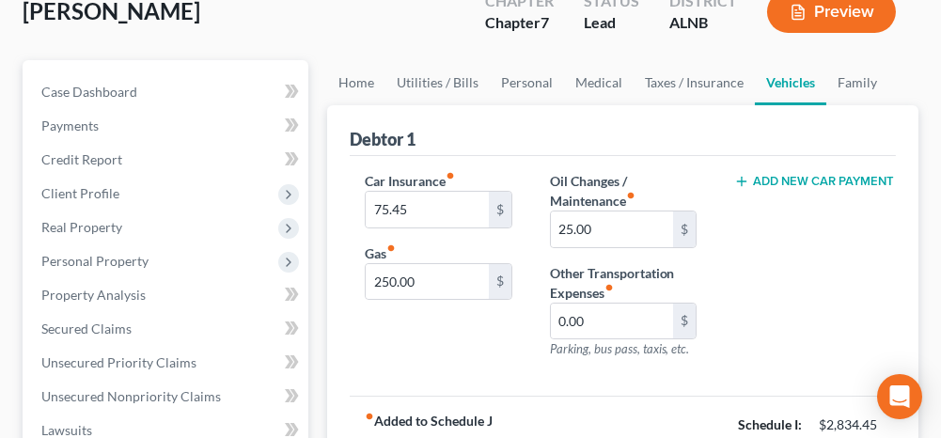
scroll to position [188, 0]
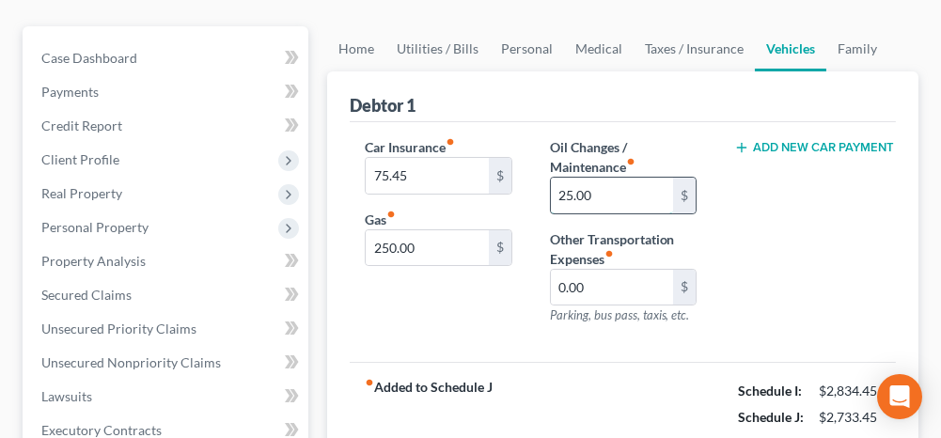
click at [603, 195] on input "25.00" at bounding box center [612, 196] width 122 height 36
type input "50.00"
click at [429, 240] on input "250.00" at bounding box center [427, 248] width 122 height 36
type input "275.00"
click at [854, 47] on link "Family" at bounding box center [857, 48] width 62 height 45
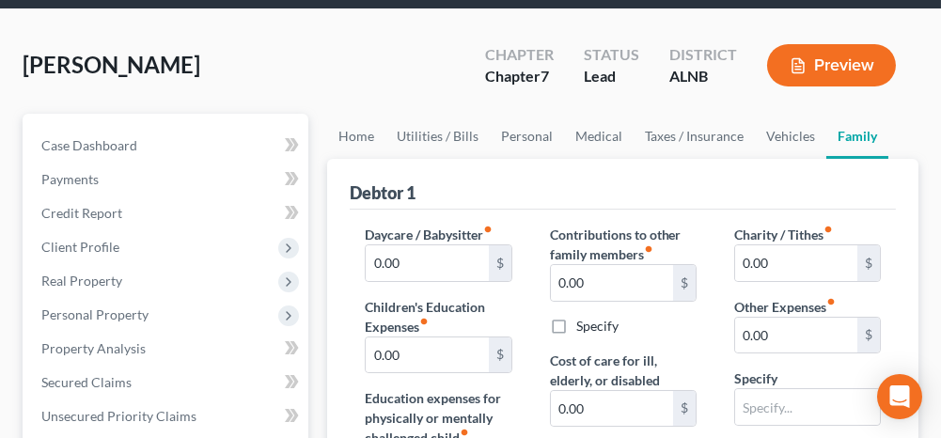
scroll to position [94, 0]
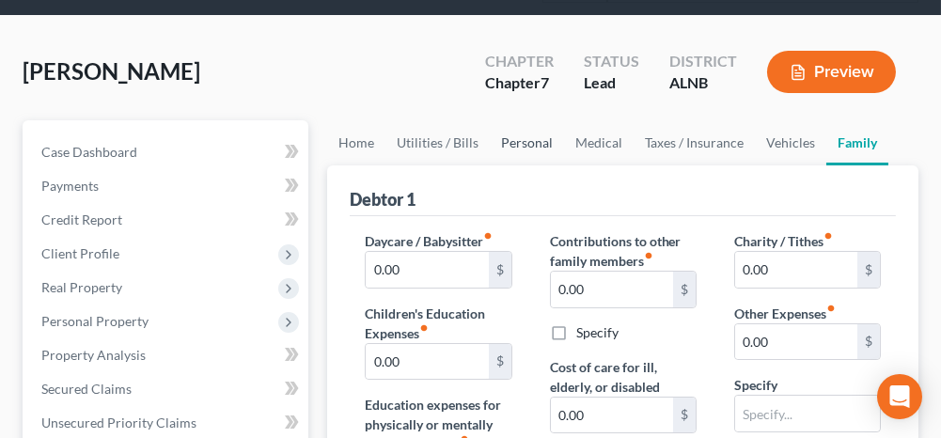
click at [535, 143] on link "Personal" at bounding box center [527, 142] width 74 height 45
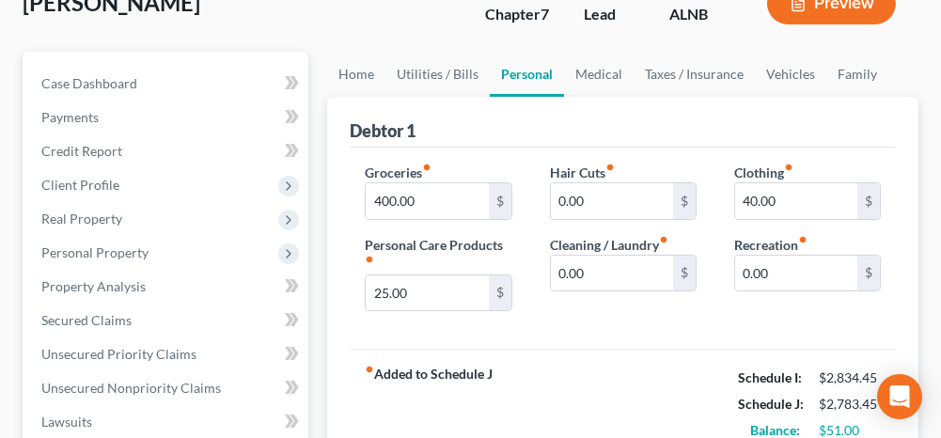
scroll to position [188, 0]
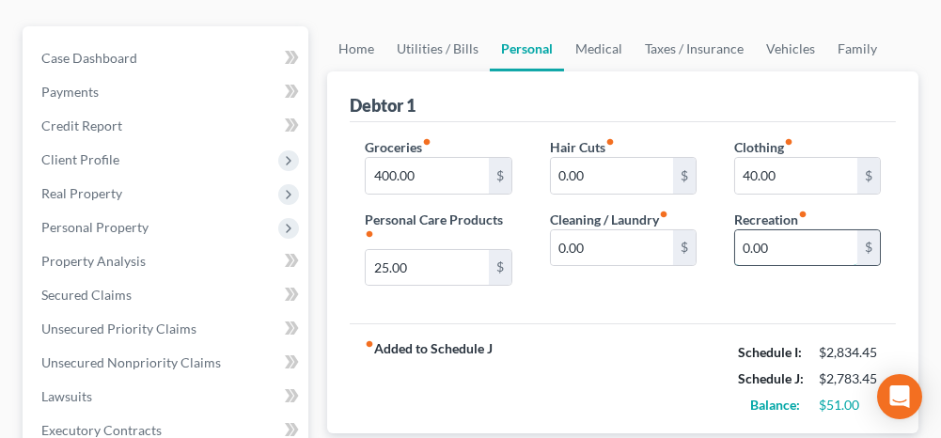
click at [785, 245] on input "0.00" at bounding box center [796, 248] width 122 height 36
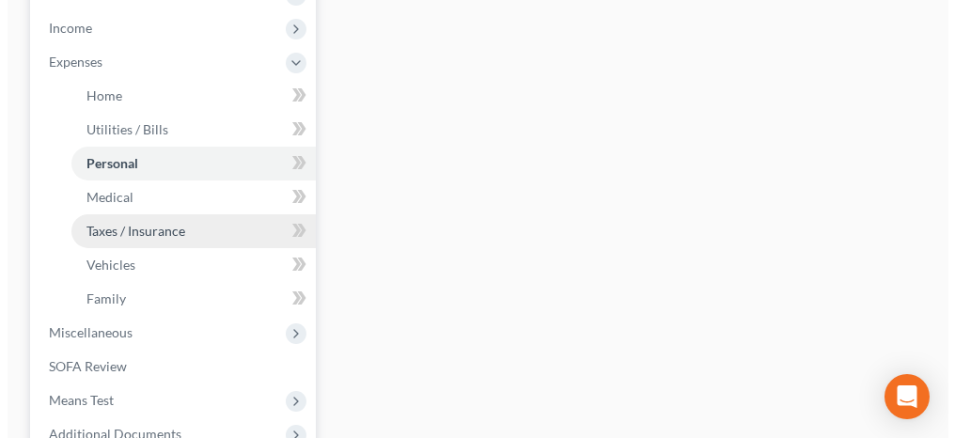
scroll to position [752, 0]
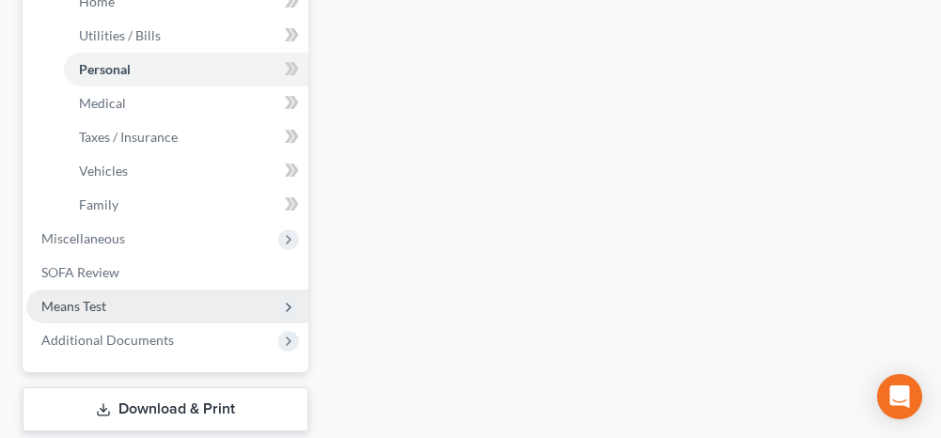
type input "50.00"
click at [129, 306] on span "Means Test" at bounding box center [167, 307] width 282 height 34
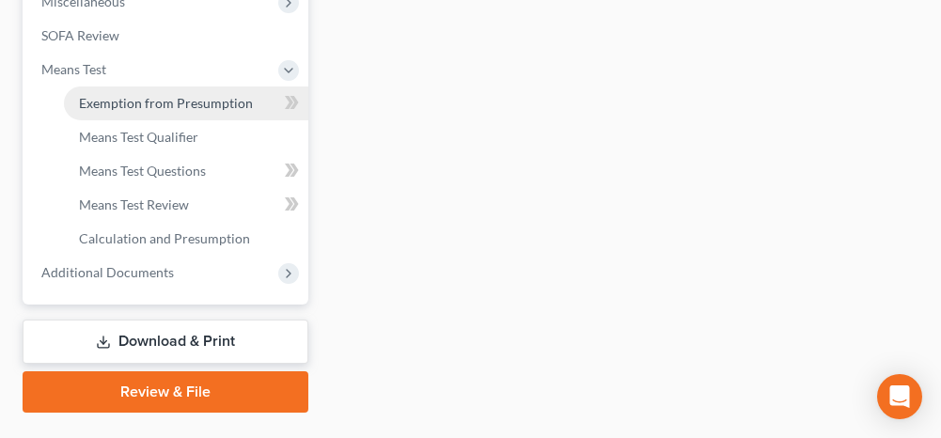
click at [151, 105] on span "Exemption from Presumption" at bounding box center [166, 103] width 174 height 16
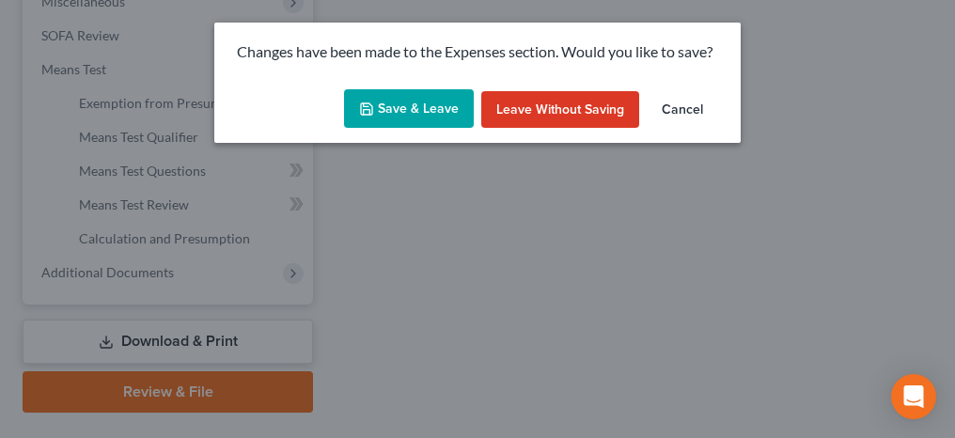
click at [393, 117] on button "Save & Leave" at bounding box center [409, 108] width 130 height 39
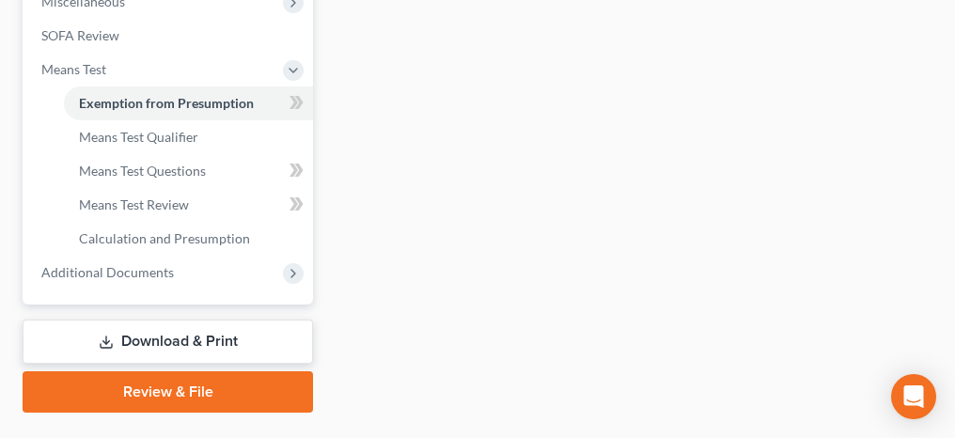
radio input "true"
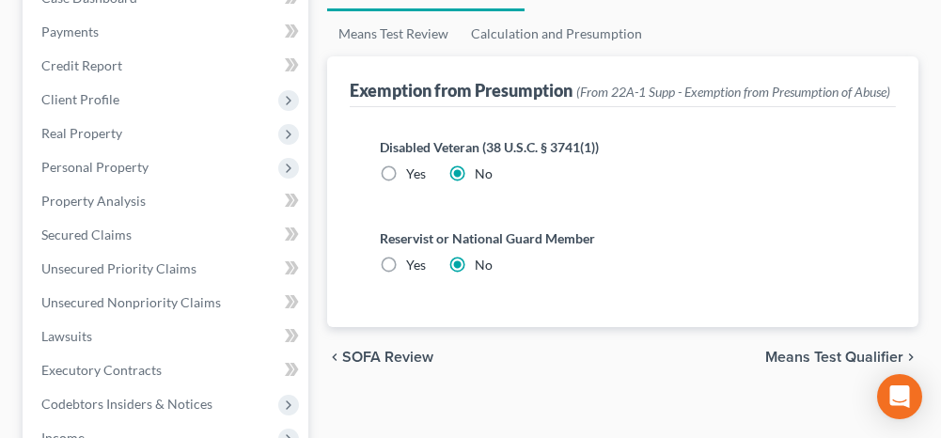
scroll to position [282, 0]
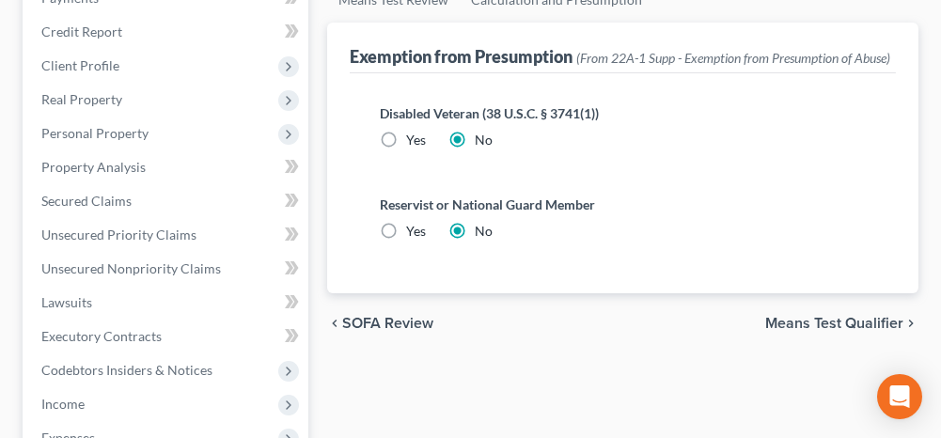
click at [840, 331] on span "Means Test Qualifier" at bounding box center [834, 323] width 138 height 15
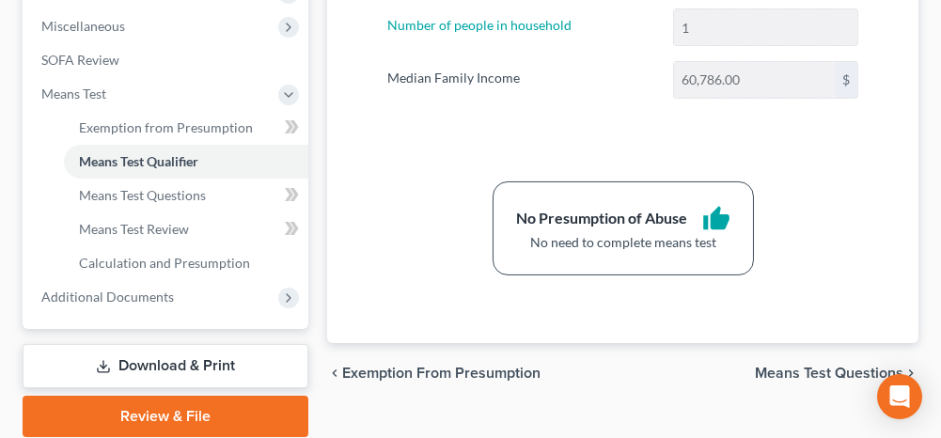
scroll to position [752, 0]
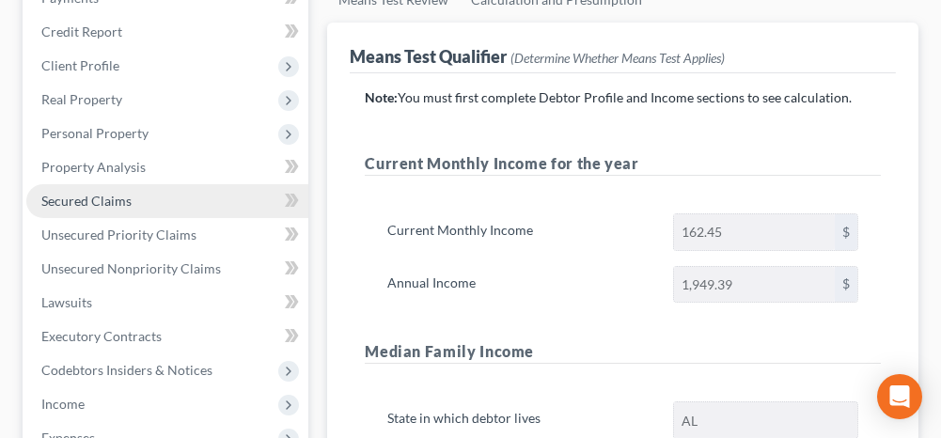
click at [114, 193] on span "Secured Claims" at bounding box center [86, 201] width 90 height 16
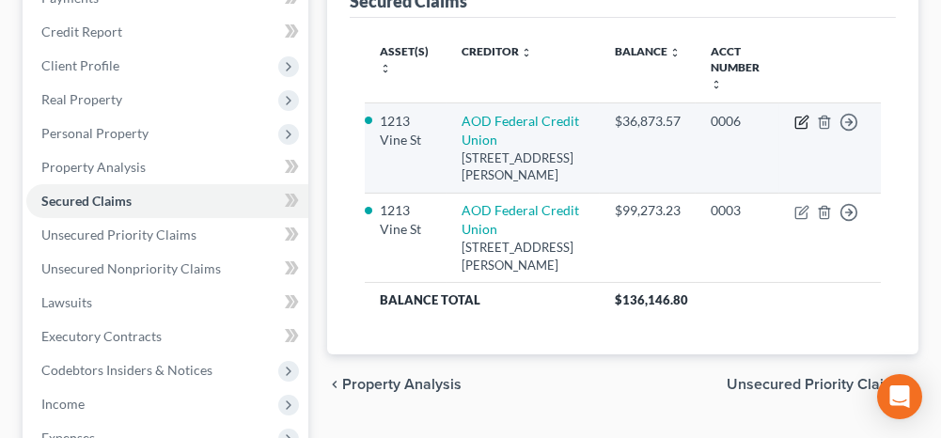
click at [802, 116] on icon "button" at bounding box center [803, 120] width 8 height 8
select select "0"
select select "2"
select select "0"
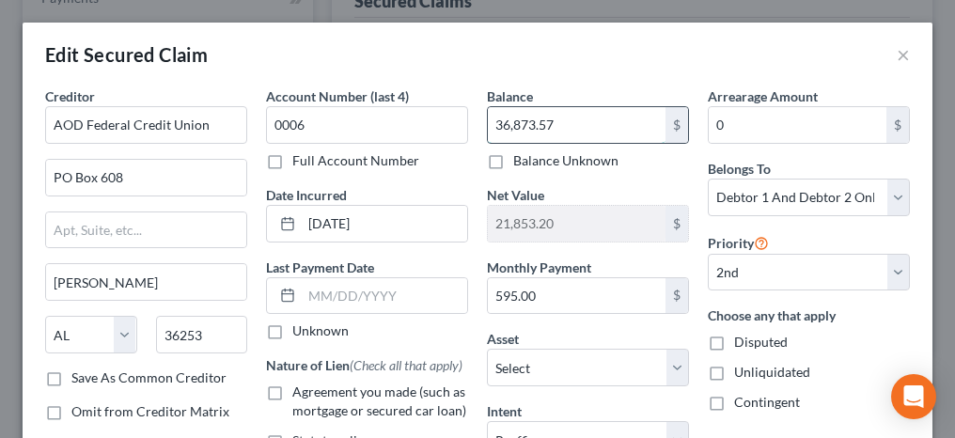
click at [572, 124] on input "36,873.57" at bounding box center [577, 125] width 178 height 36
click at [498, 123] on input "36,873.57" at bounding box center [577, 125] width 178 height 36
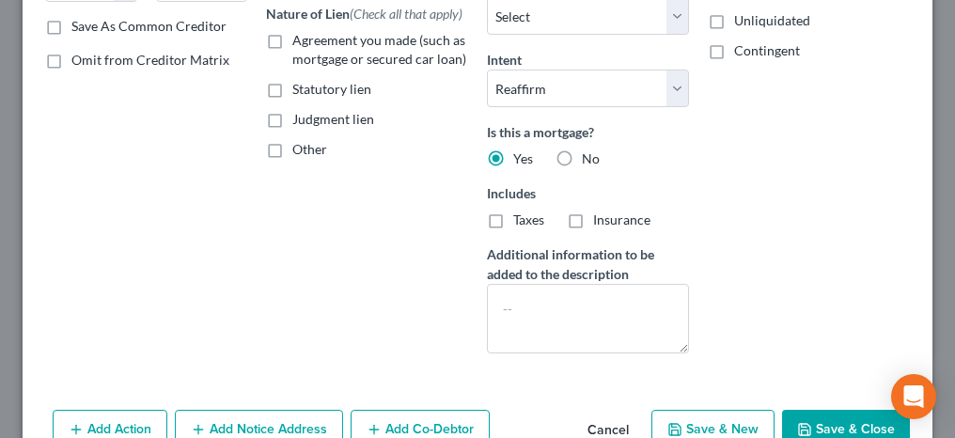
scroll to position [376, 0]
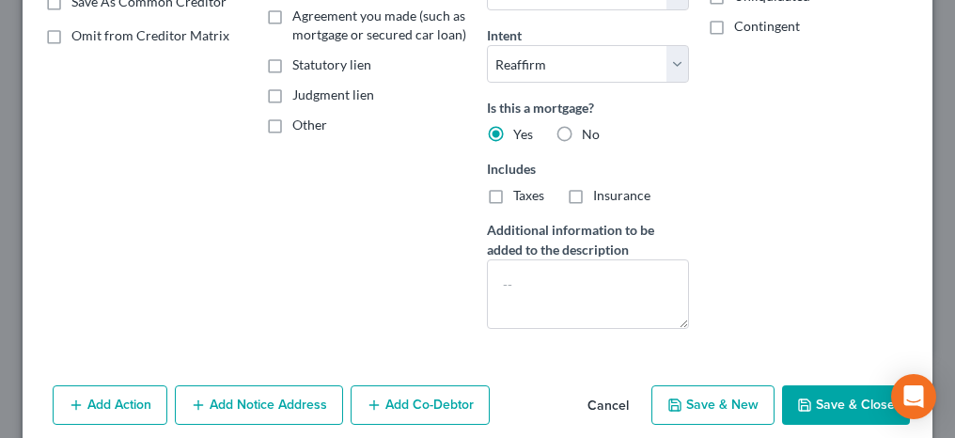
type input "37,873.57"
click at [816, 408] on button "Save & Close" at bounding box center [846, 404] width 128 height 39
type input "20,853.20"
select select "3"
select select "0"
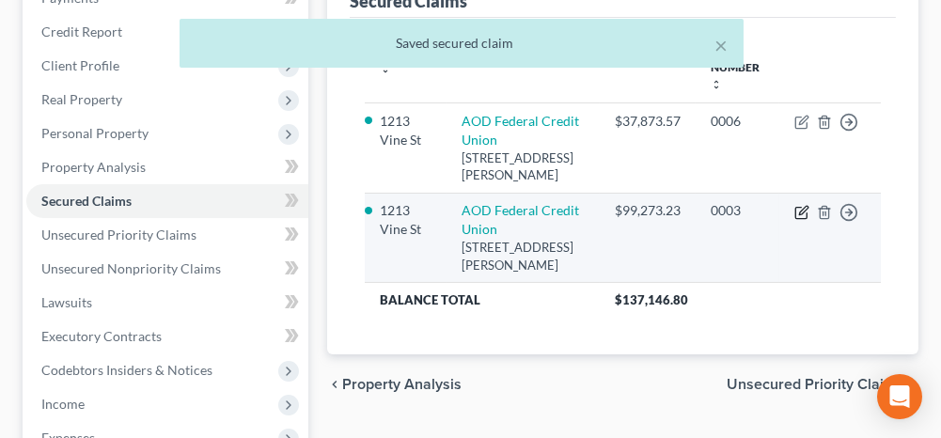
click at [803, 206] on icon "button" at bounding box center [803, 210] width 8 height 8
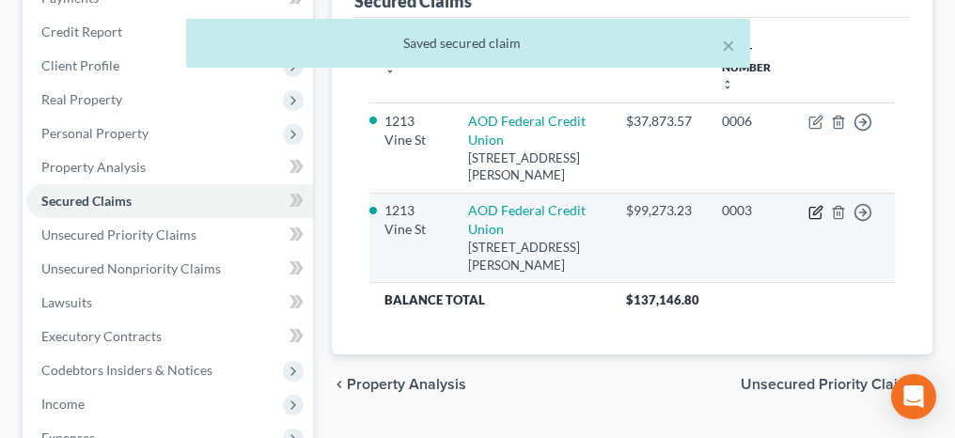
select select "0"
select select "2"
select select "0"
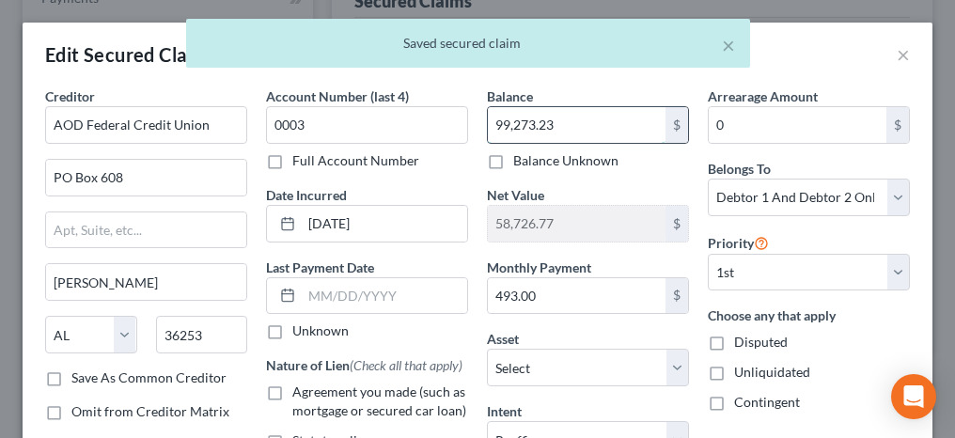
click at [491, 122] on input "99,273.23" at bounding box center [577, 125] width 178 height 36
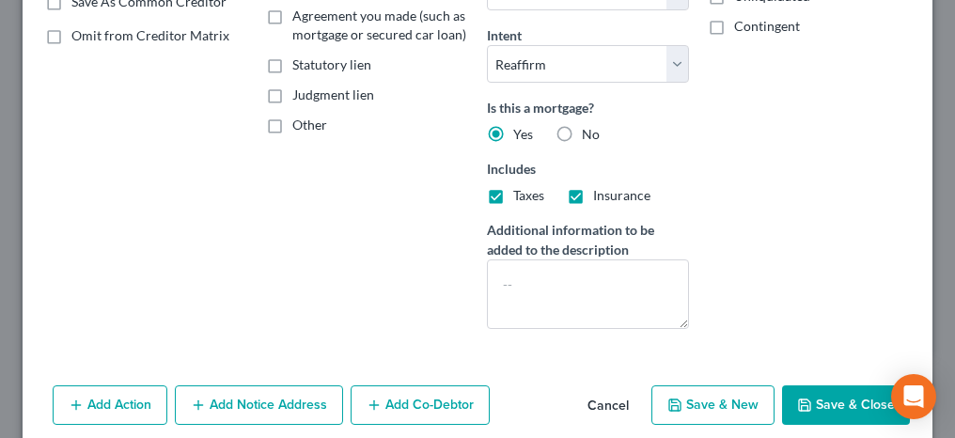
type input "101,273.23"
click at [832, 393] on button "Save & Close" at bounding box center [846, 404] width 128 height 39
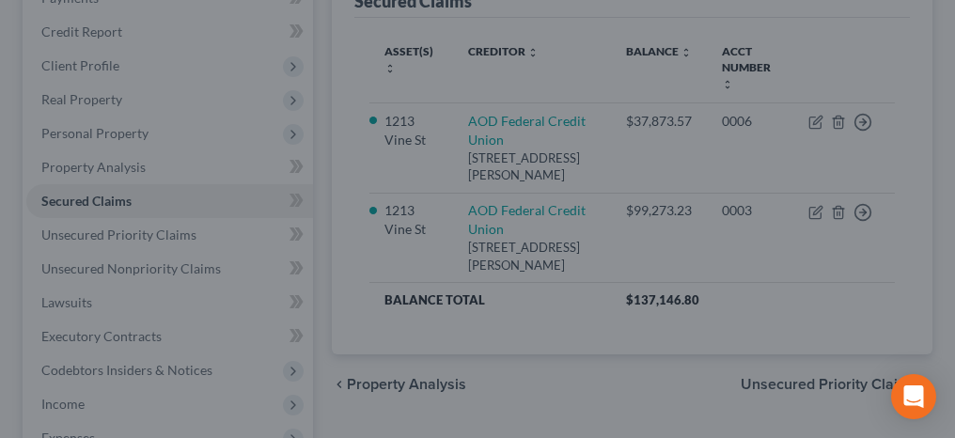
type input "56,726.77"
select select "3"
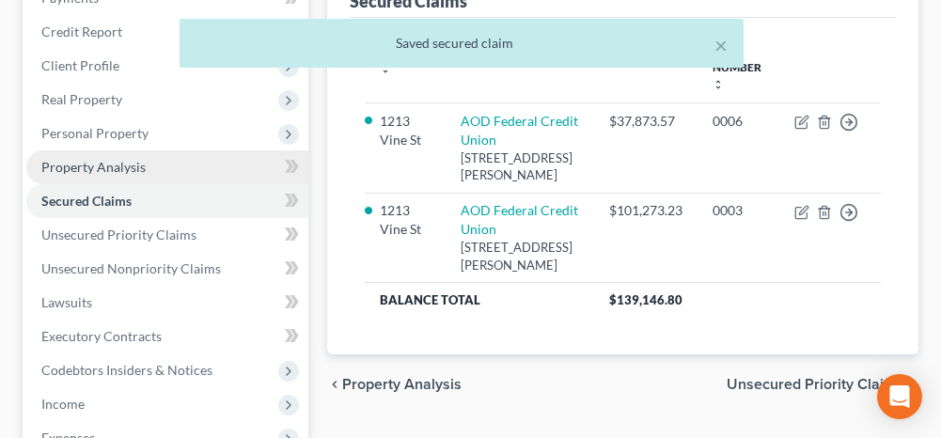
click at [120, 161] on span "Property Analysis" at bounding box center [93, 167] width 104 height 16
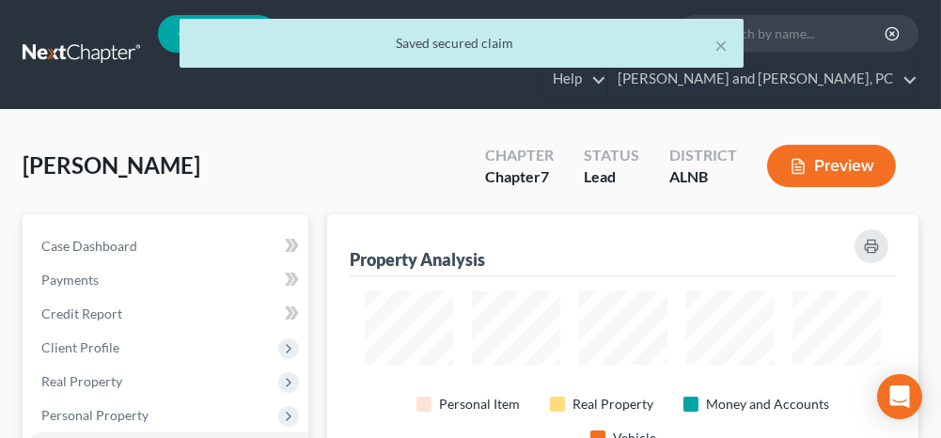
scroll to position [939702, 939389]
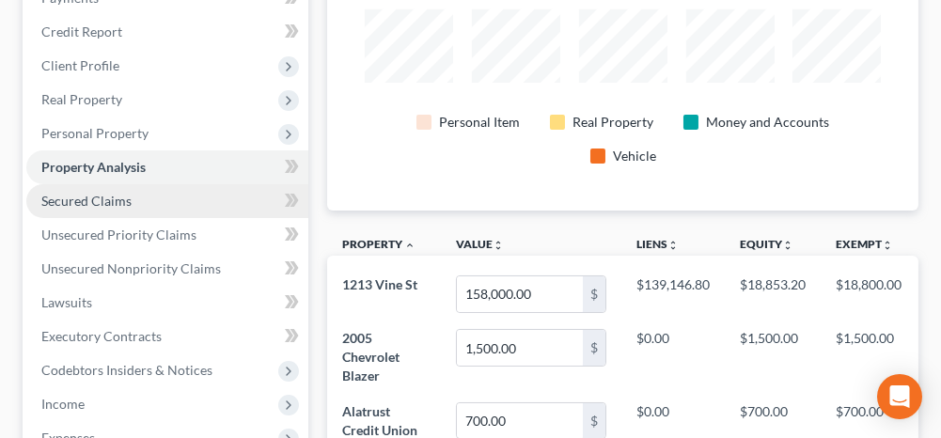
click at [117, 194] on span "Secured Claims" at bounding box center [86, 201] width 90 height 16
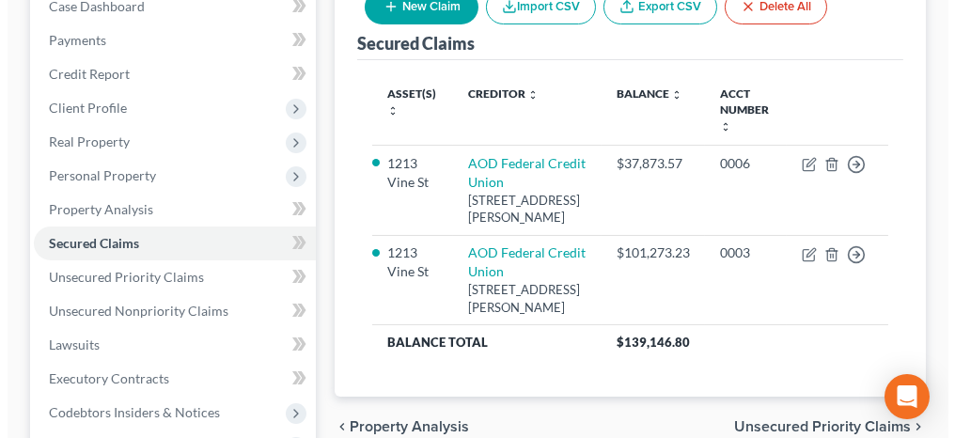
scroll to position [282, 0]
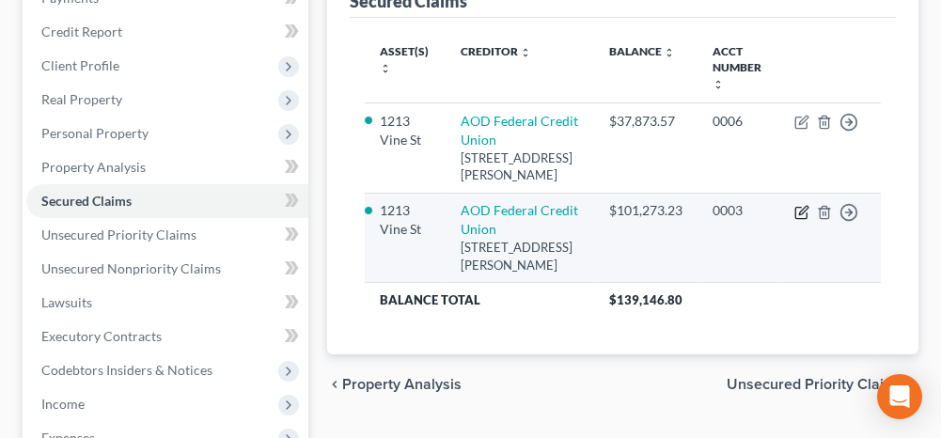
click at [797, 205] on icon "button" at bounding box center [801, 212] width 15 height 15
select select "0"
select select "2"
select select "0"
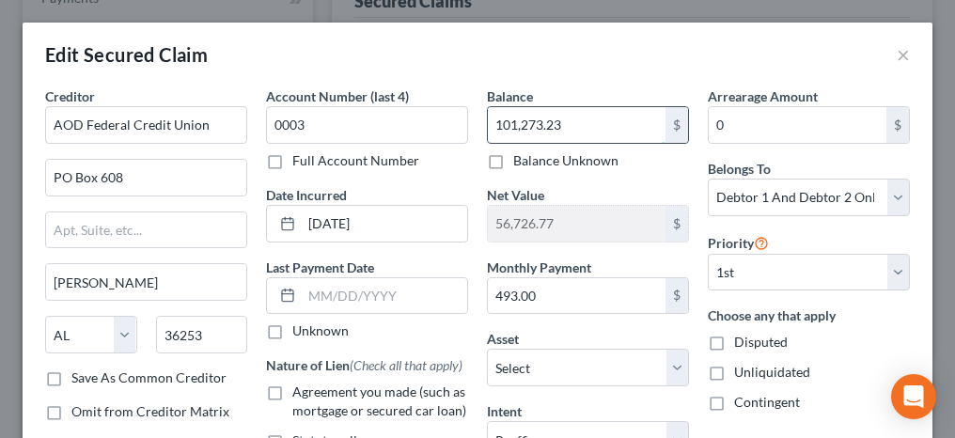
click at [523, 124] on input "101,273.23" at bounding box center [577, 125] width 178 height 36
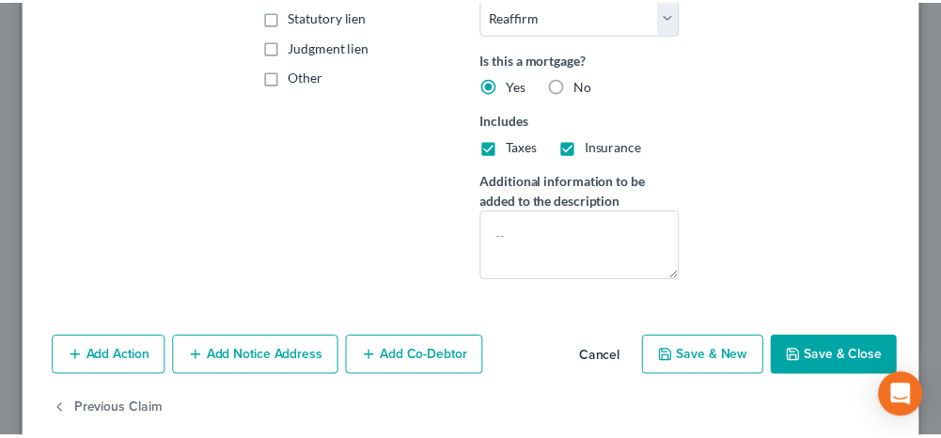
scroll to position [448, 0]
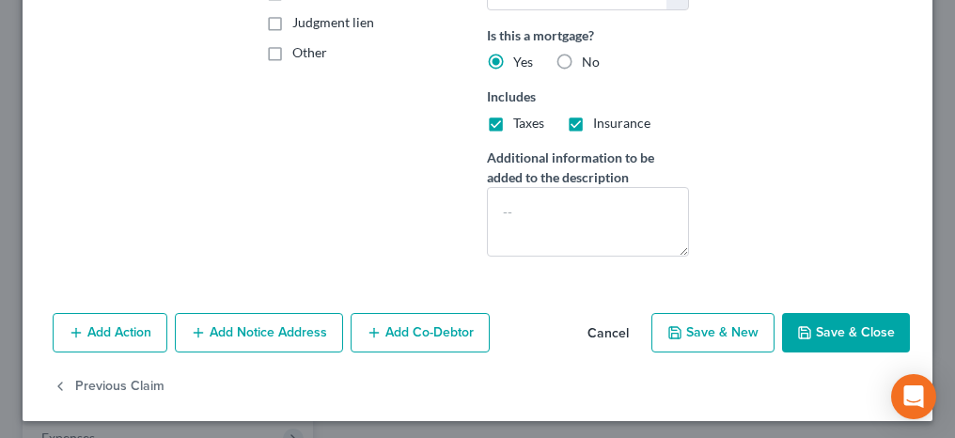
type input "101,323.23"
click at [820, 333] on button "Save & Close" at bounding box center [846, 332] width 128 height 39
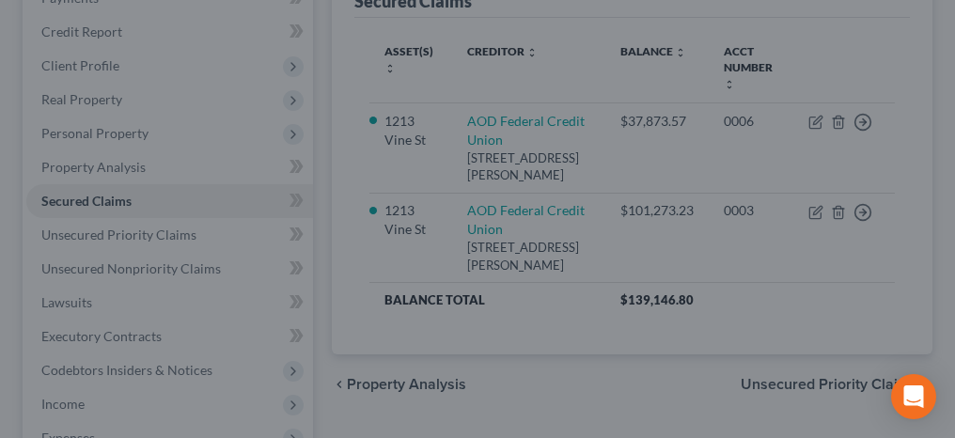
type input "56,676.77"
select select "3"
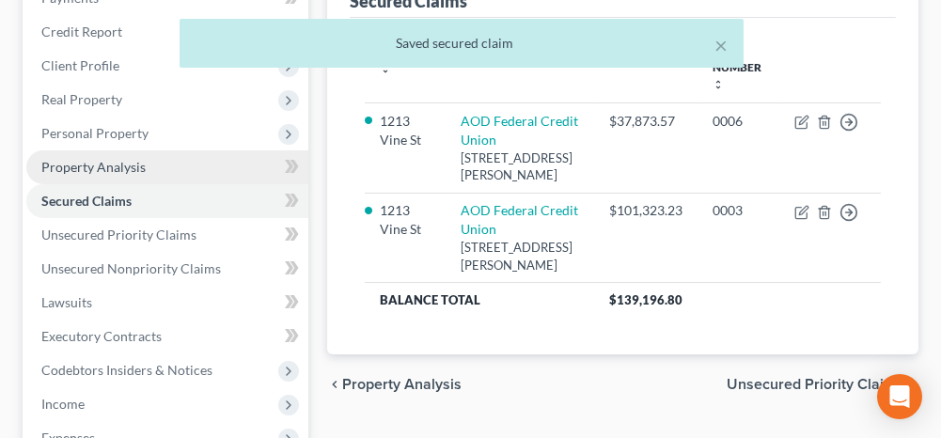
click at [115, 160] on span "Property Analysis" at bounding box center [93, 167] width 104 height 16
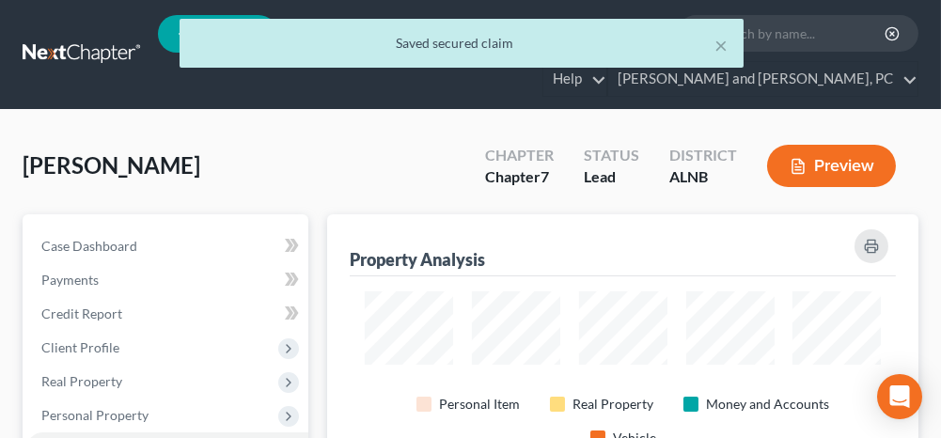
scroll to position [277, 590]
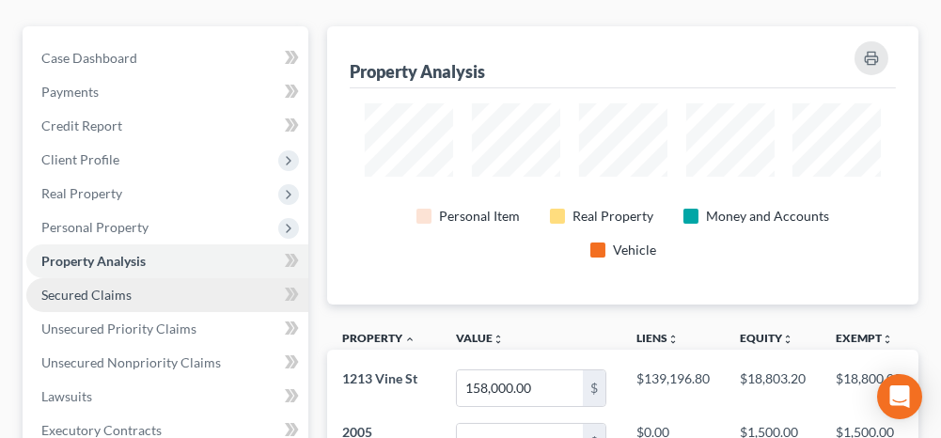
click at [95, 294] on span "Secured Claims" at bounding box center [86, 295] width 90 height 16
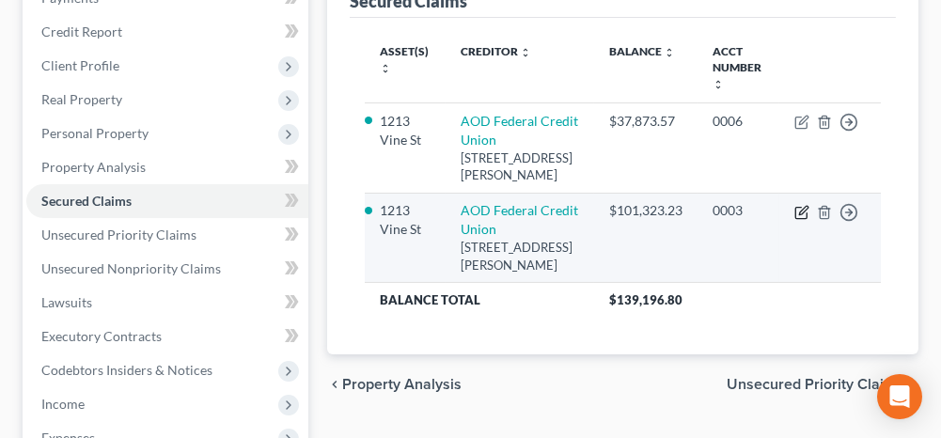
click at [800, 206] on icon "button" at bounding box center [803, 210] width 8 height 8
select select "0"
select select "2"
select select "0"
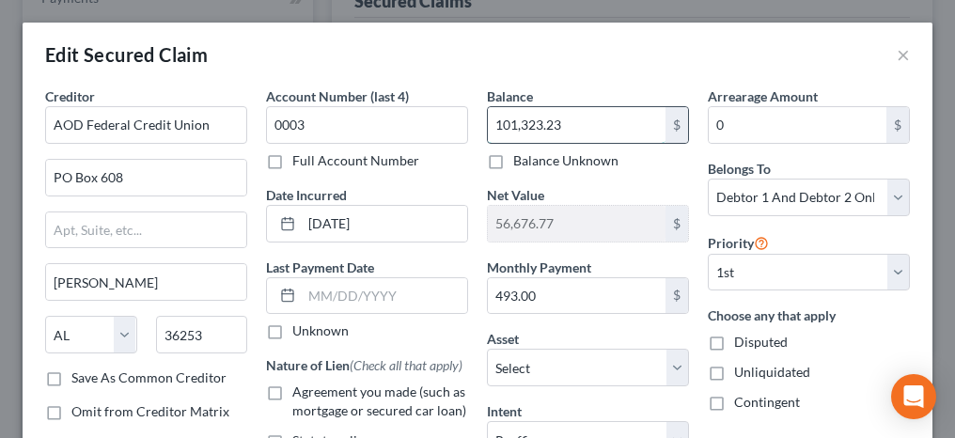
click at [531, 124] on input "101,323.23" at bounding box center [577, 125] width 178 height 36
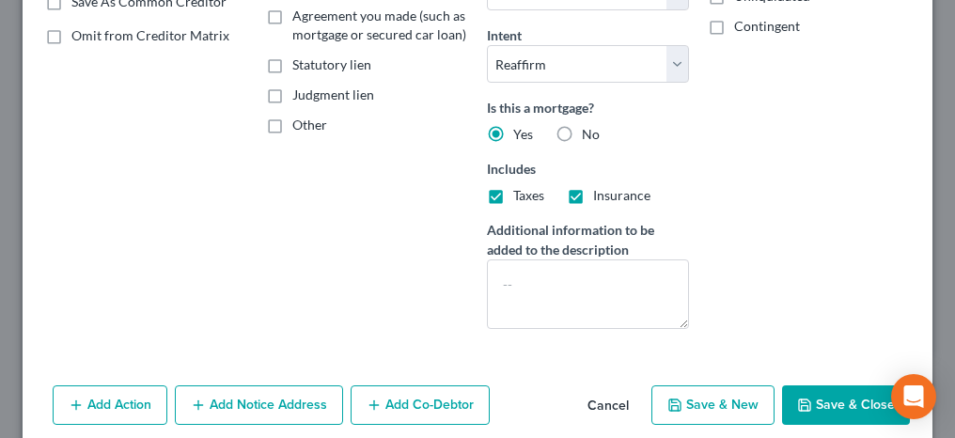
type input "101,329.23"
click at [807, 392] on button "Save & Close" at bounding box center [846, 404] width 128 height 39
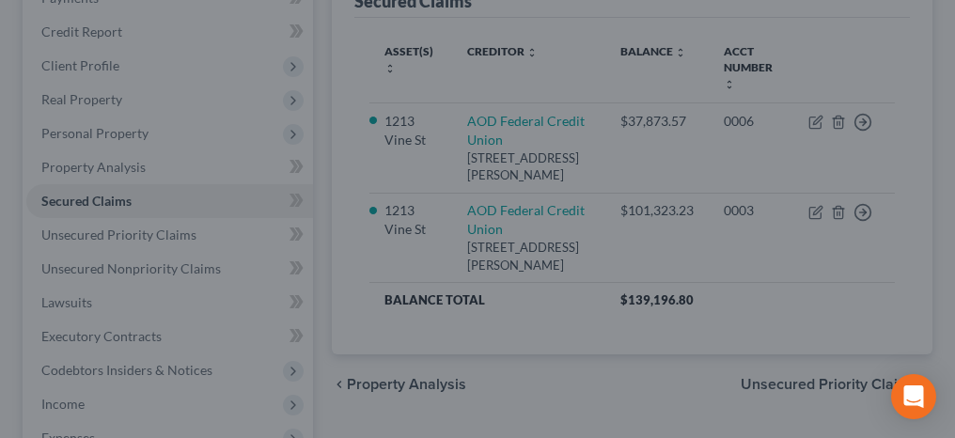
type input "56,670.77"
select select "3"
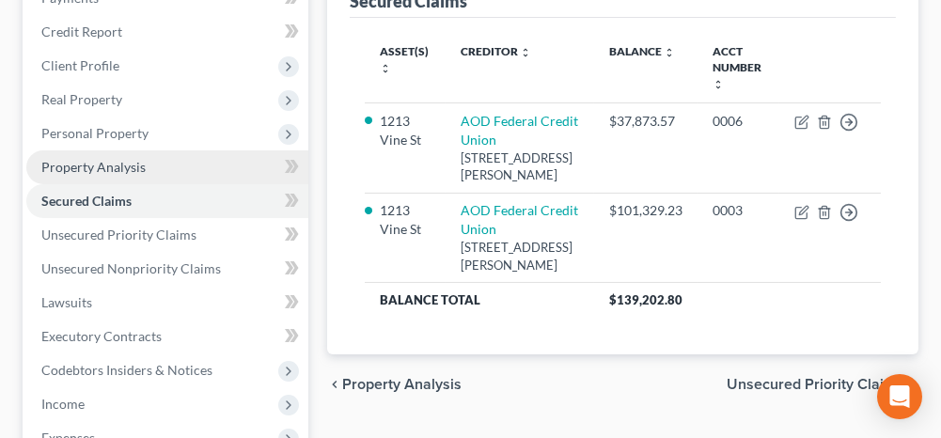
click at [154, 166] on link "Property Analysis" at bounding box center [167, 167] width 282 height 34
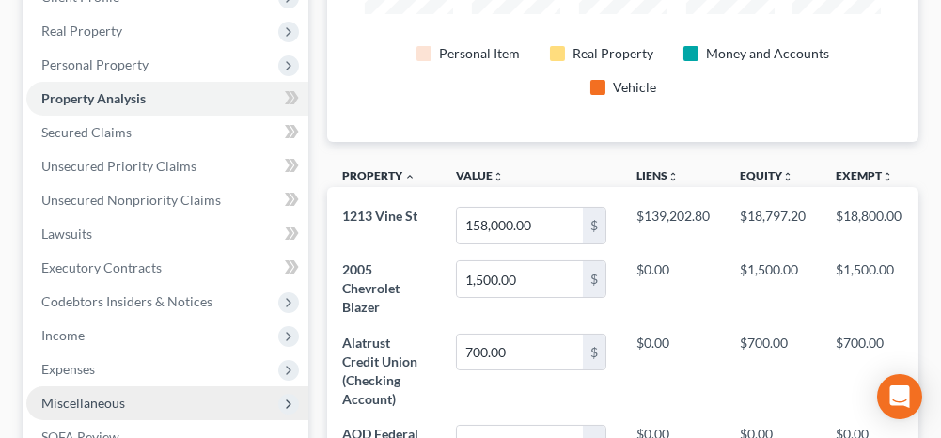
scroll to position [376, 0]
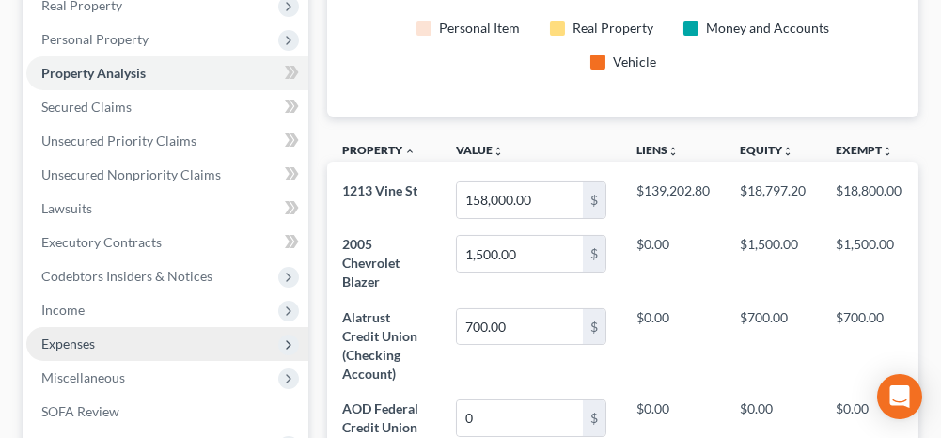
click at [88, 336] on span "Expenses" at bounding box center [68, 344] width 54 height 16
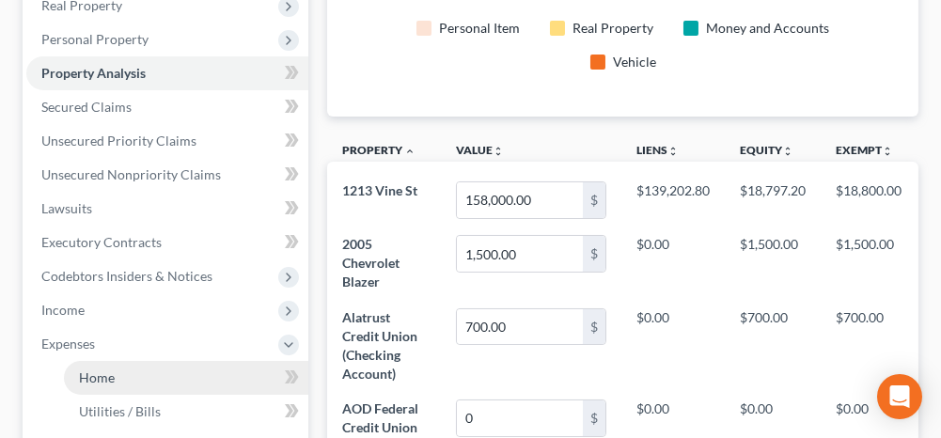
click at [147, 370] on link "Home" at bounding box center [186, 378] width 244 height 34
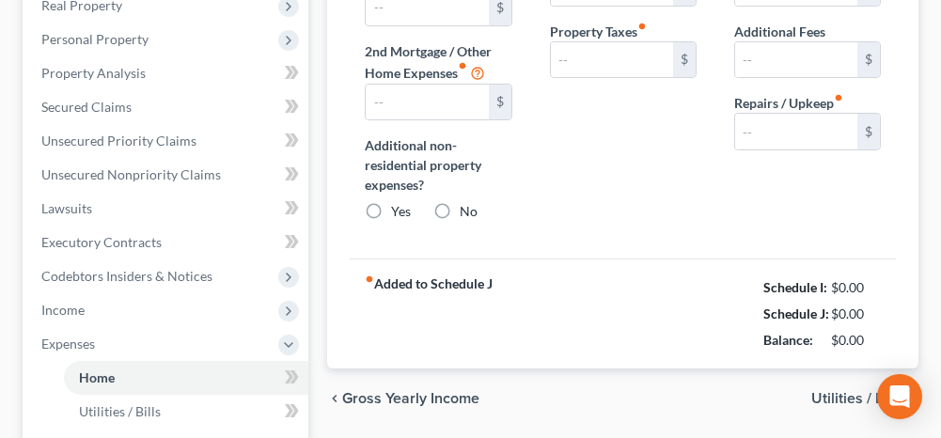
type input "493.00"
type input "595.00"
radio input "true"
type input "0.00"
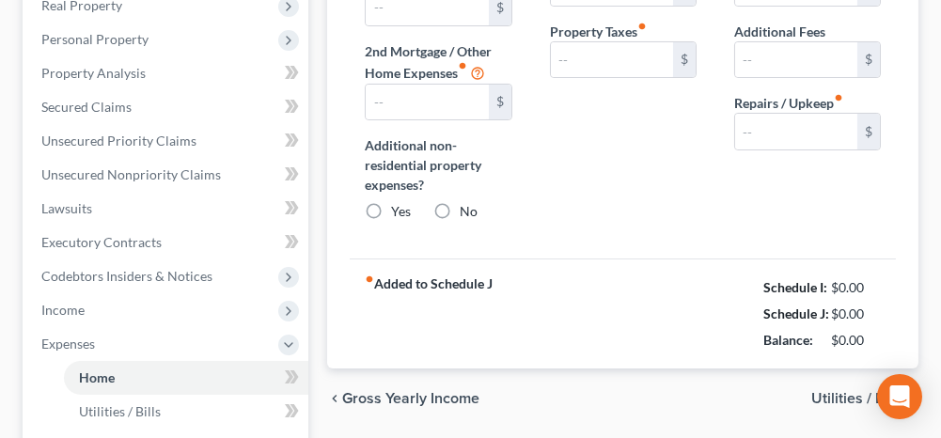
type input "0.00"
type input "75.00"
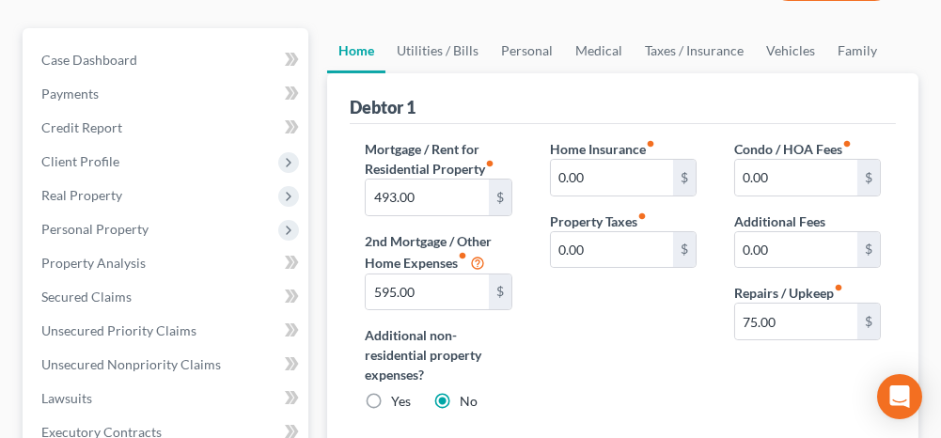
scroll to position [188, 0]
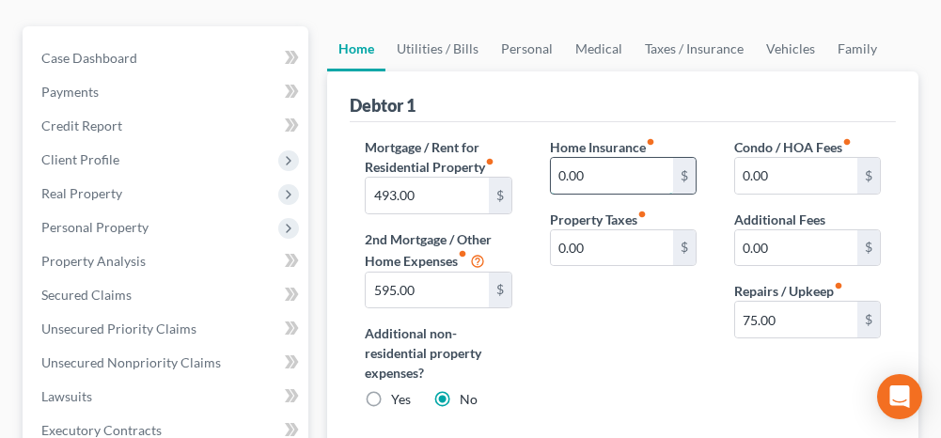
click at [601, 180] on input "0.00" at bounding box center [612, 176] width 122 height 36
type input "250.00"
click at [525, 49] on link "Personal" at bounding box center [527, 48] width 74 height 45
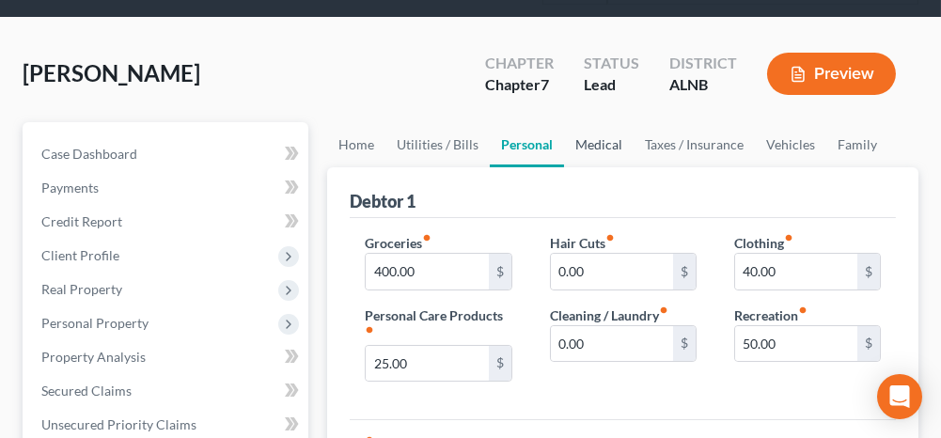
scroll to position [188, 0]
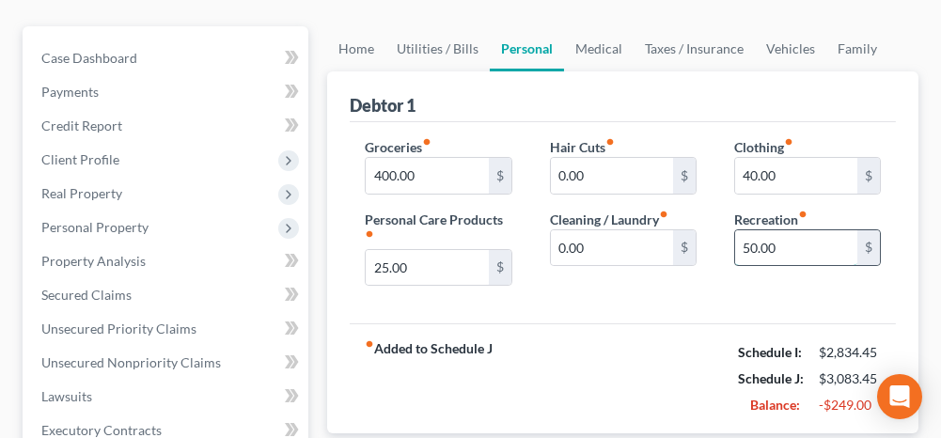
click at [808, 248] on input "50.00" at bounding box center [796, 248] width 122 height 36
click at [808, 175] on input "40.00" at bounding box center [796, 176] width 122 height 36
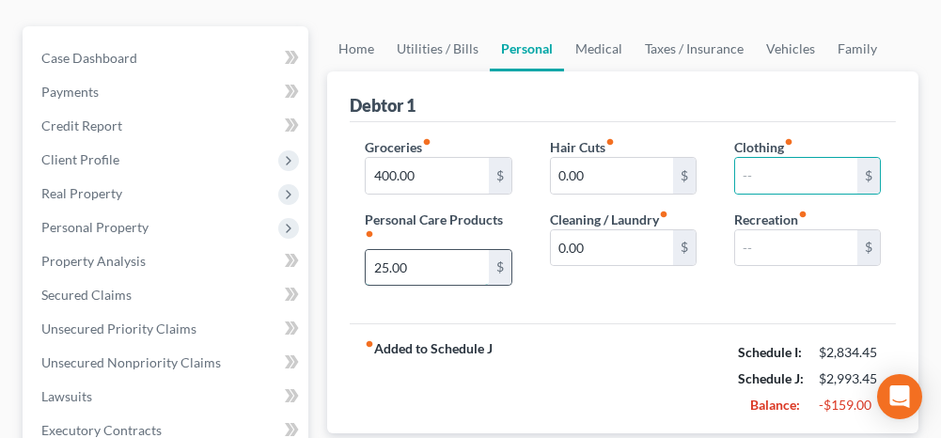
click at [418, 256] on input "25.00" at bounding box center [427, 268] width 122 height 36
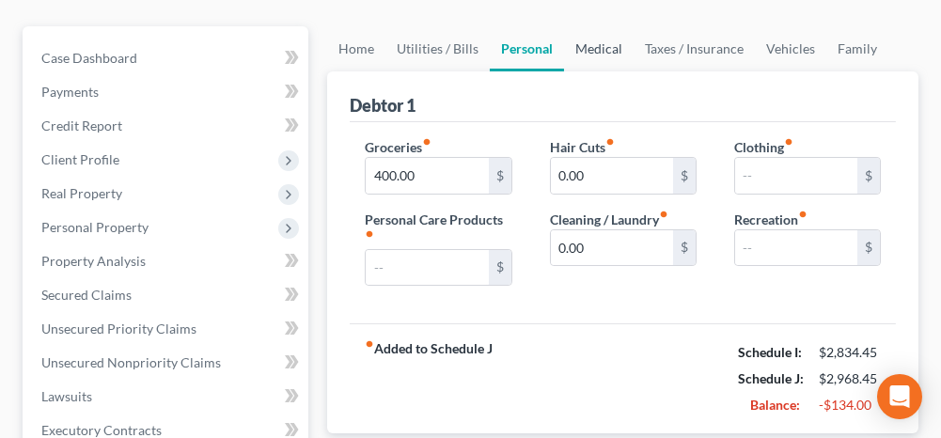
click at [608, 50] on link "Medical" at bounding box center [599, 48] width 70 height 45
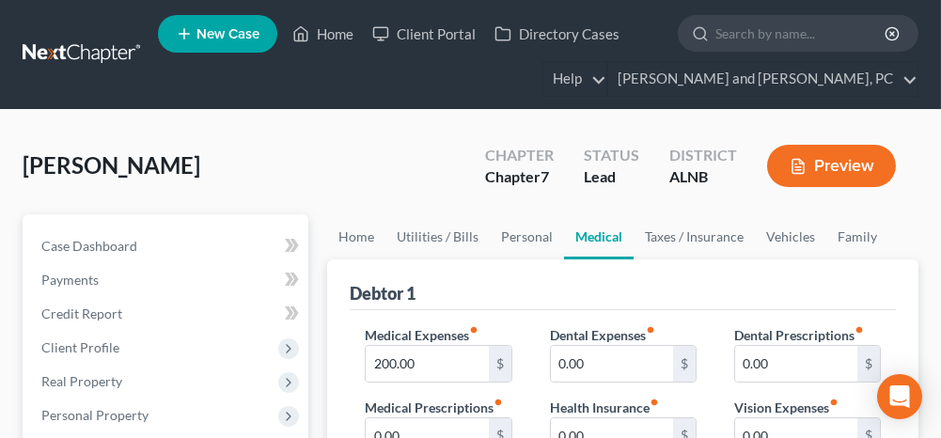
scroll to position [94, 0]
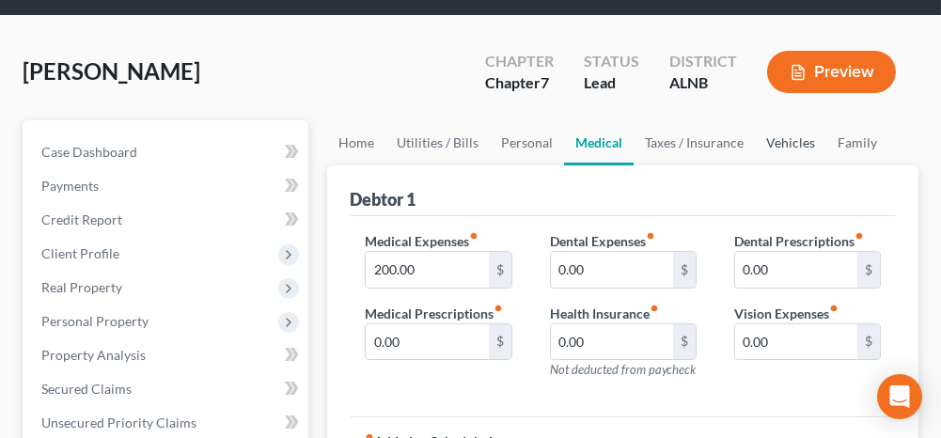
click at [782, 142] on link "Vehicles" at bounding box center [790, 142] width 71 height 45
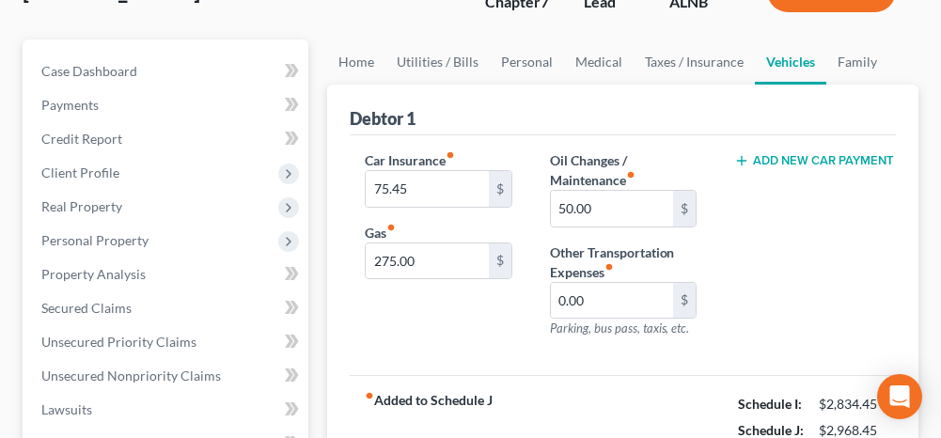
scroll to position [188, 0]
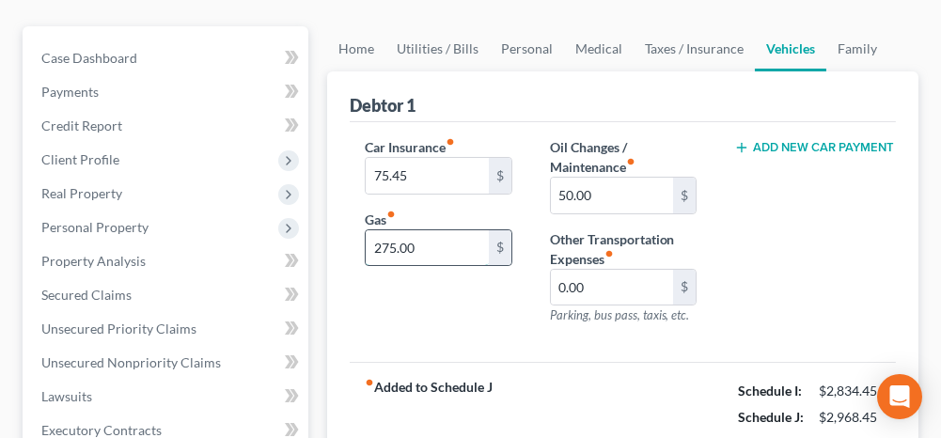
click at [443, 243] on input "275.00" at bounding box center [427, 248] width 122 height 36
type input "250.00"
click at [614, 196] on input "50.00" at bounding box center [612, 196] width 122 height 36
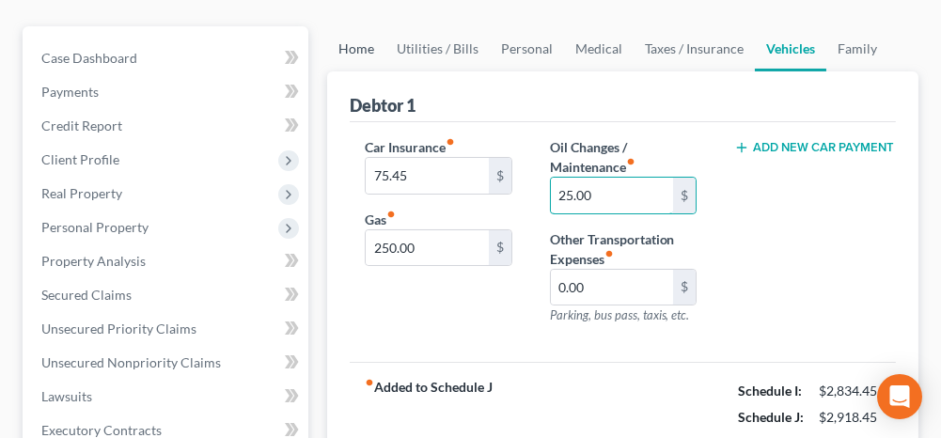
type input "25.00"
click at [353, 52] on link "Home" at bounding box center [356, 48] width 58 height 45
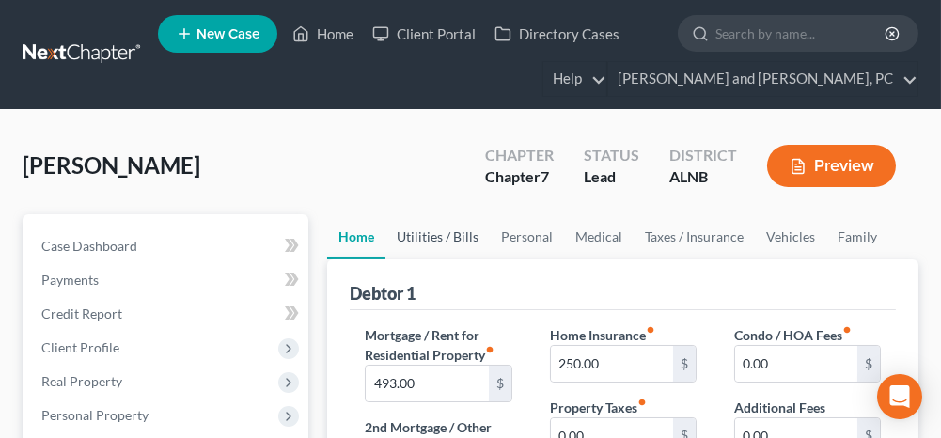
click at [446, 232] on link "Utilities / Bills" at bounding box center [437, 236] width 104 height 45
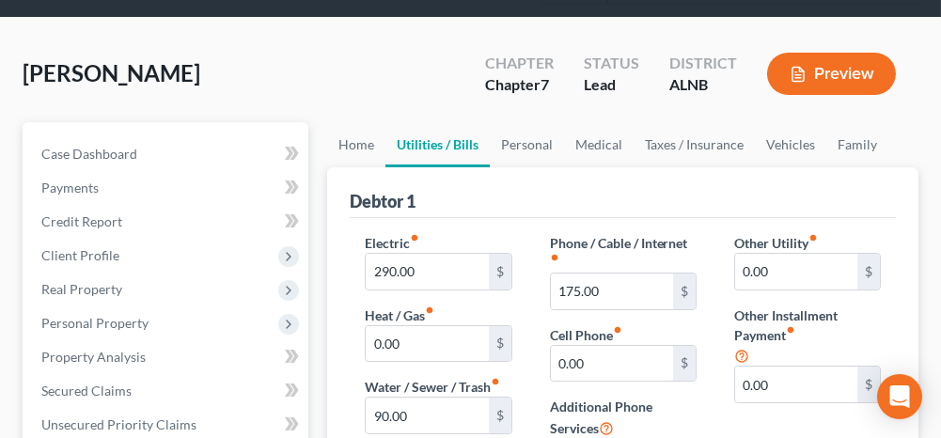
scroll to position [188, 0]
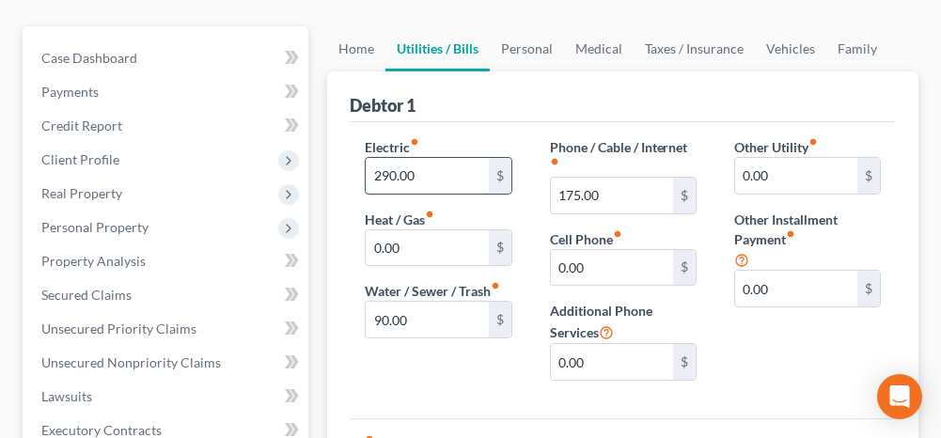
click at [421, 180] on input "290.00" at bounding box center [427, 176] width 122 height 36
type input "200.00"
click at [794, 43] on link "Vehicles" at bounding box center [790, 48] width 71 height 45
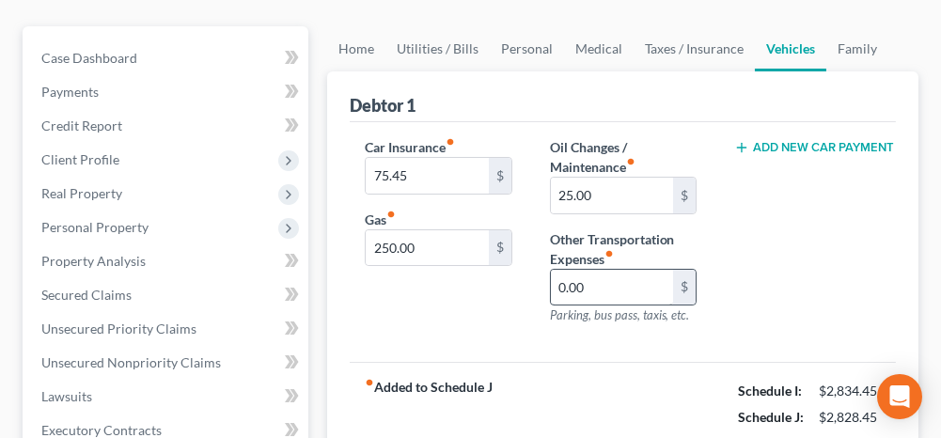
scroll to position [188, 0]
click at [850, 47] on link "Family" at bounding box center [857, 48] width 62 height 45
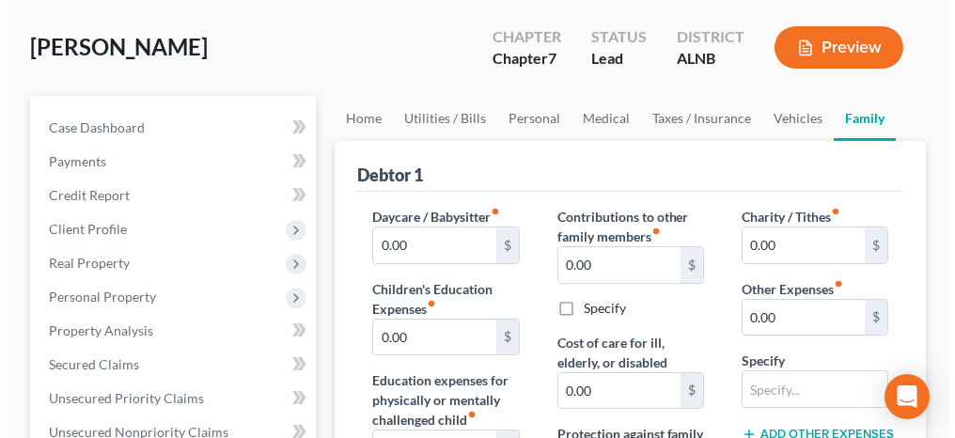
scroll to position [94, 0]
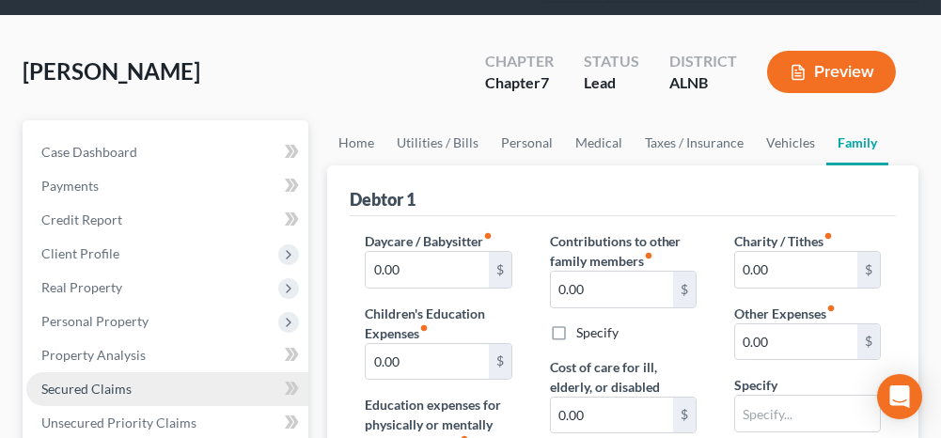
click at [143, 381] on link "Secured Claims" at bounding box center [167, 389] width 282 height 34
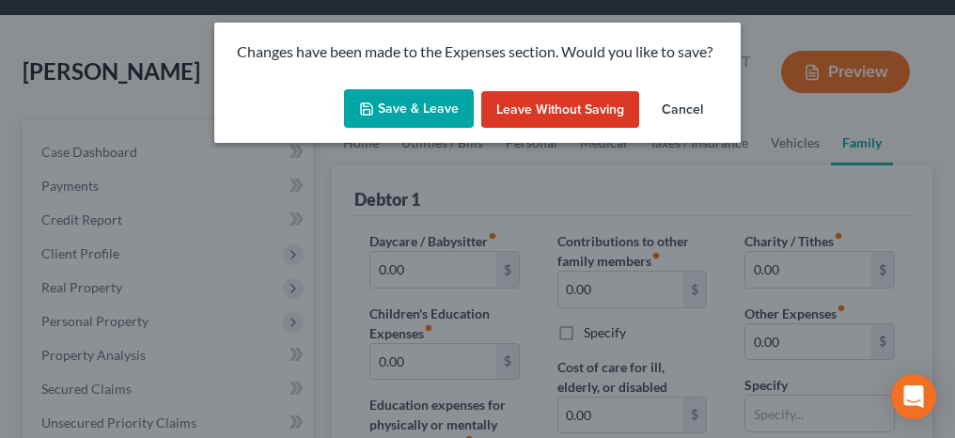
click at [405, 104] on button "Save & Leave" at bounding box center [409, 108] width 130 height 39
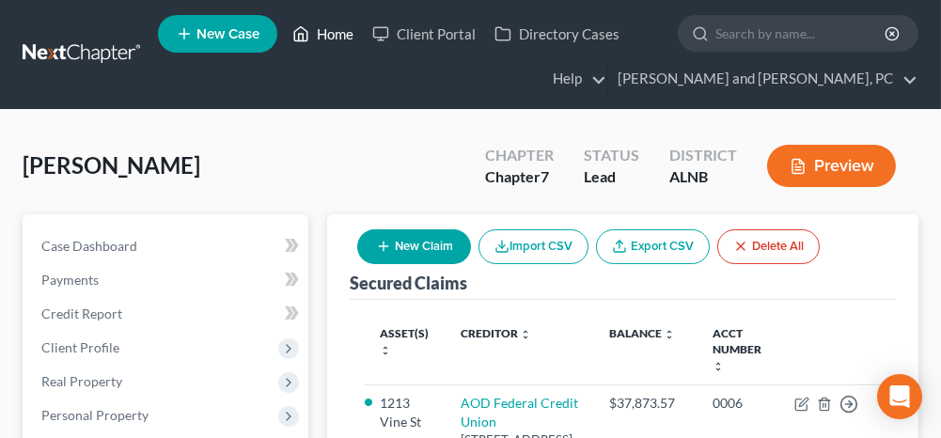
drag, startPoint x: 341, startPoint y: 37, endPoint x: 340, endPoint y: 48, distance: 11.3
click at [341, 37] on link "Home" at bounding box center [323, 34] width 80 height 34
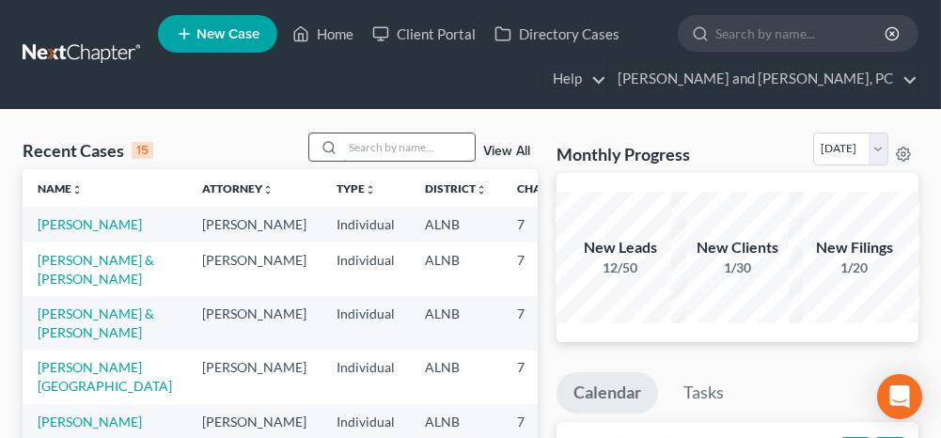
click at [406, 150] on input "search" at bounding box center [409, 146] width 132 height 27
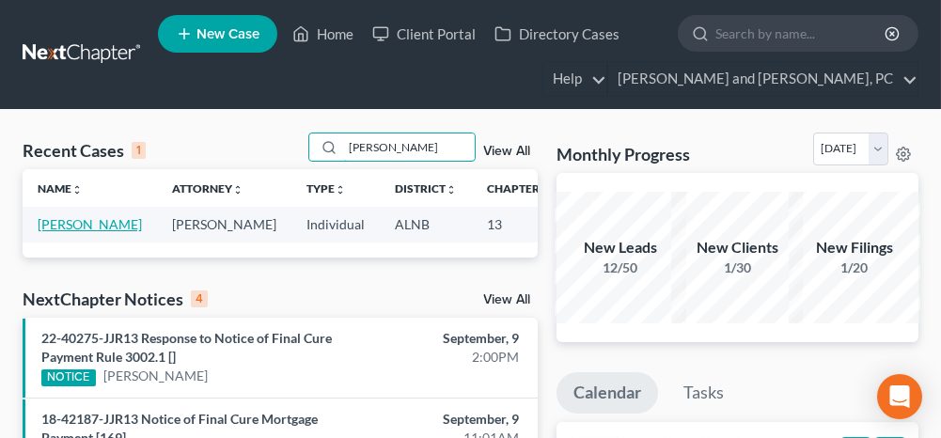
type input "[PERSON_NAME]"
click at [70, 218] on link "[PERSON_NAME]" at bounding box center [90, 224] width 104 height 16
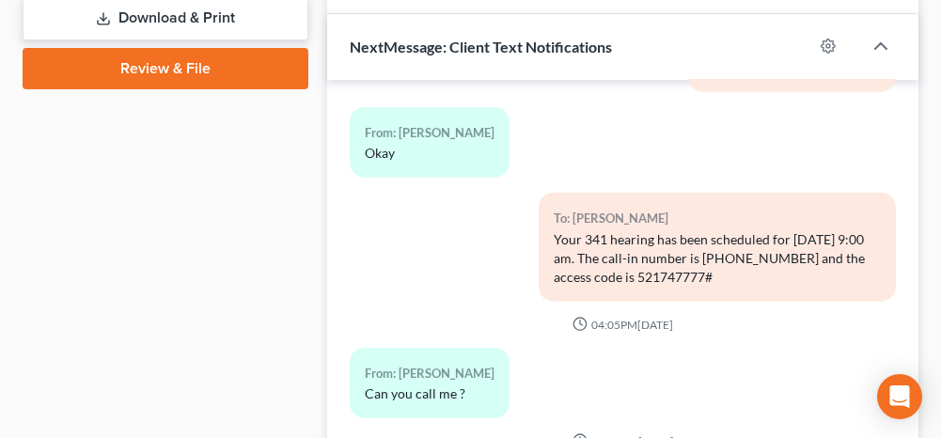
scroll to position [4740, 0]
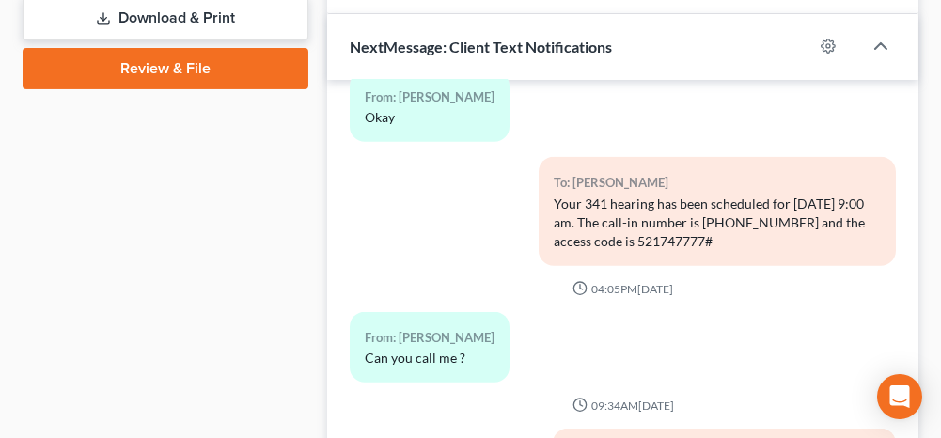
drag, startPoint x: 789, startPoint y: 199, endPoint x: 551, endPoint y: 161, distance: 240.9
click at [554, 195] on div "Your 341 hearing has been scheduled for [DATE] 9:00 am. The call-in number is […" at bounding box center [717, 223] width 327 height 56
copy div "Your 341 hearing has been scheduled for [DATE] 9:00 am. The call-in number is […"
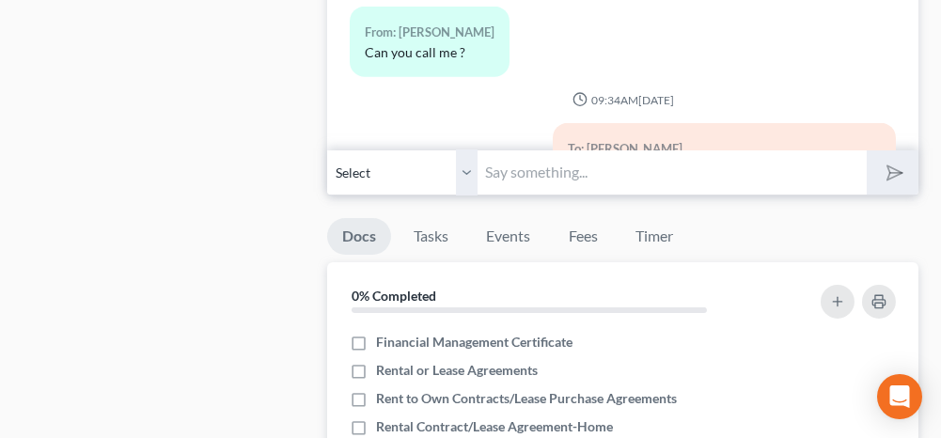
scroll to position [1222, 0]
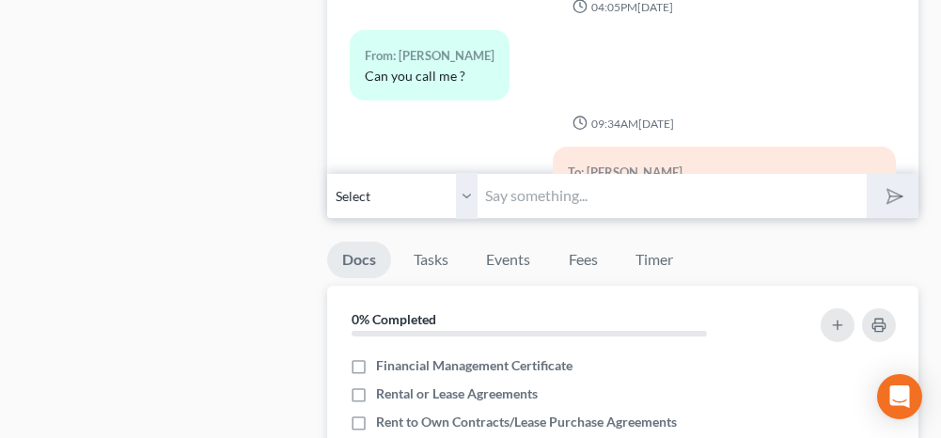
click at [581, 196] on input "text" at bounding box center [672, 196] width 388 height 46
paste input "Your 341 hearing has been scheduled for [DATE] 9:00 am. The call-in number is […"
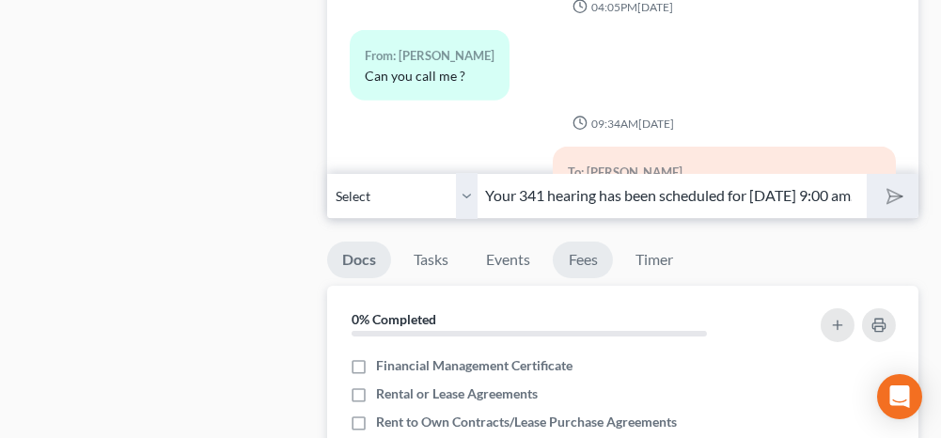
scroll to position [0, 586]
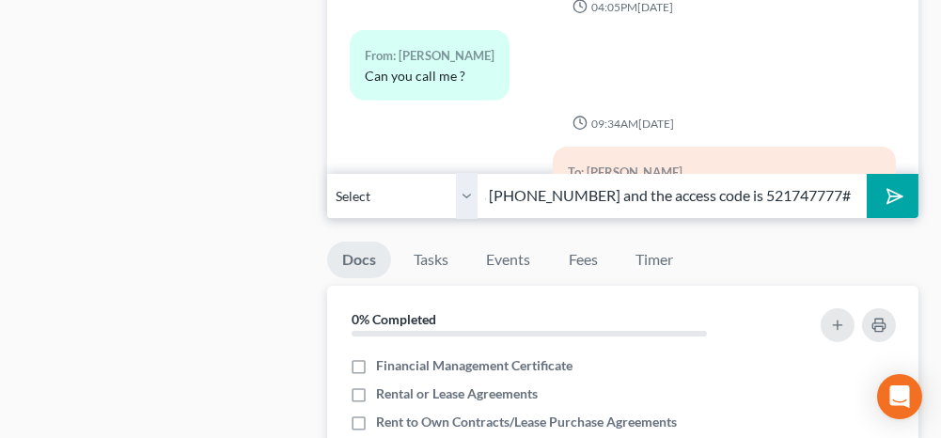
click at [549, 192] on input "Your 341 hearing has been scheduled for [DATE] 9:00 am. The call-in number is […" at bounding box center [672, 196] width 388 height 46
drag, startPoint x: 620, startPoint y: 186, endPoint x: 486, endPoint y: 195, distance: 134.7
click at [486, 195] on input "Your 341 hearing has been scheduled for [DATE] 9:00 am. The call-in number is […" at bounding box center [672, 196] width 388 height 46
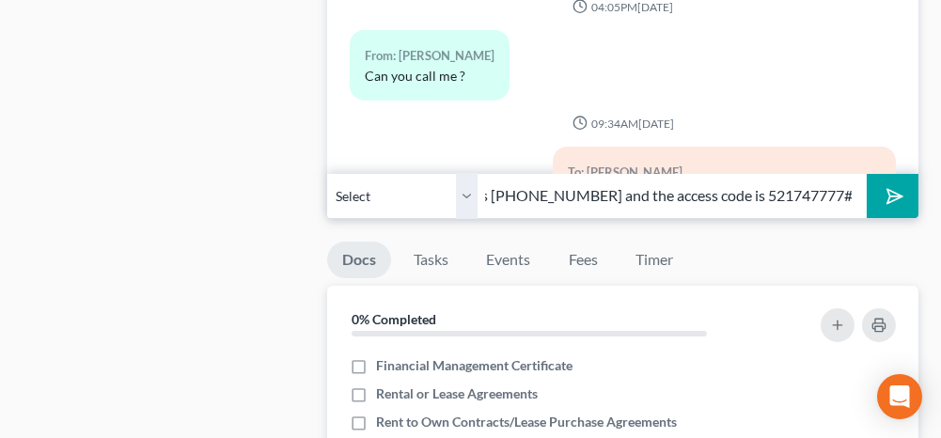
type input "This is a reminder that you have court [DATE] morning at 9:00 am. The call-in n…"
click at [914, 196] on button "submit" at bounding box center [893, 196] width 52 height 44
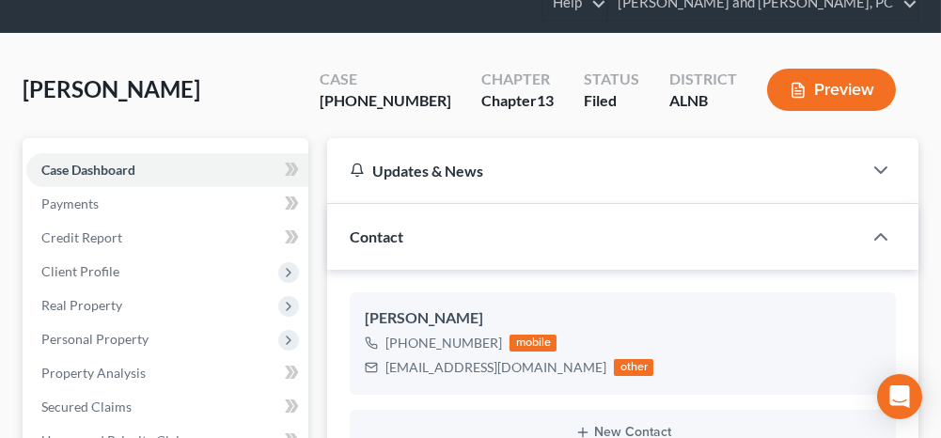
scroll to position [0, 0]
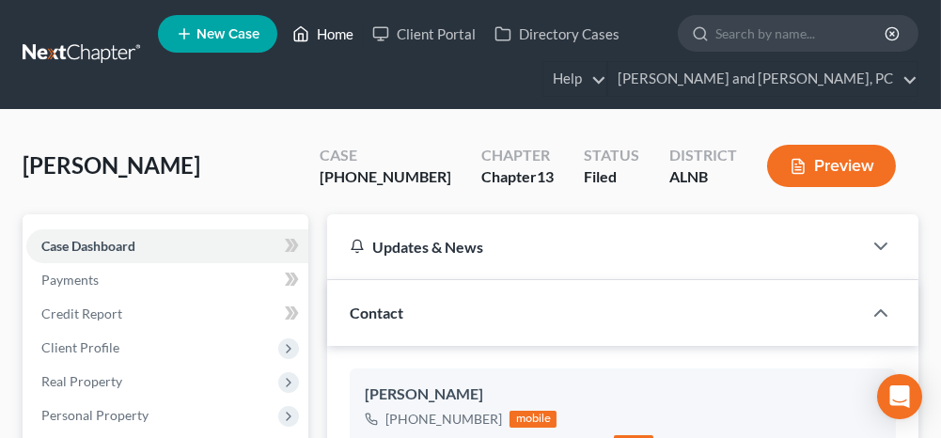
drag, startPoint x: 330, startPoint y: 38, endPoint x: 352, endPoint y: 74, distance: 43.0
click at [330, 38] on link "Home" at bounding box center [323, 34] width 80 height 34
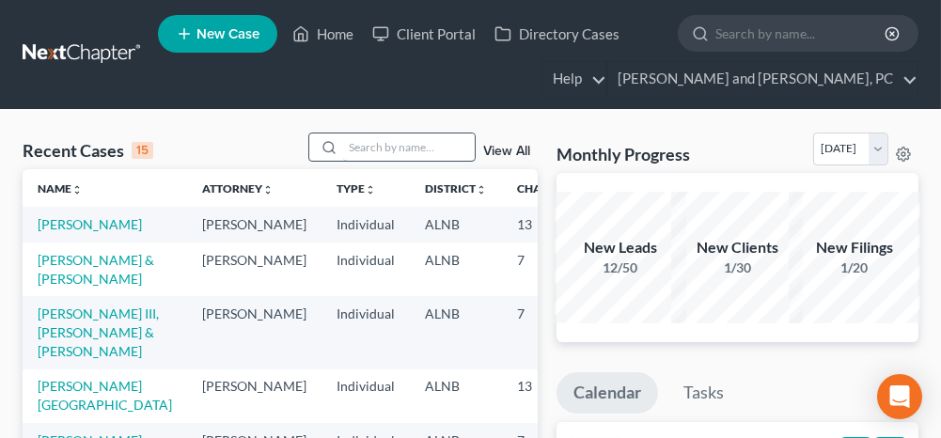
click at [399, 149] on input "search" at bounding box center [409, 146] width 132 height 27
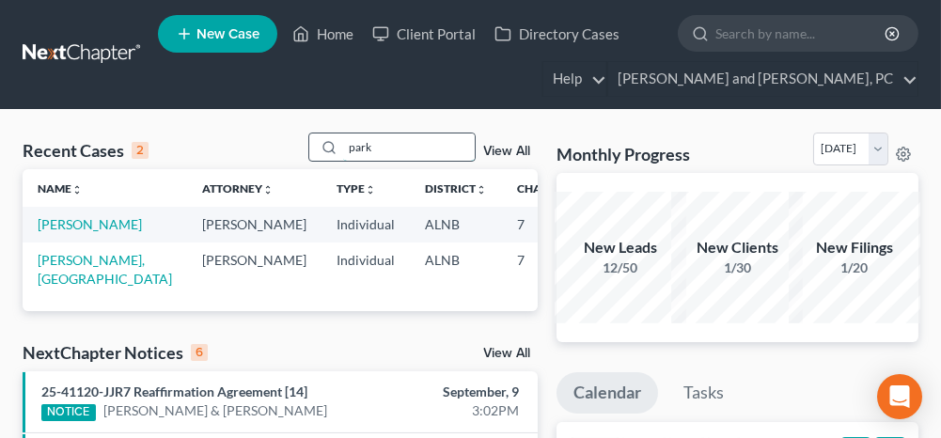
drag, startPoint x: 392, startPoint y: 146, endPoint x: 345, endPoint y: 149, distance: 47.1
click at [345, 149] on div "park" at bounding box center [391, 147] width 167 height 29
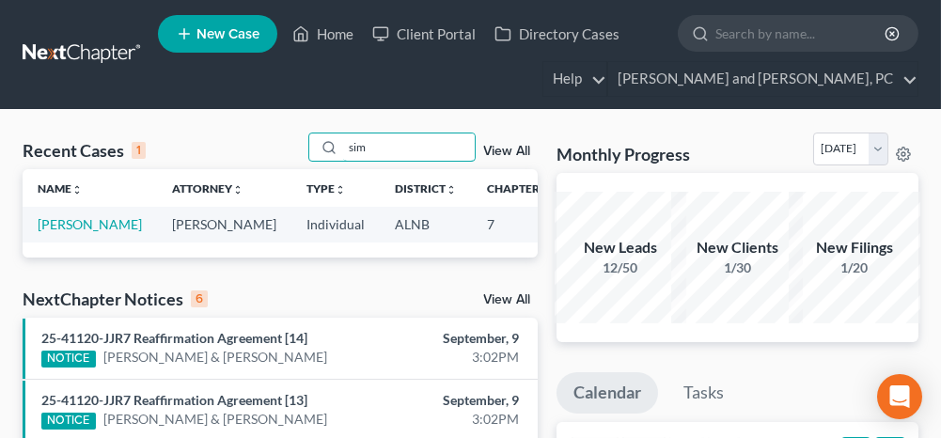
type input "sim"
drag, startPoint x: 378, startPoint y: 145, endPoint x: 343, endPoint y: 143, distance: 34.8
click at [343, 143] on div "sim" at bounding box center [391, 147] width 167 height 29
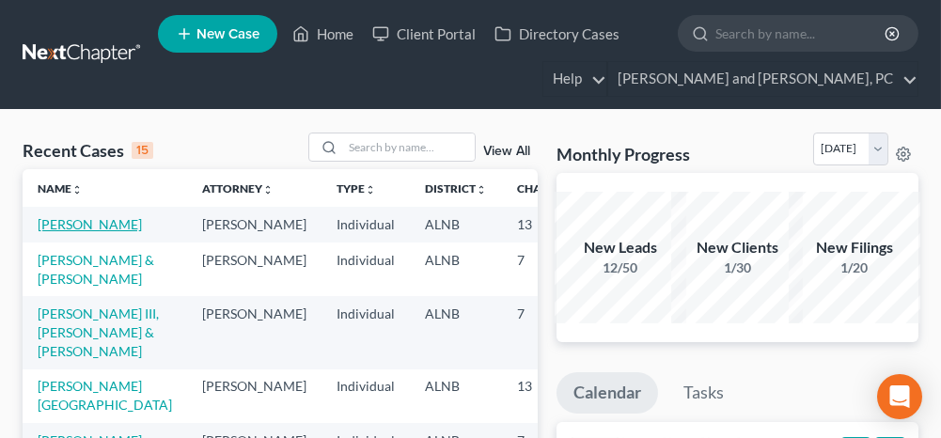
click at [65, 221] on link "[PERSON_NAME]" at bounding box center [90, 224] width 104 height 16
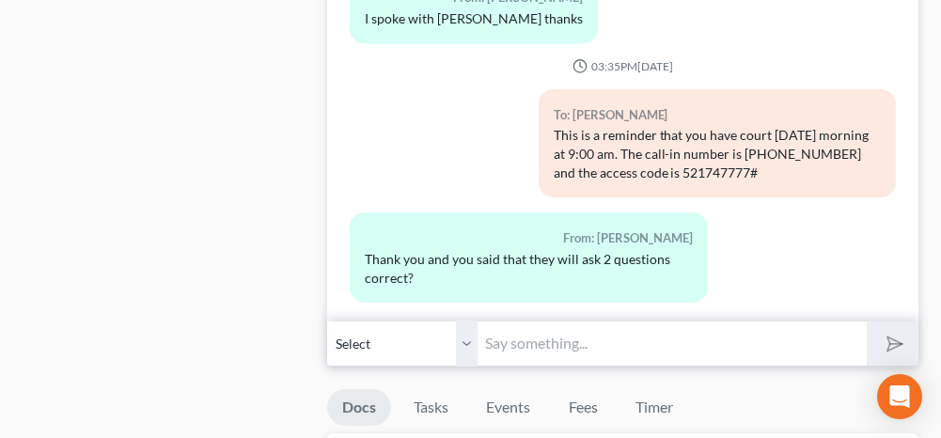
scroll to position [1128, 0]
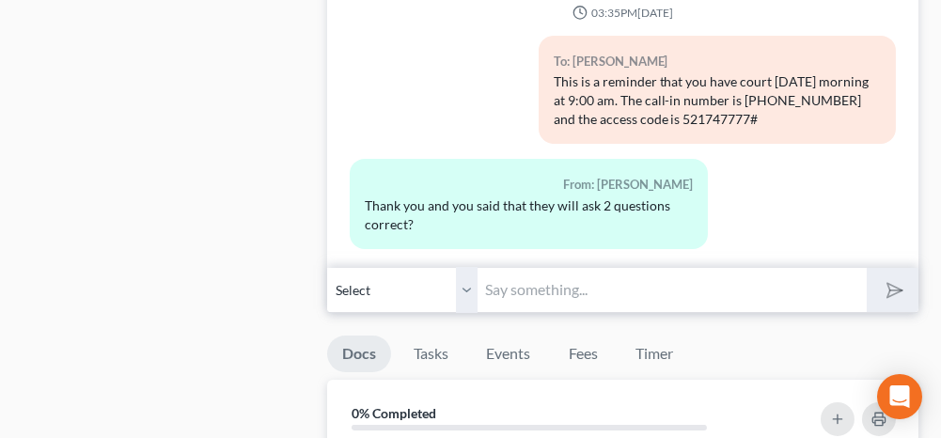
click at [551, 271] on input "text" at bounding box center [672, 290] width 388 height 46
type input "Yes that is right"
click at [895, 284] on line "submit" at bounding box center [896, 290] width 12 height 12
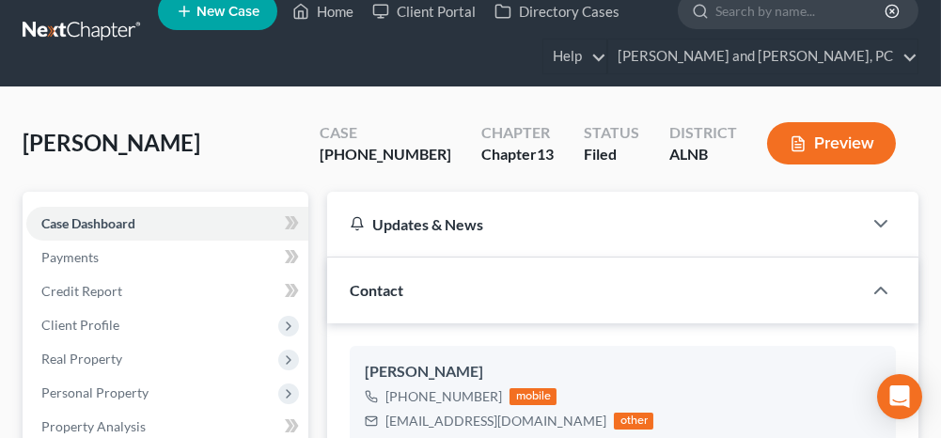
scroll to position [0, 0]
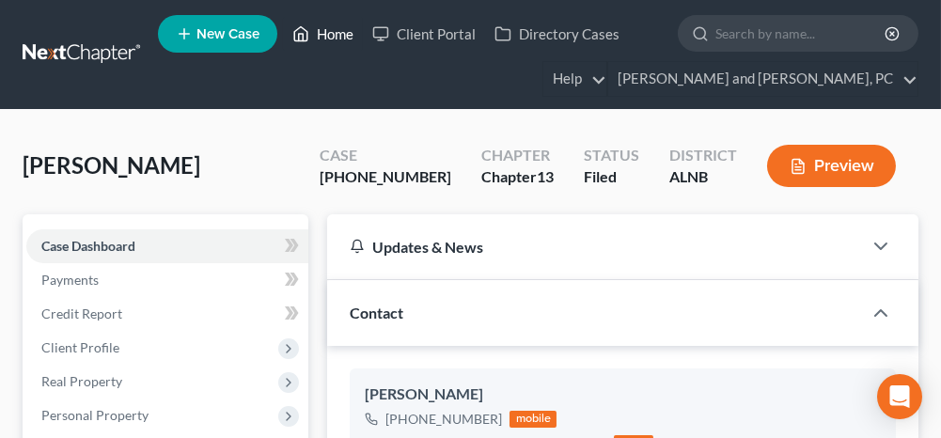
click at [327, 33] on link "Home" at bounding box center [323, 34] width 80 height 34
